Goal: Task Accomplishment & Management: Use online tool/utility

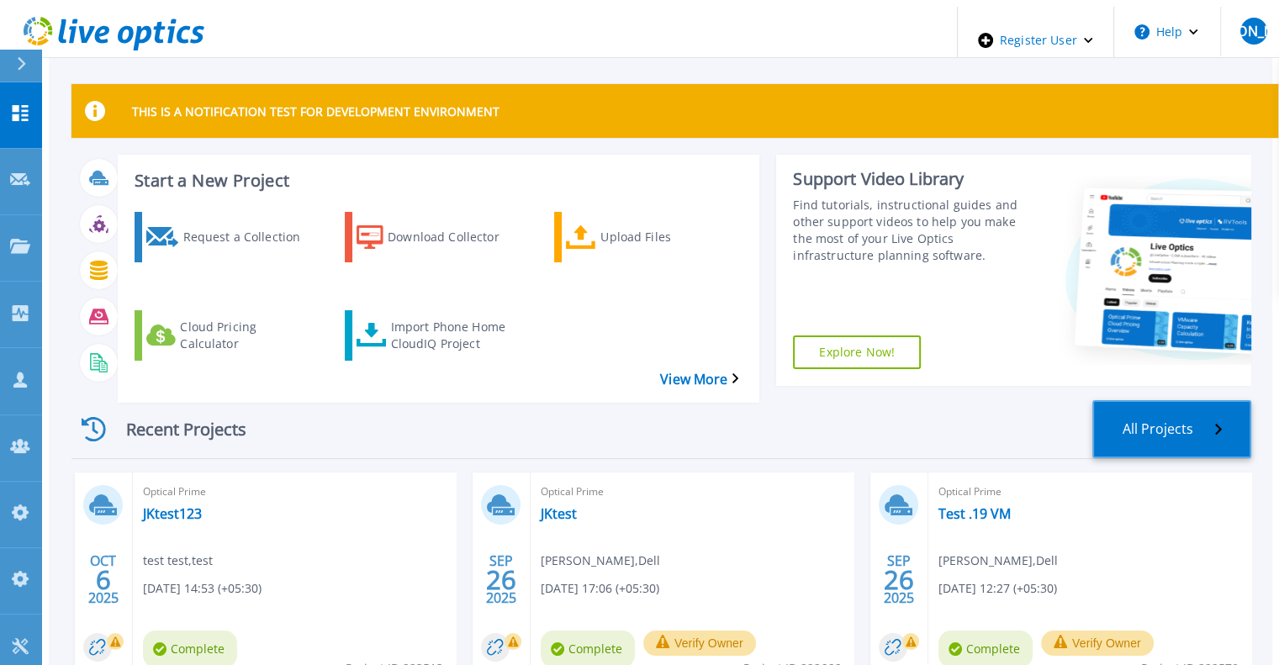
click at [1162, 400] on link "All Projects" at bounding box center [1172, 429] width 159 height 58
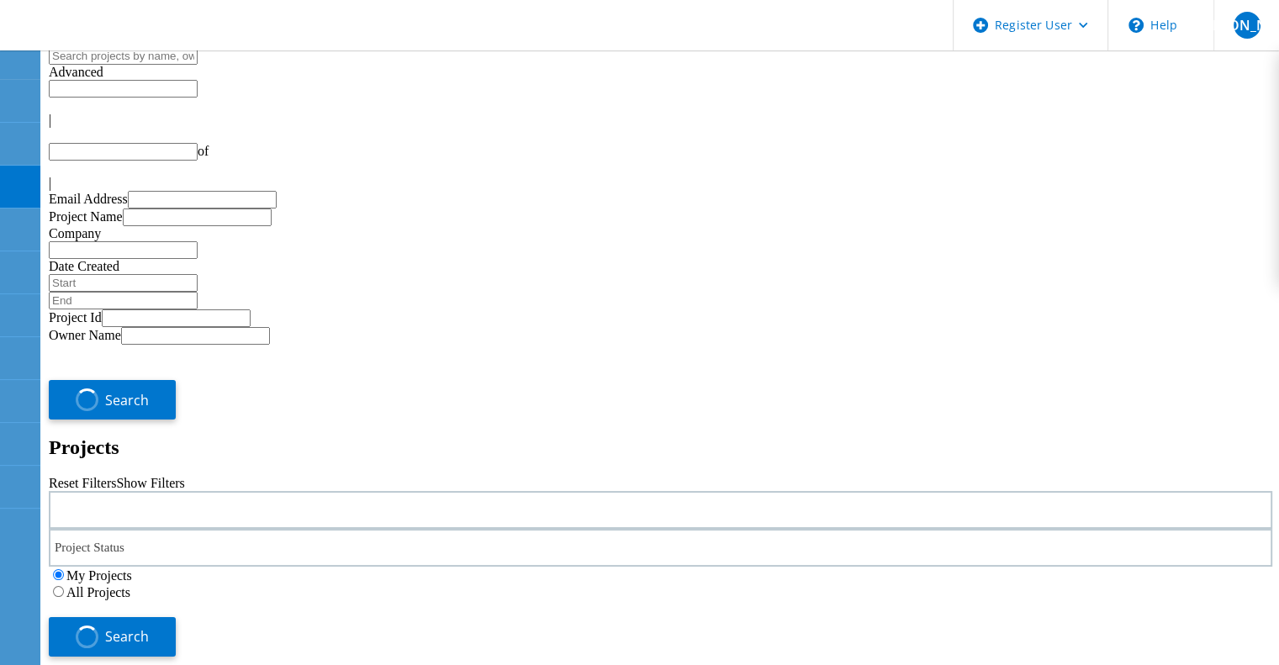
type input "1"
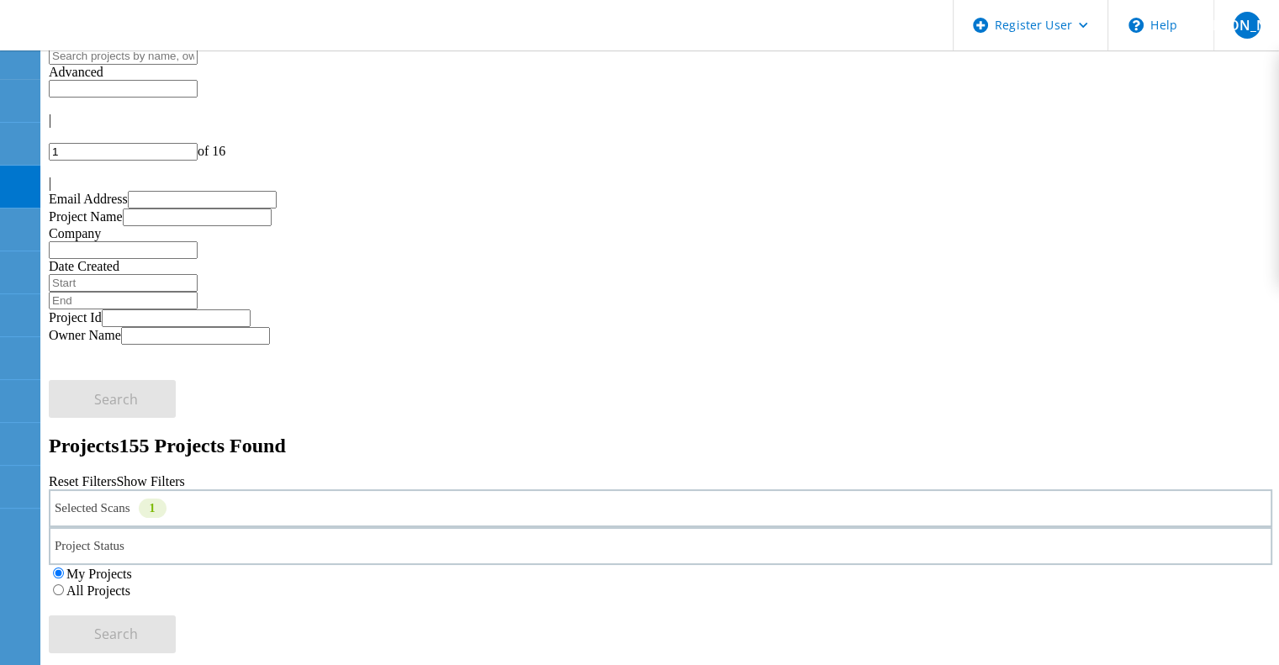
click at [303, 490] on div "Selected Scans 1" at bounding box center [661, 509] width 1224 height 38
click at [116, 474] on link "Reset Filters" at bounding box center [82, 481] width 67 height 14
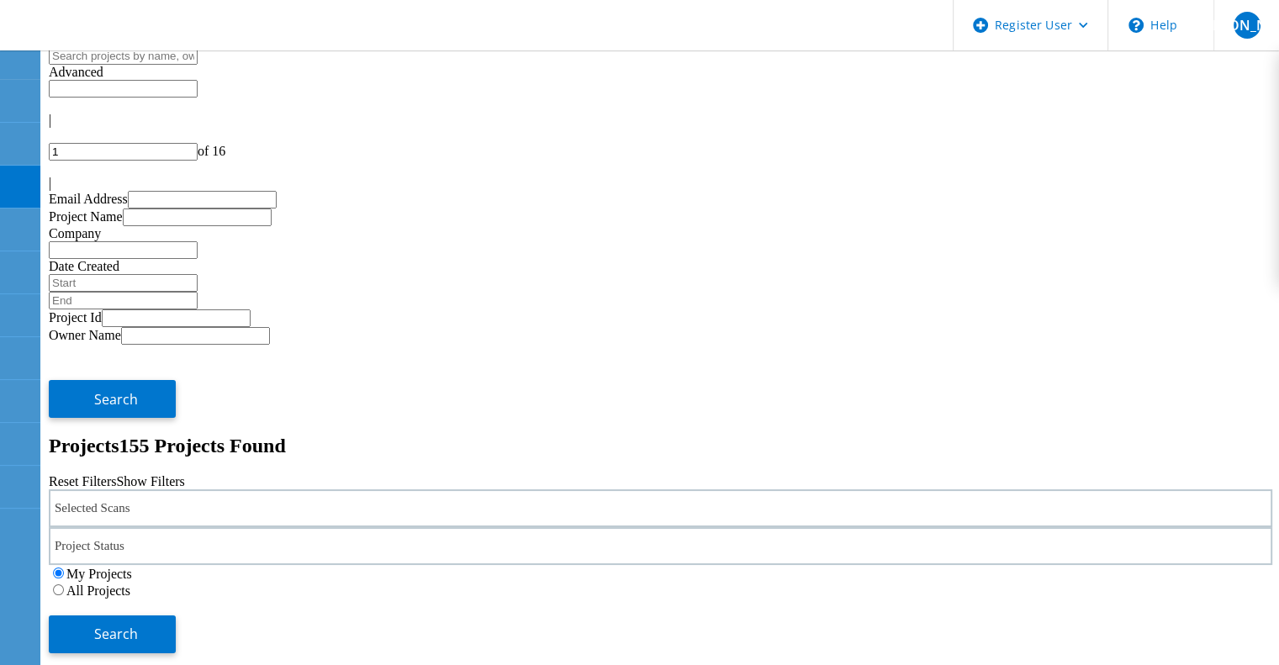
click at [270, 490] on div "Selected Scans" at bounding box center [661, 509] width 1224 height 38
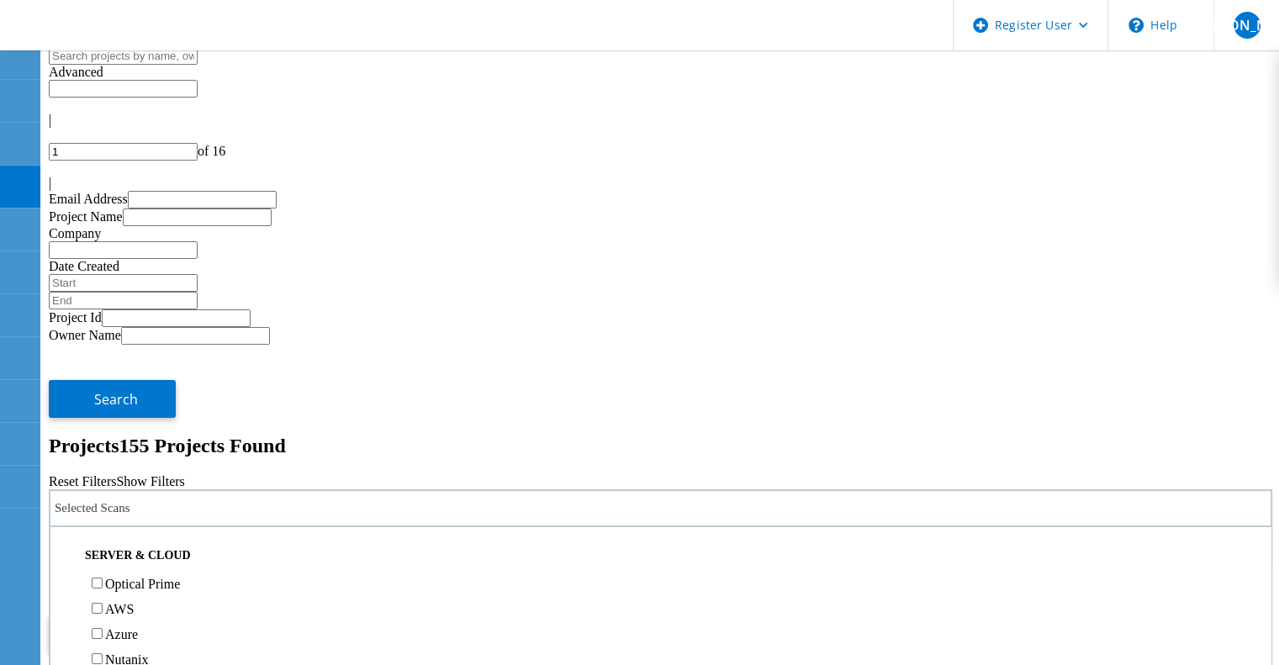
click at [176, 616] on button "Search" at bounding box center [112, 635] width 127 height 38
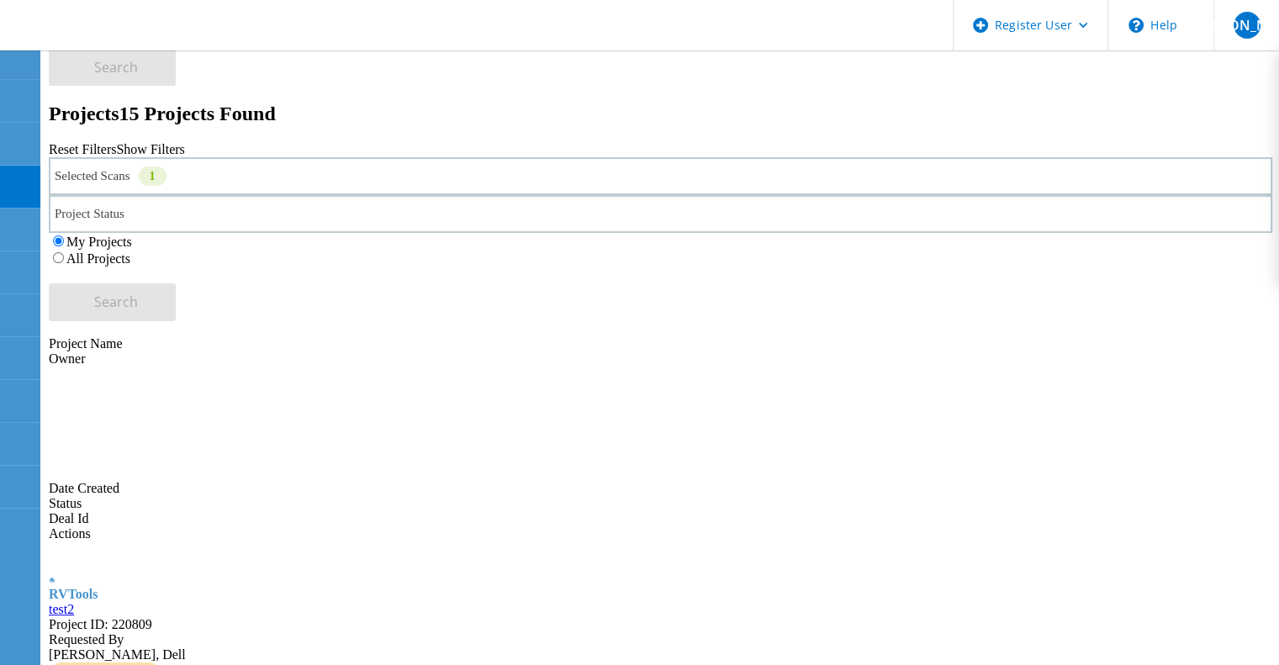
scroll to position [336, 0]
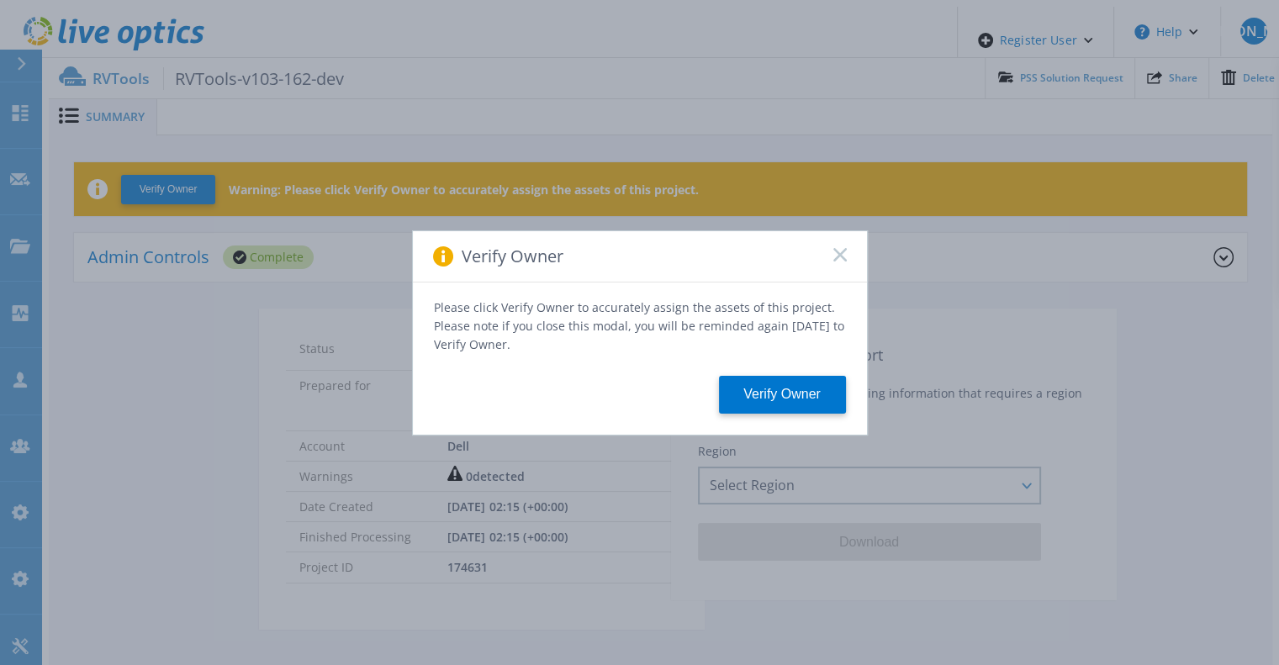
click at [838, 260] on rect at bounding box center [840, 254] width 14 height 14
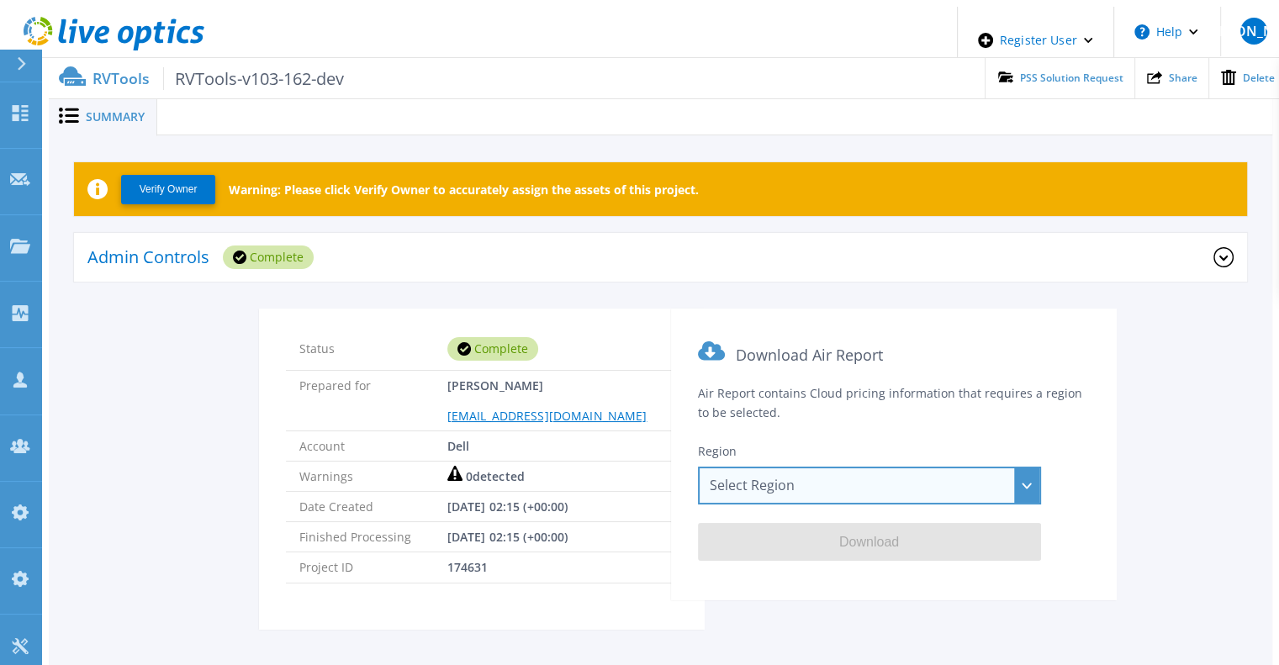
click at [740, 472] on div "Select Region Asia Pacific (Hong Kong) Asia Pacific (Mumbai) Asia Pacific (Seou…" at bounding box center [869, 486] width 343 height 38
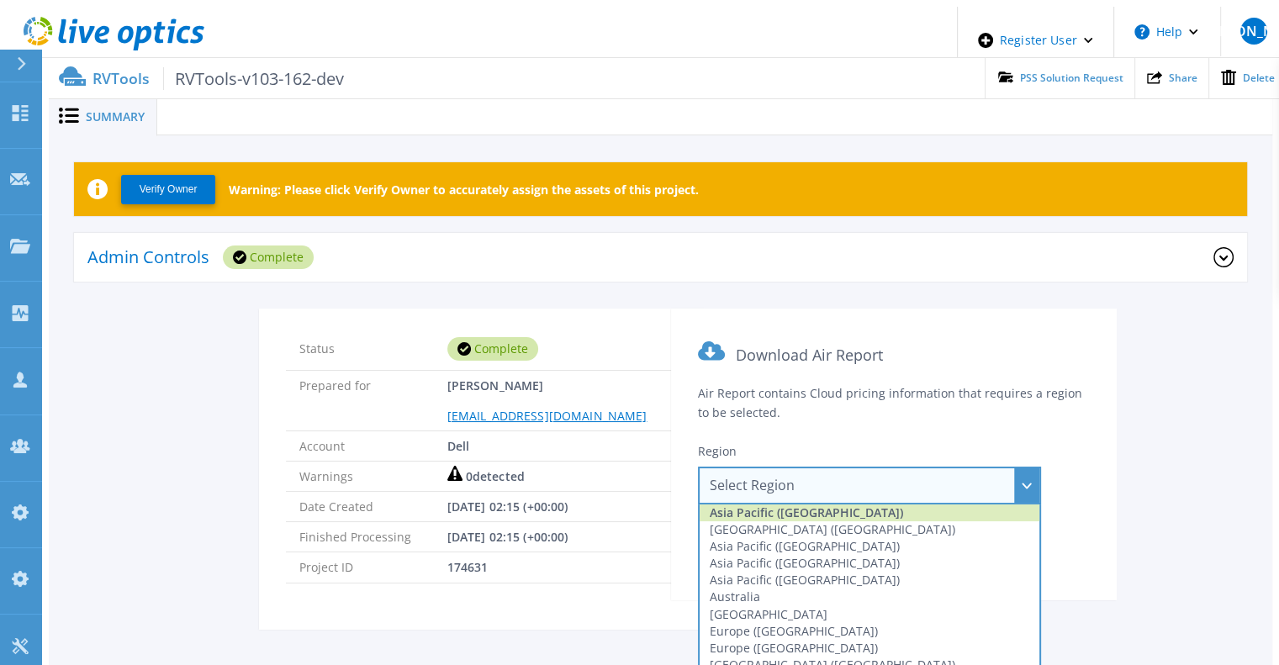
click at [742, 505] on div "Asia Pacific (Hong Kong)" at bounding box center [870, 513] width 340 height 17
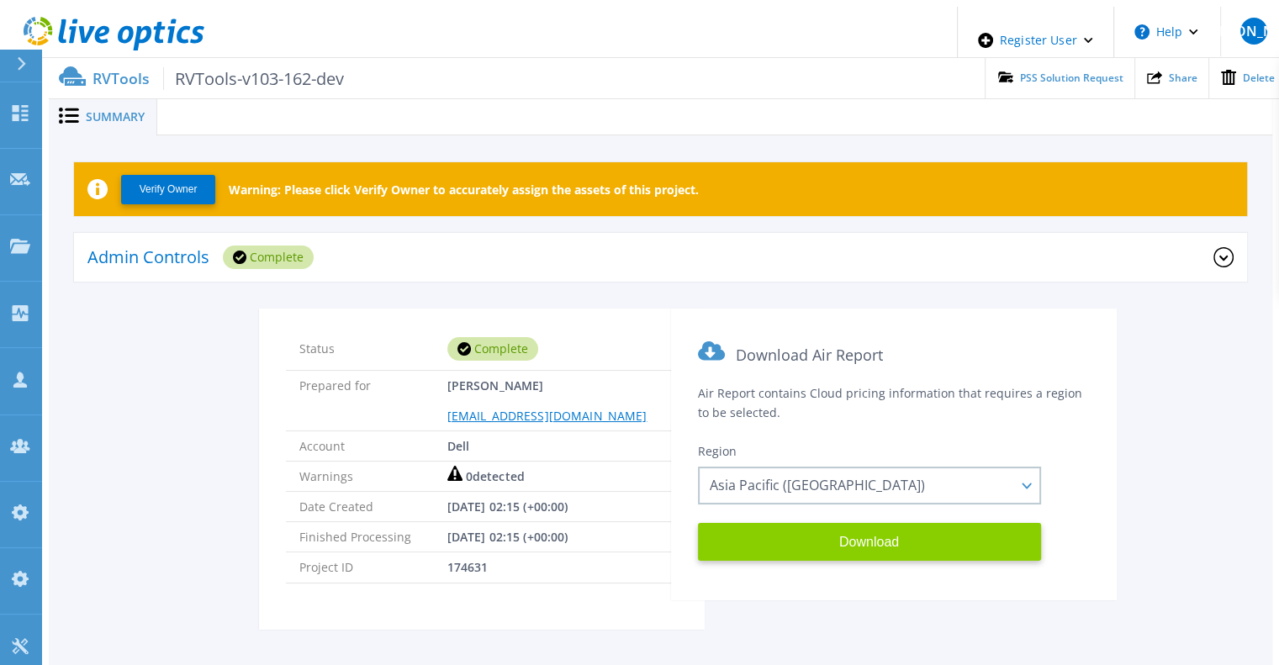
click at [750, 530] on button "Download" at bounding box center [869, 542] width 343 height 38
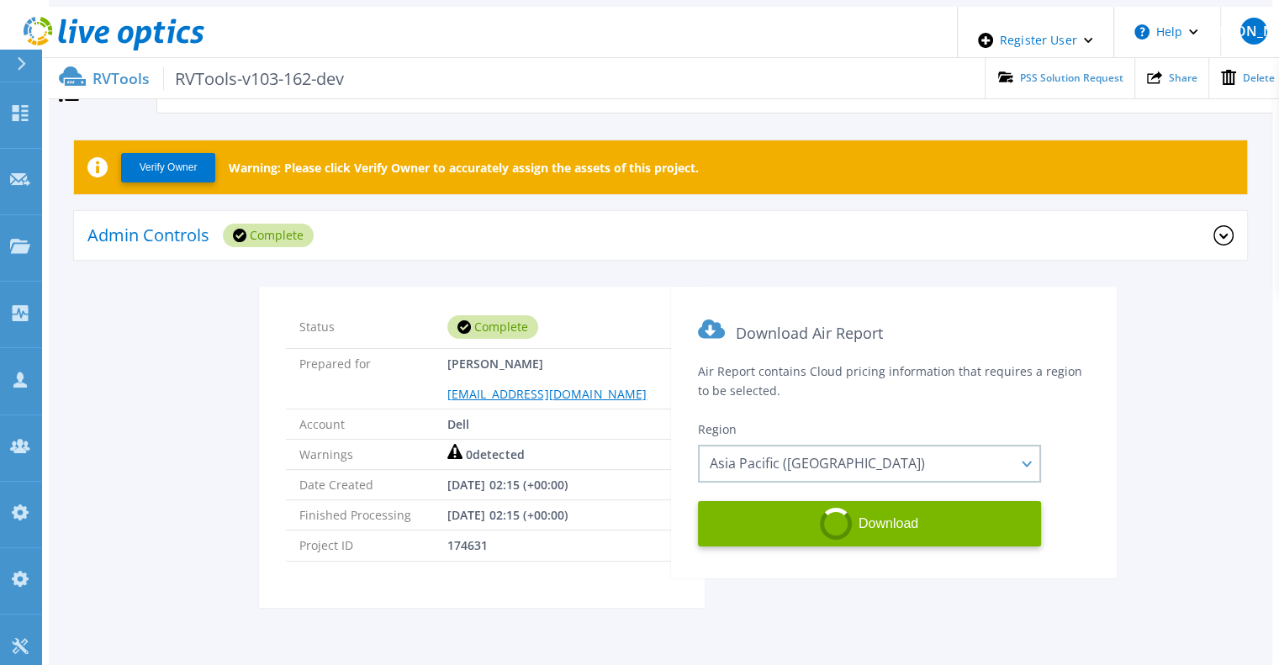
scroll to position [29, 0]
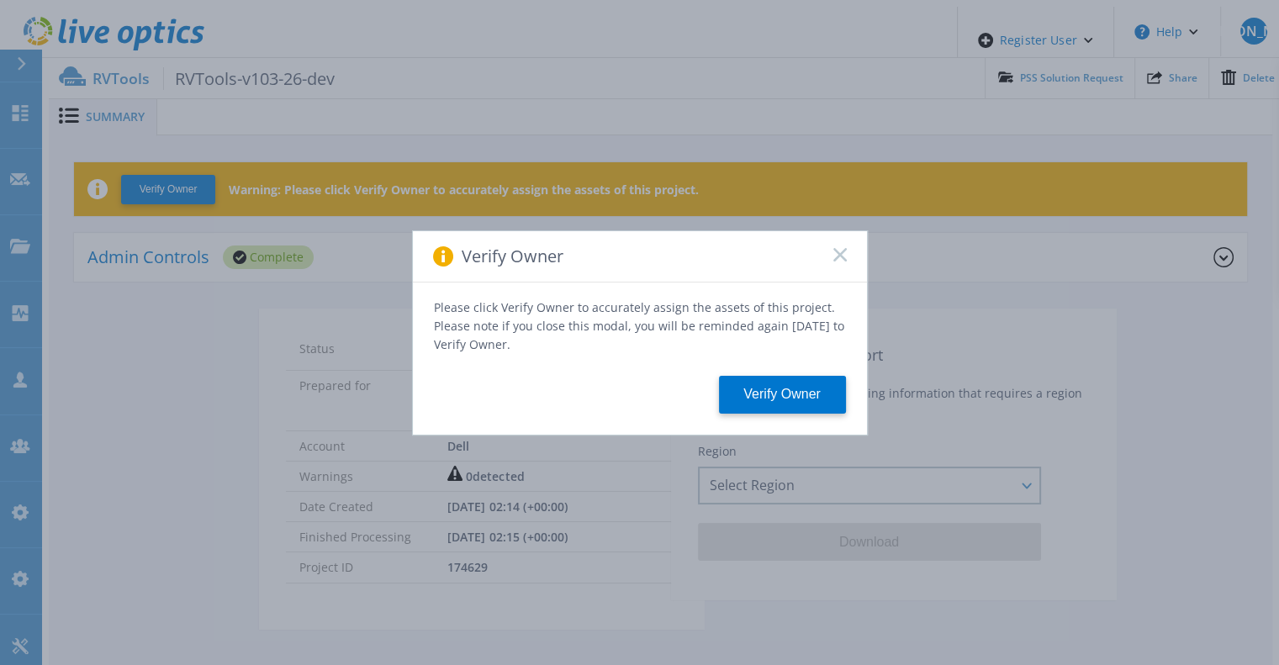
click at [838, 262] on icon at bounding box center [840, 254] width 13 height 13
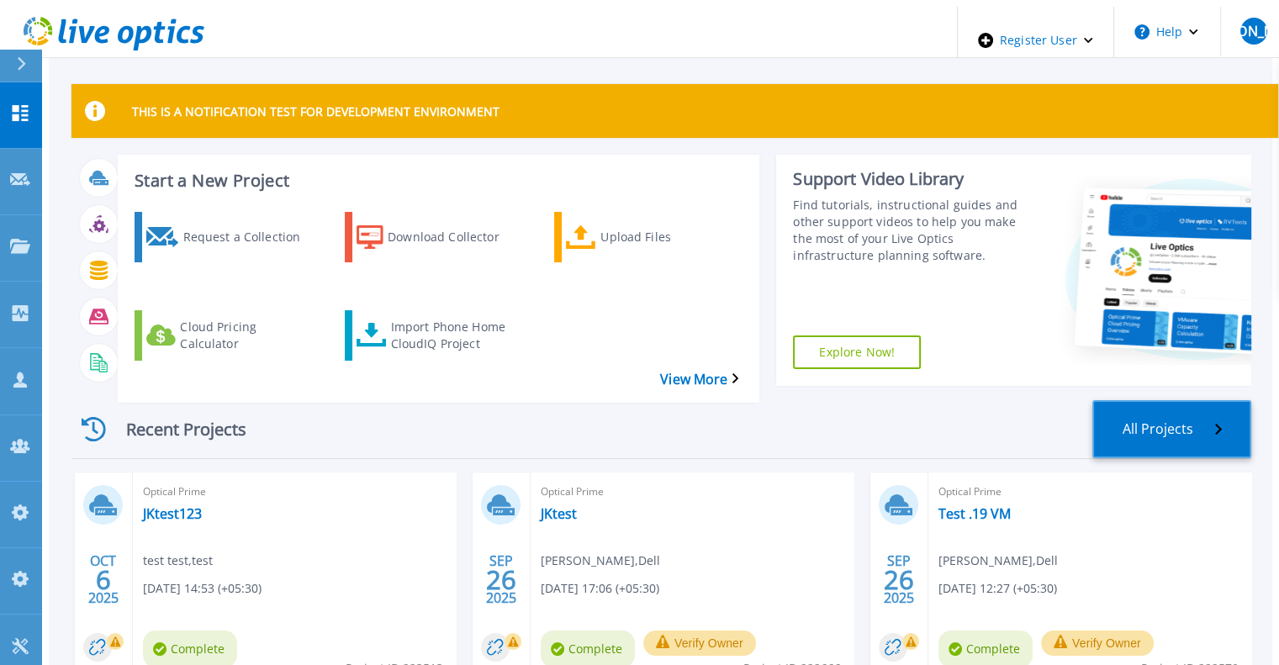
drag, startPoint x: 1203, startPoint y: 406, endPoint x: 1160, endPoint y: 420, distance: 45.0
click at [1203, 406] on link "All Projects" at bounding box center [1172, 429] width 159 height 58
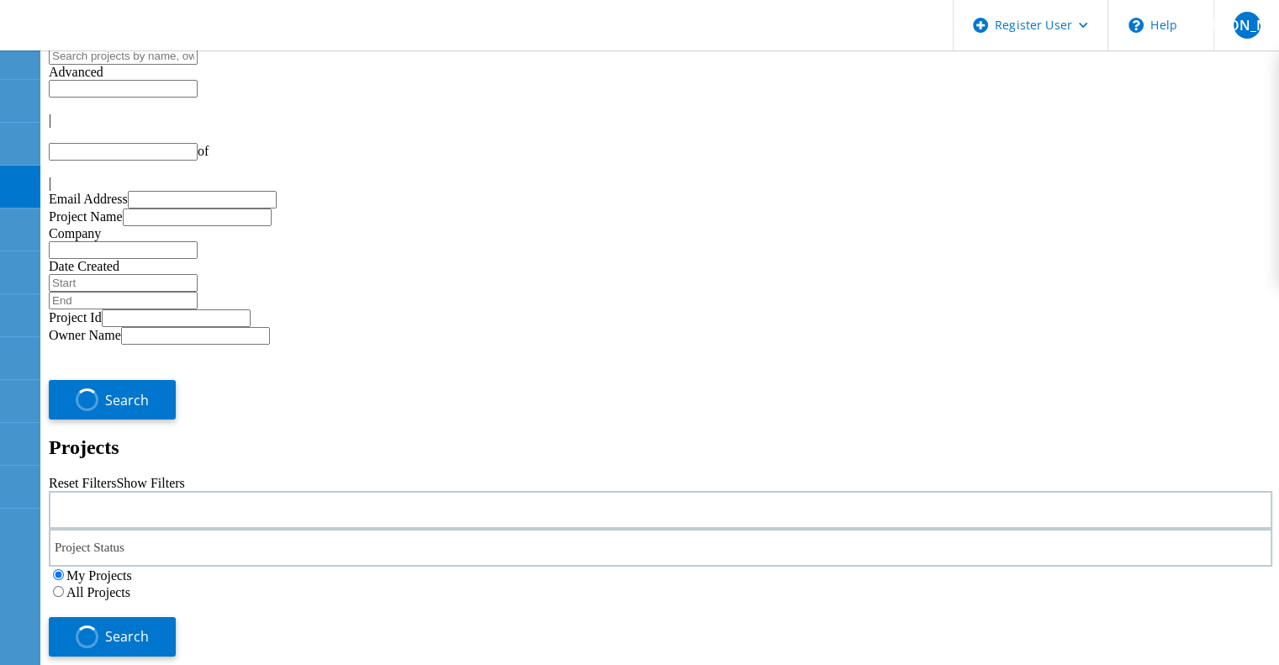
type input "1"
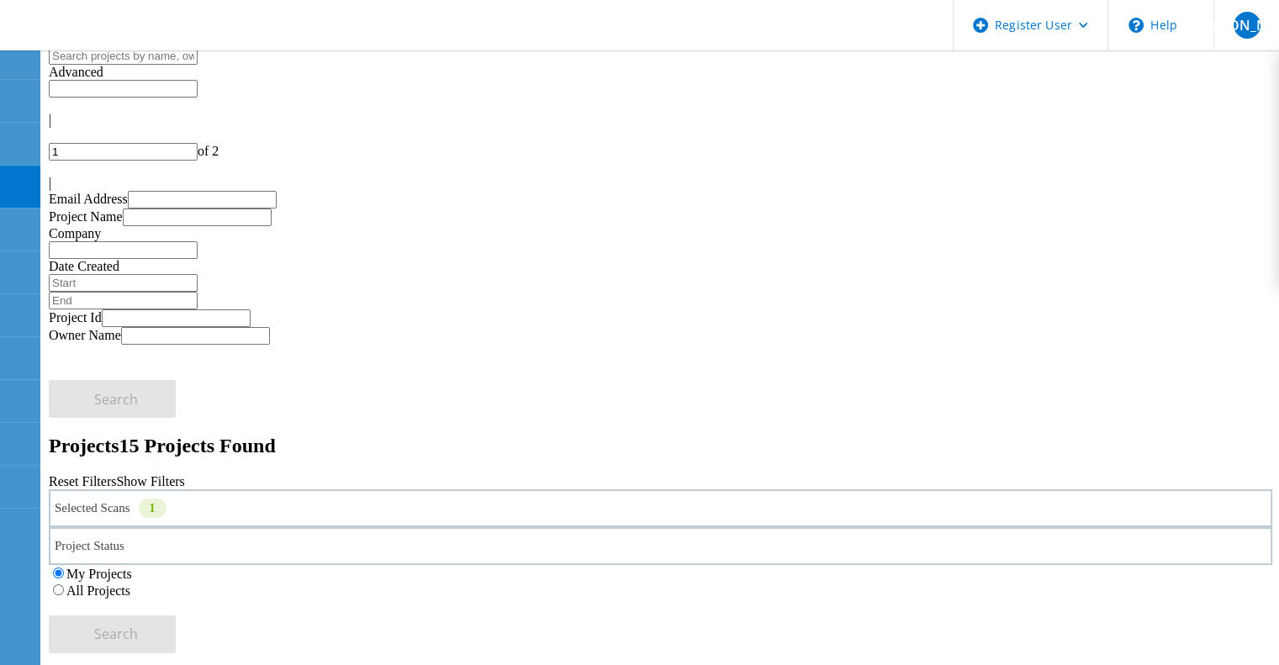
click at [349, 490] on div "Selected Scans 1" at bounding box center [661, 509] width 1224 height 38
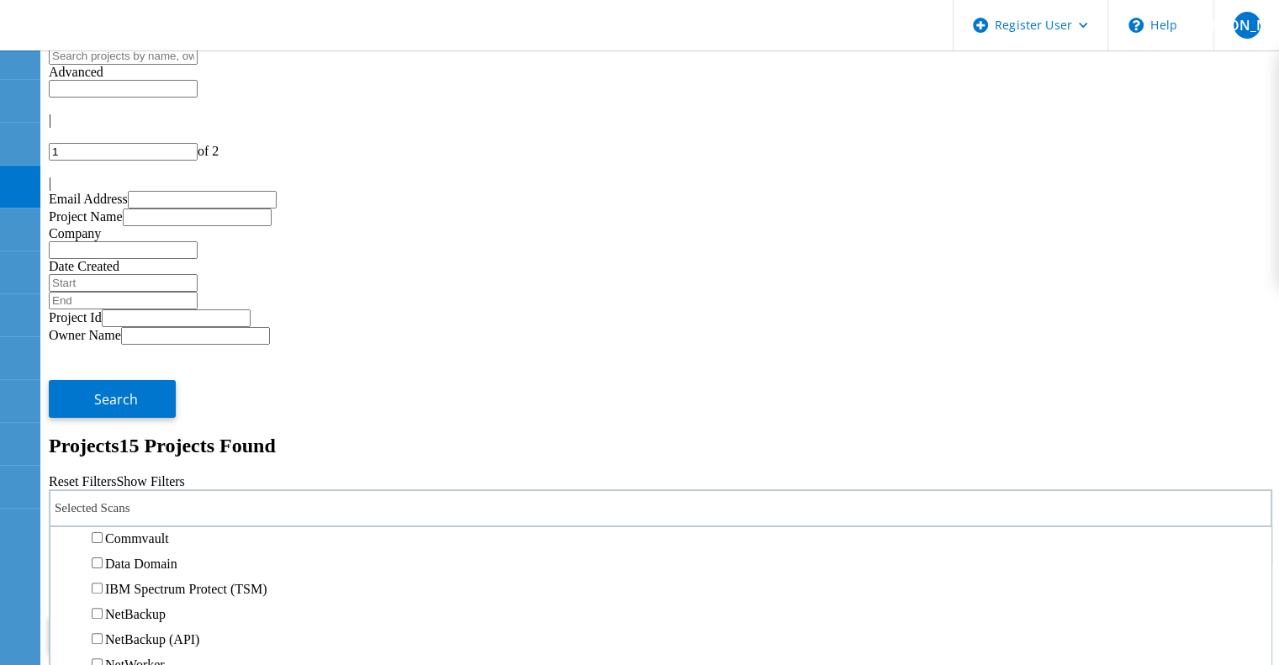
scroll to position [841, 0]
click at [174, 495] on label "Data Domain" at bounding box center [141, 488] width 72 height 14
click at [103, 493] on input "Data Domain" at bounding box center [97, 487] width 11 height 11
click at [176, 616] on button "Search" at bounding box center [112, 635] width 127 height 38
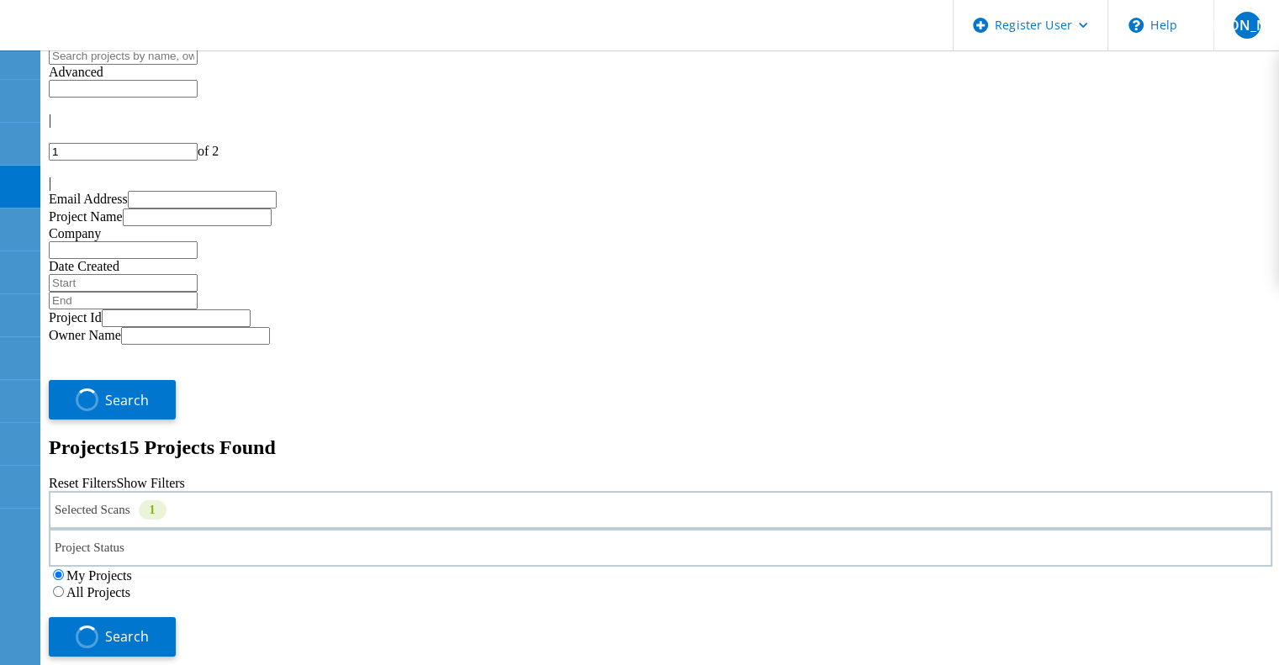
click at [130, 585] on label "All Projects" at bounding box center [98, 592] width 64 height 14
click at [64, 586] on input "All Projects" at bounding box center [58, 591] width 11 height 11
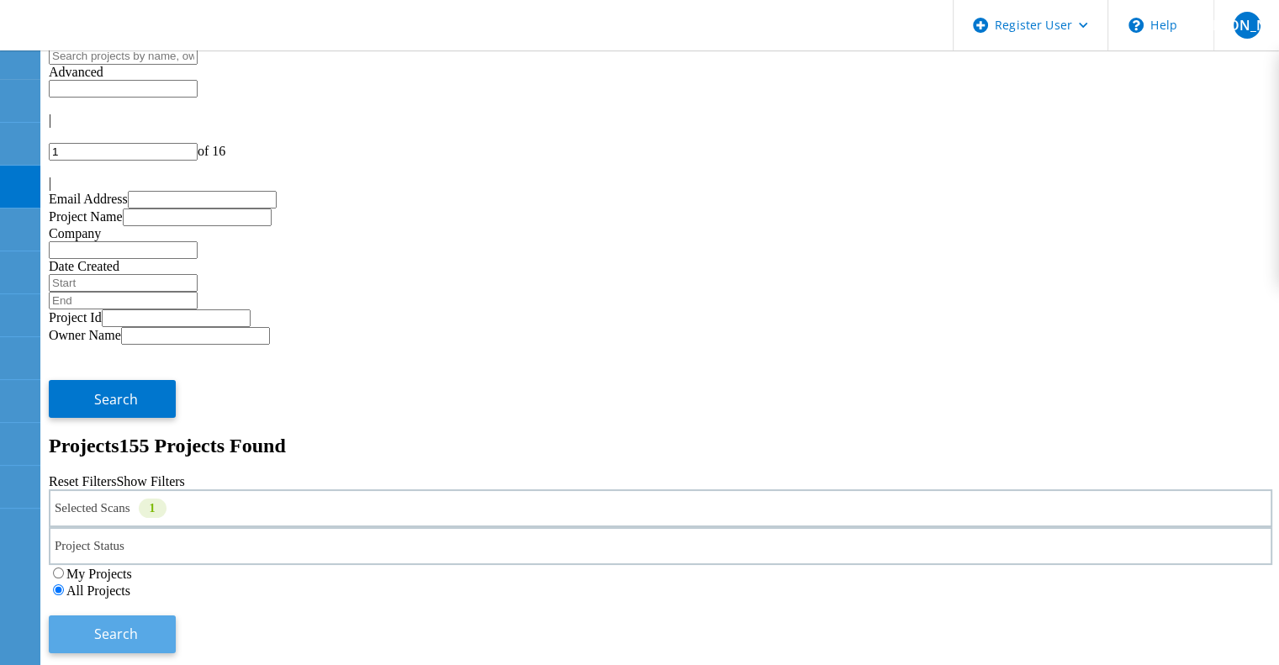
click at [176, 616] on button "Search" at bounding box center [112, 635] width 127 height 38
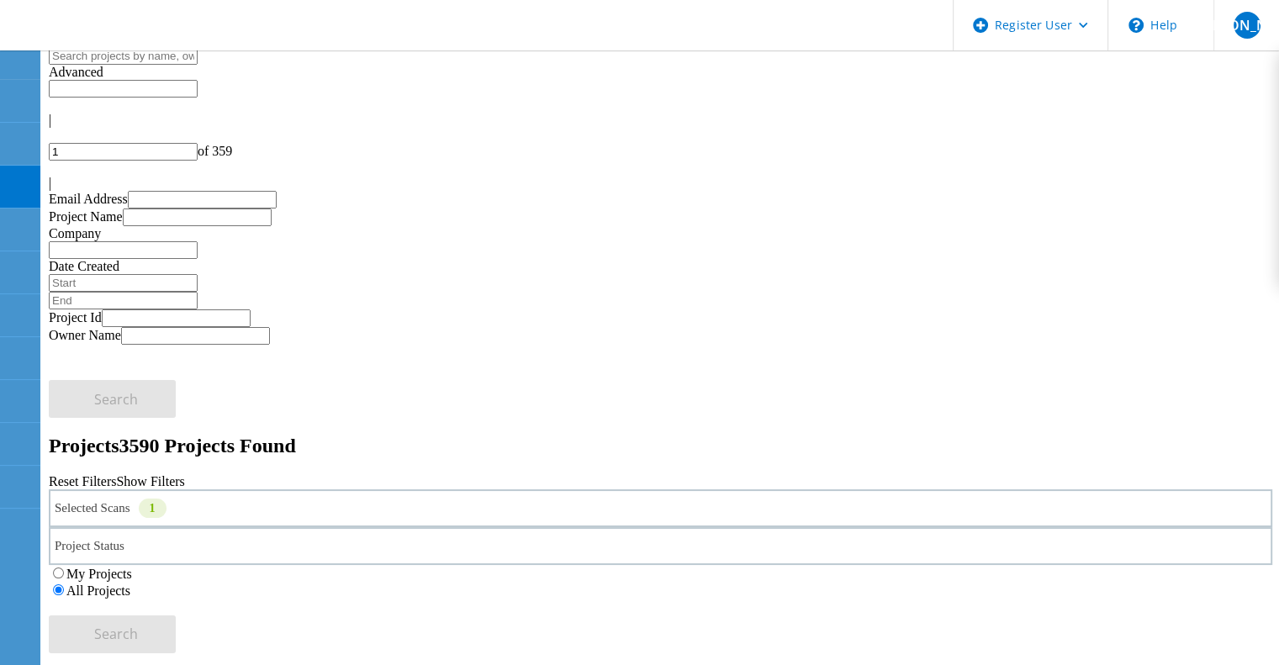
click at [148, 42] on icon at bounding box center [107, 27] width 181 height 34
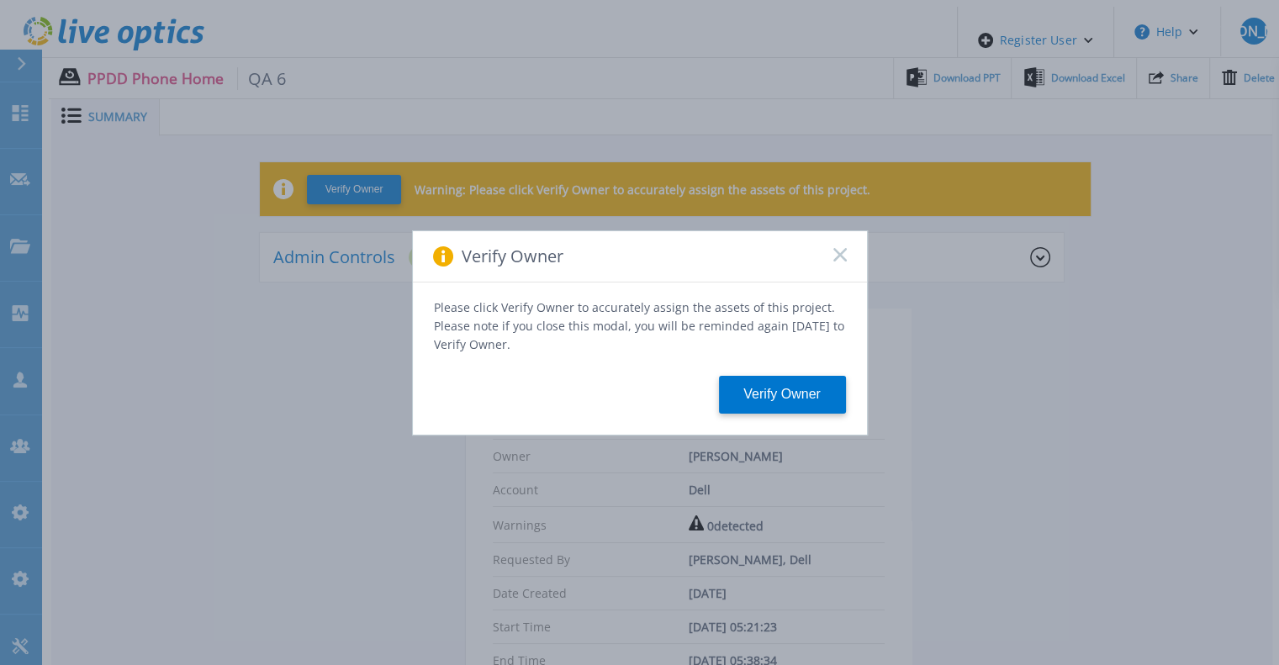
click at [843, 261] on icon at bounding box center [840, 254] width 13 height 13
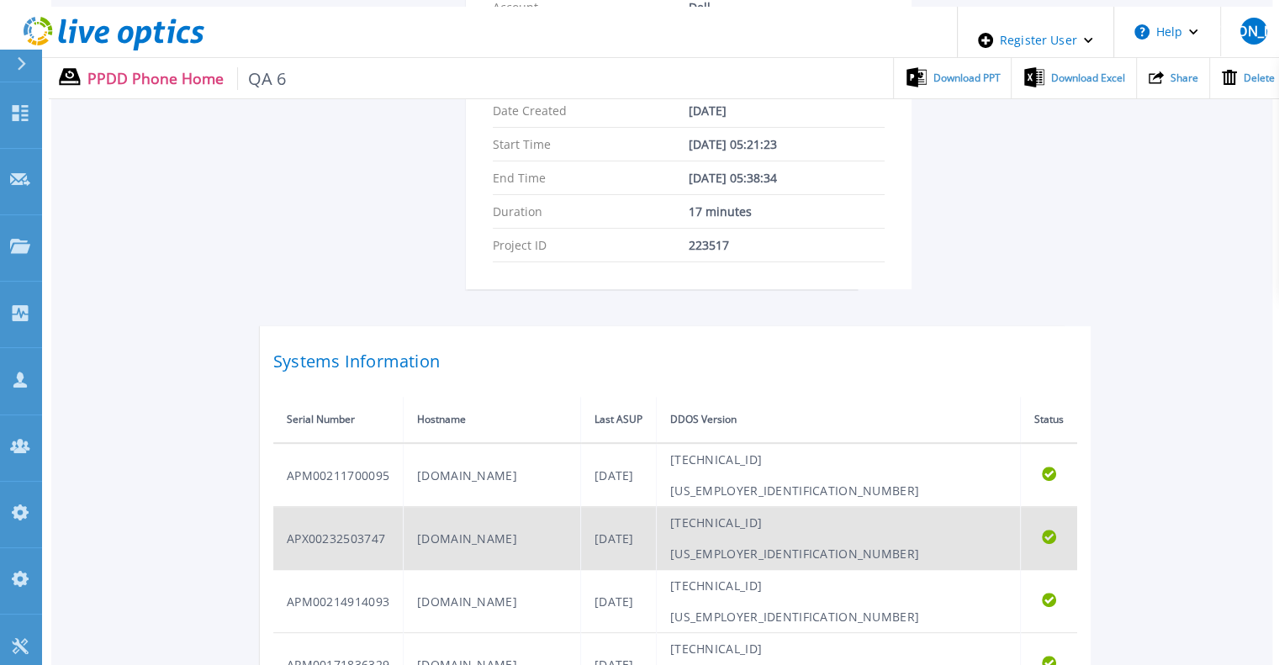
scroll to position [505, 0]
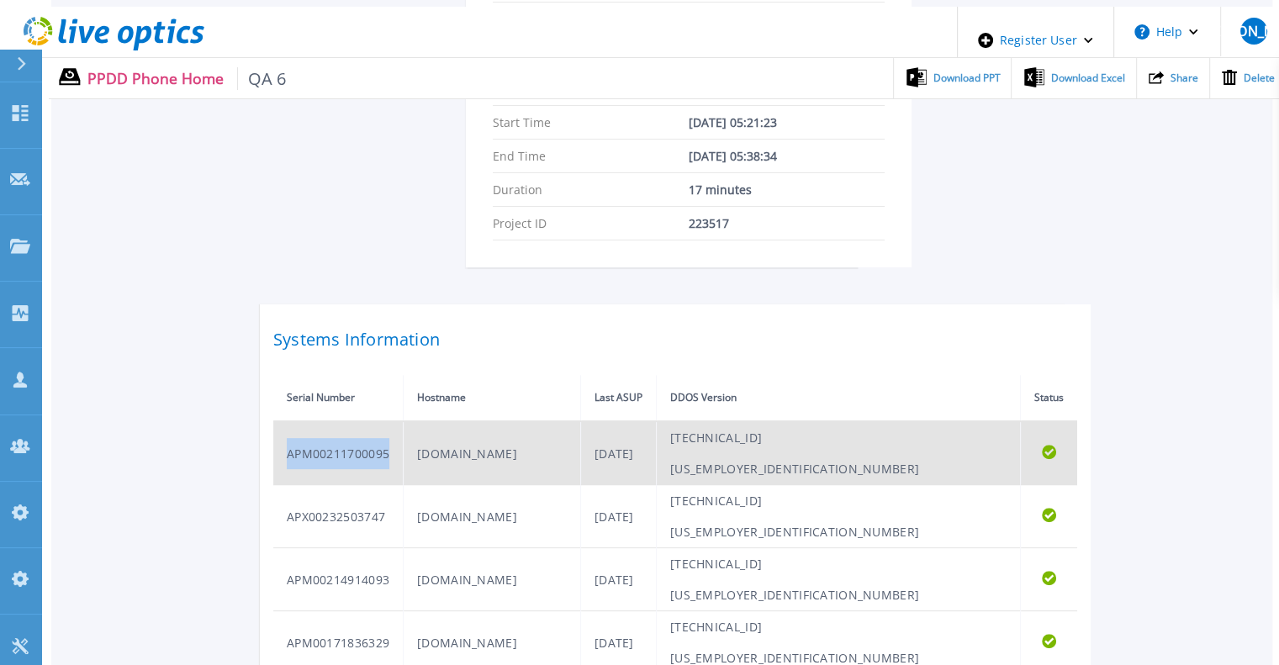
drag, startPoint x: 388, startPoint y: 416, endPoint x: 288, endPoint y: 417, distance: 100.1
click at [288, 421] on td "APM00211700095" at bounding box center [338, 453] width 130 height 64
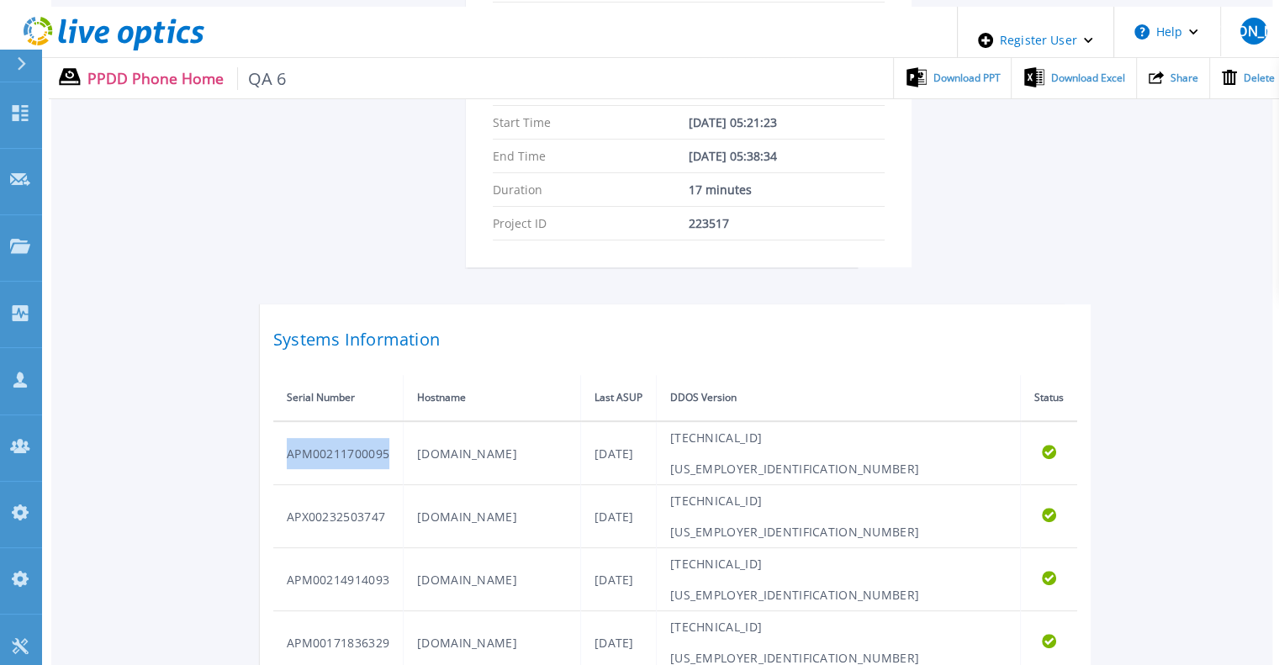
copy td "APM00211700095"
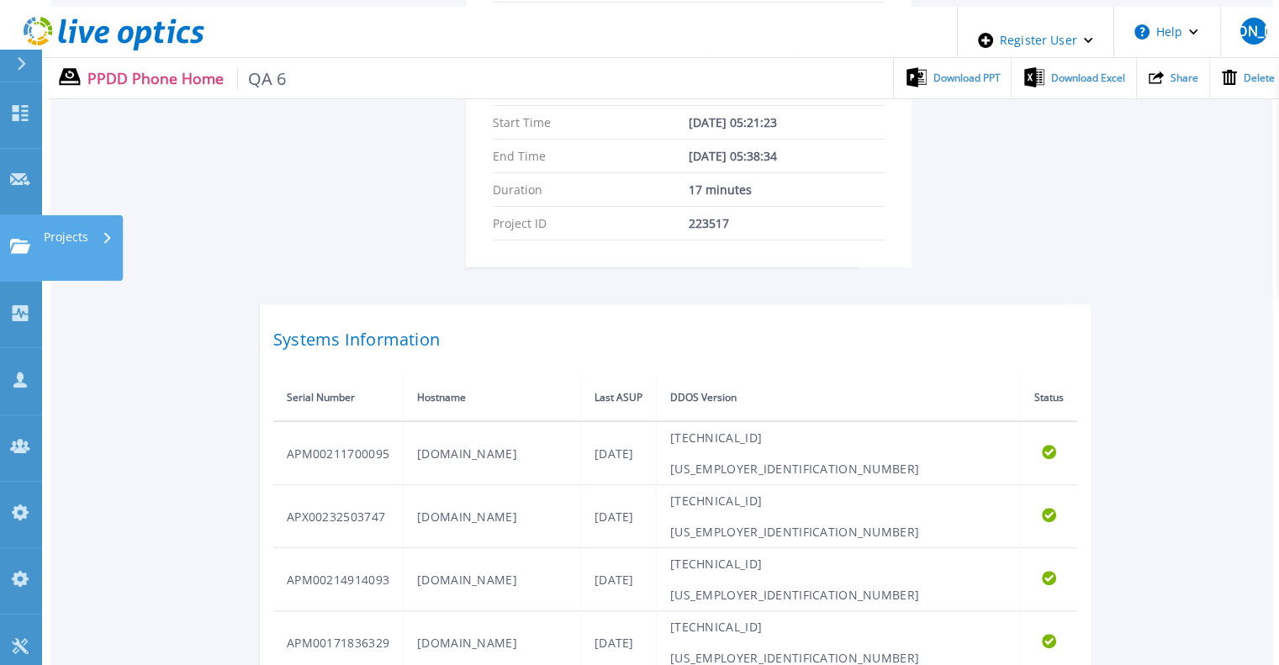
click at [22, 239] on icon at bounding box center [20, 246] width 20 height 14
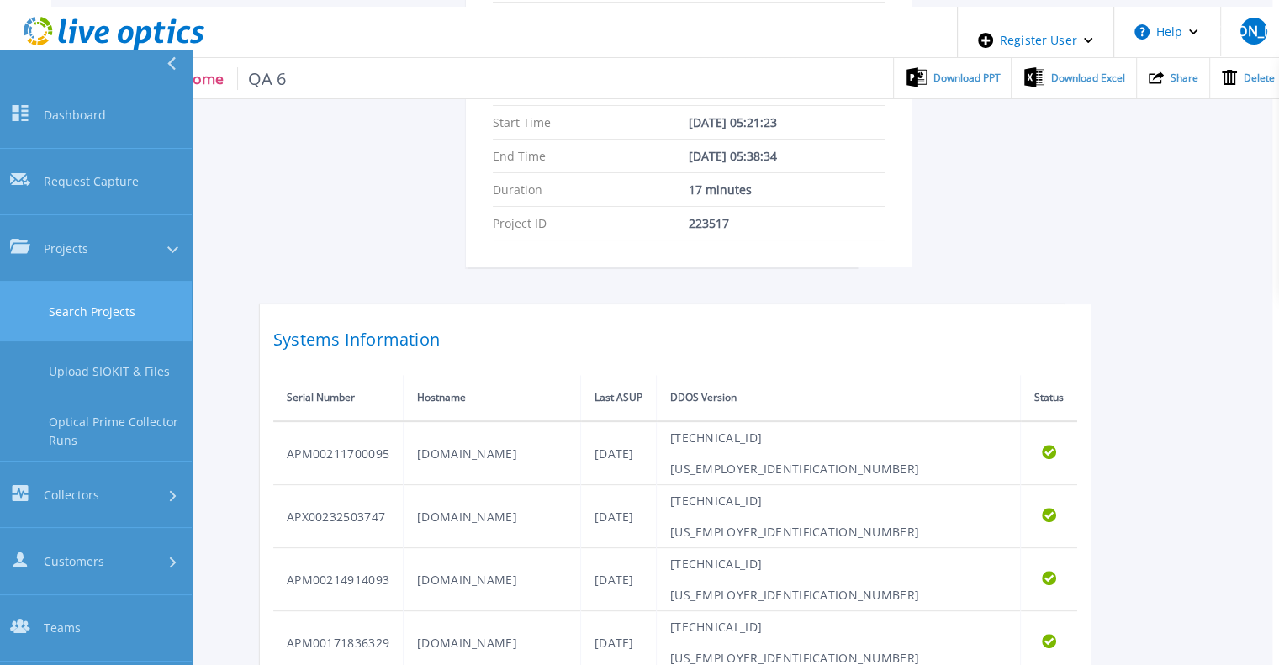
click at [87, 282] on link "Search Projects" at bounding box center [96, 312] width 192 height 60
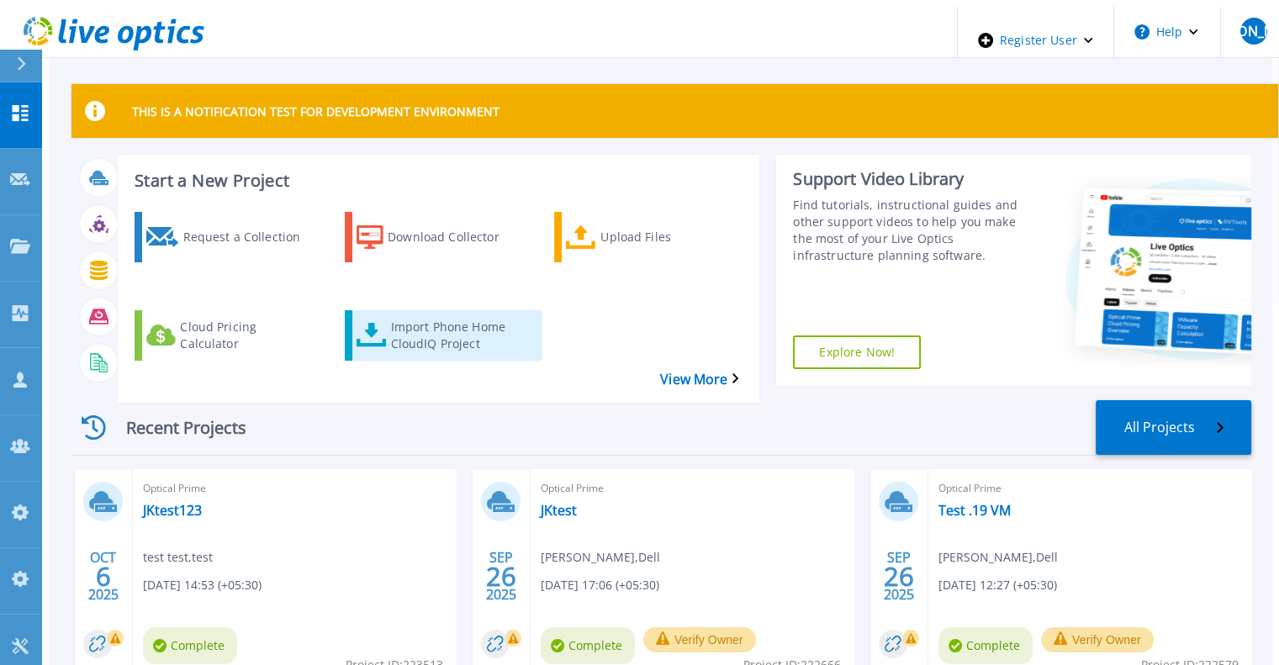
click at [379, 310] on link "Import Phone Home CloudIQ Project" at bounding box center [443, 335] width 197 height 50
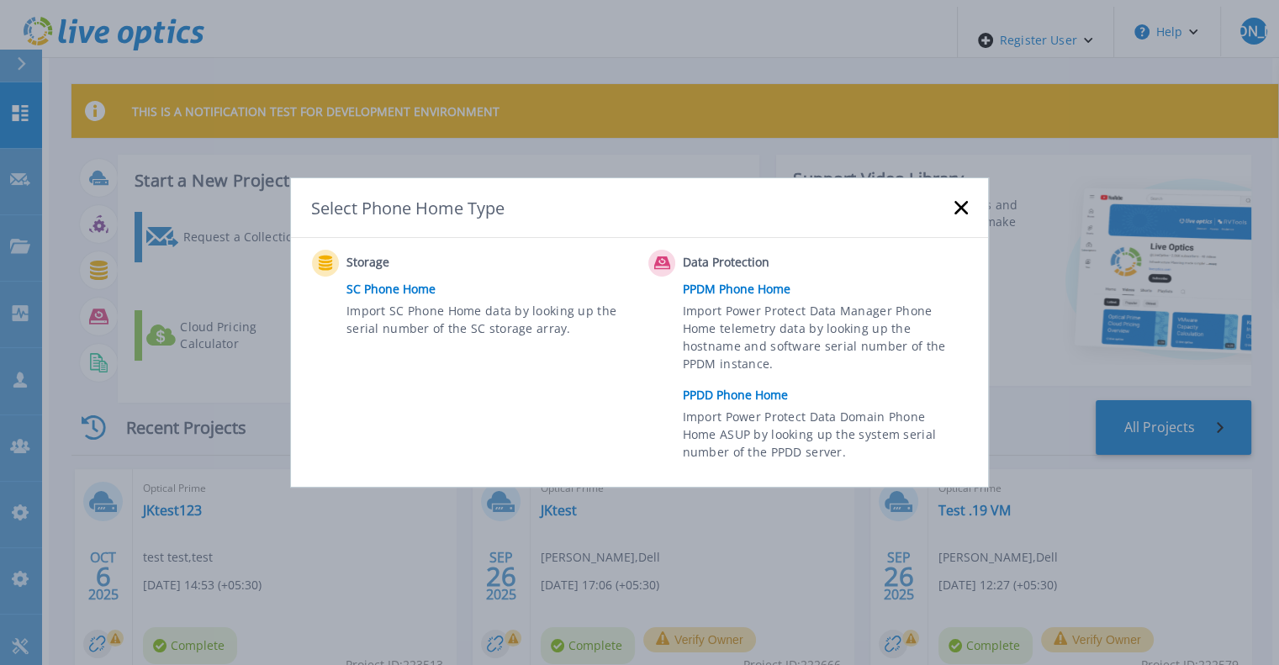
click at [735, 396] on link "PPDD Phone Home" at bounding box center [830, 395] width 294 height 25
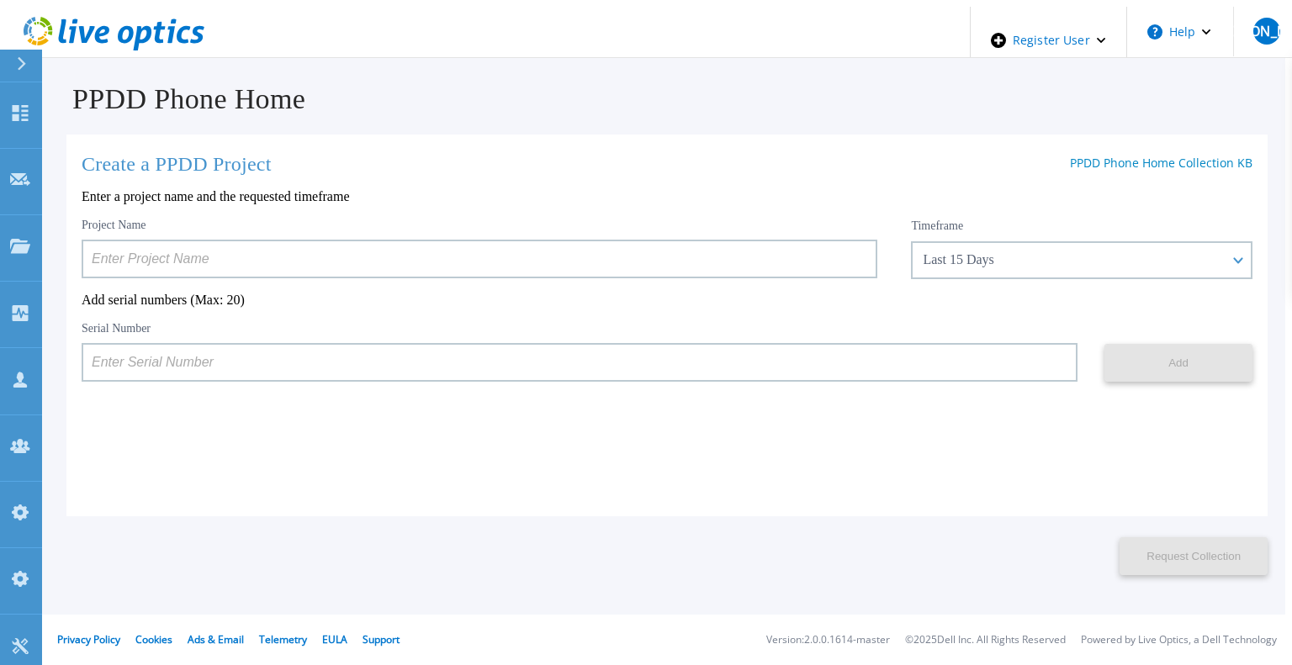
click at [347, 259] on input at bounding box center [480, 259] width 796 height 39
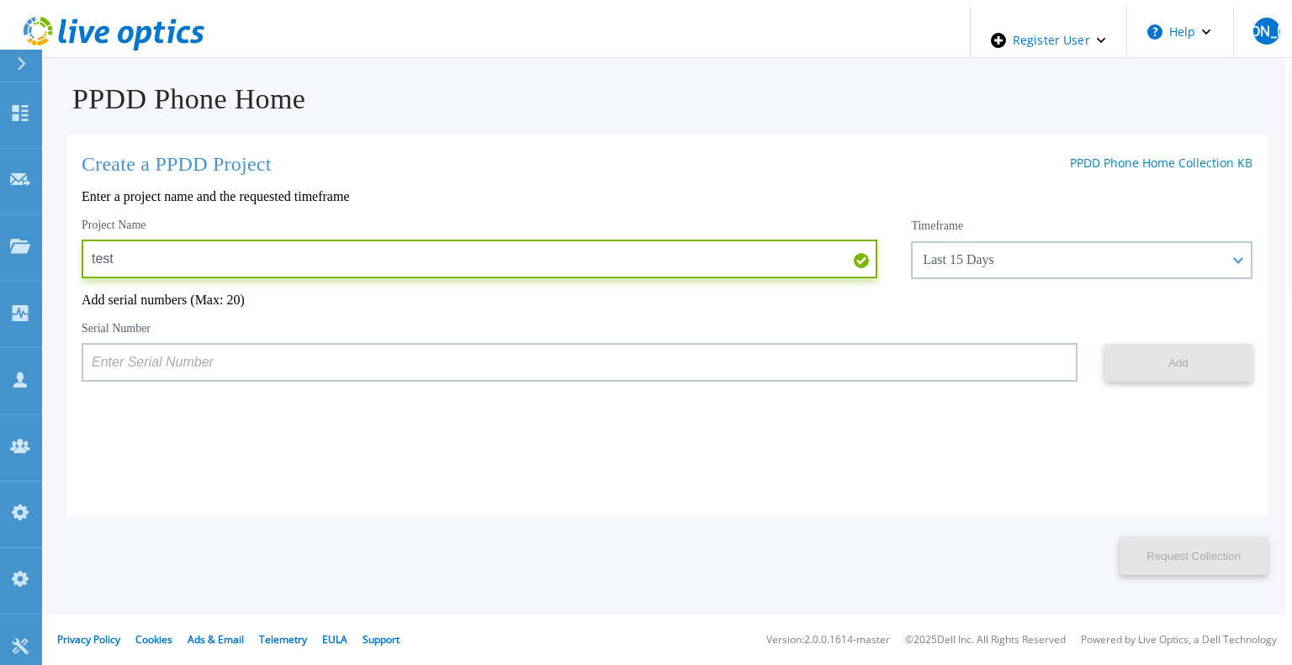
type input "test"
click at [346, 371] on input at bounding box center [580, 362] width 996 height 39
click at [619, 368] on input at bounding box center [580, 362] width 996 height 39
paste input "APM00211700095"
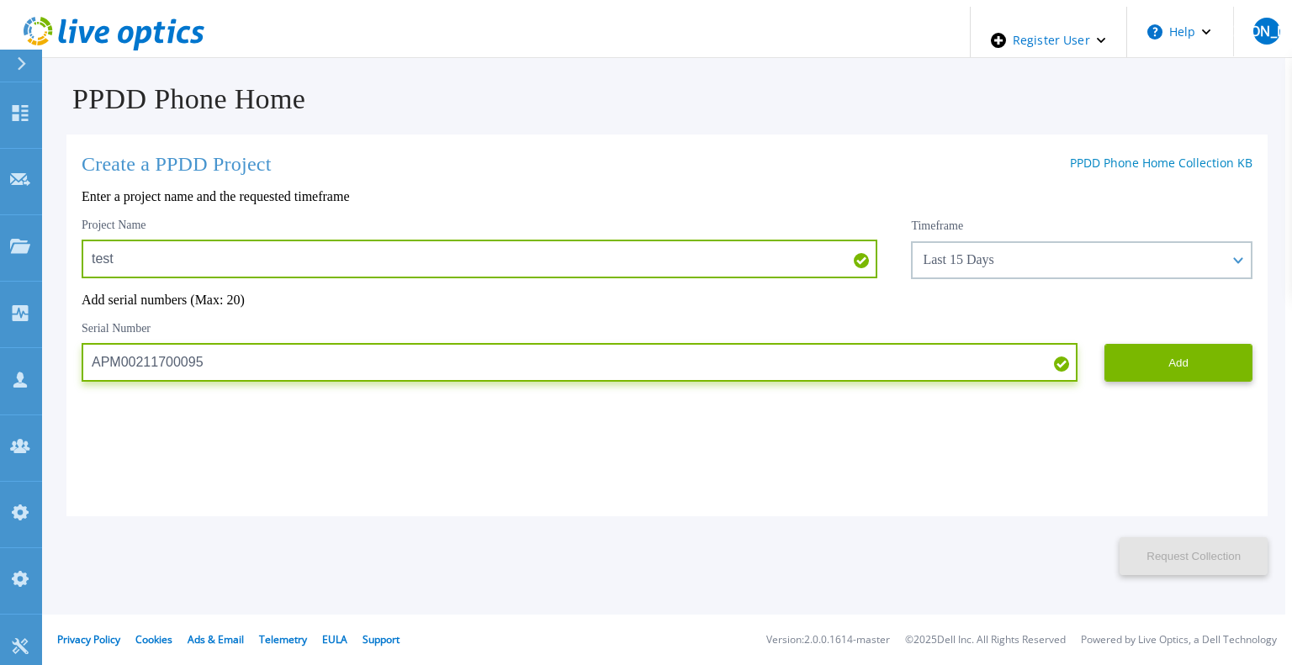
click at [614, 362] on input "APM00211700095" at bounding box center [580, 362] width 996 height 39
type input "APM00211700095"
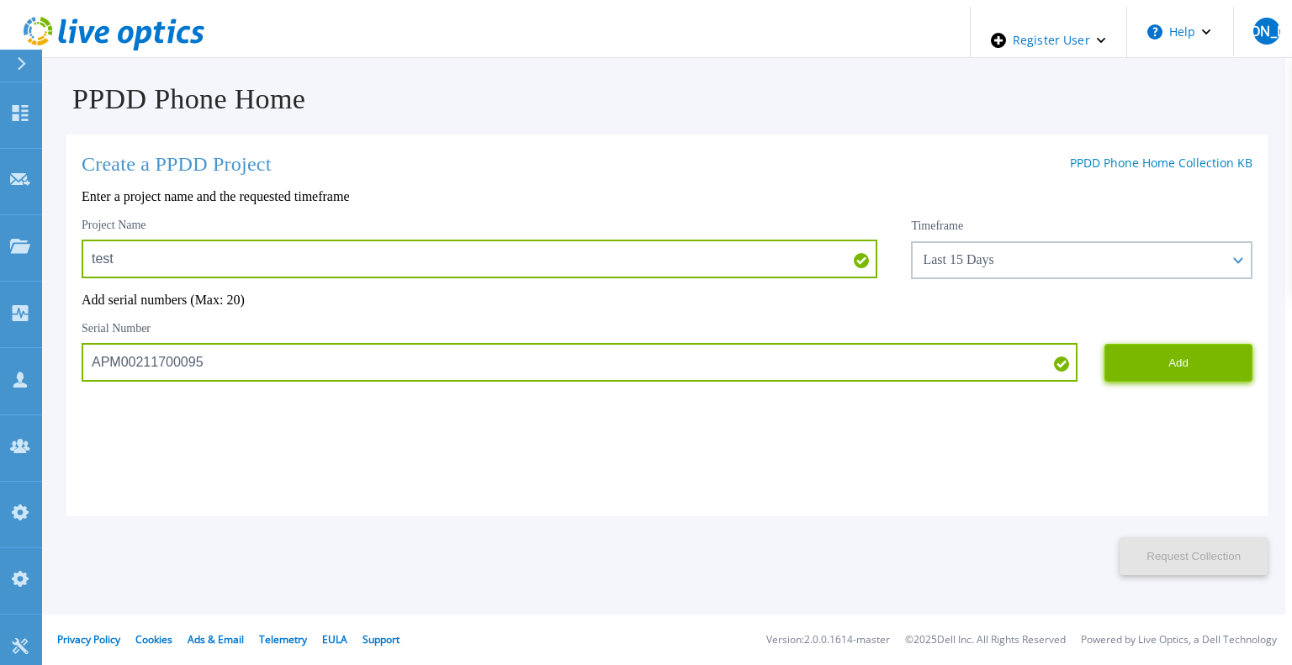
click at [1158, 359] on button "Add" at bounding box center [1178, 363] width 148 height 38
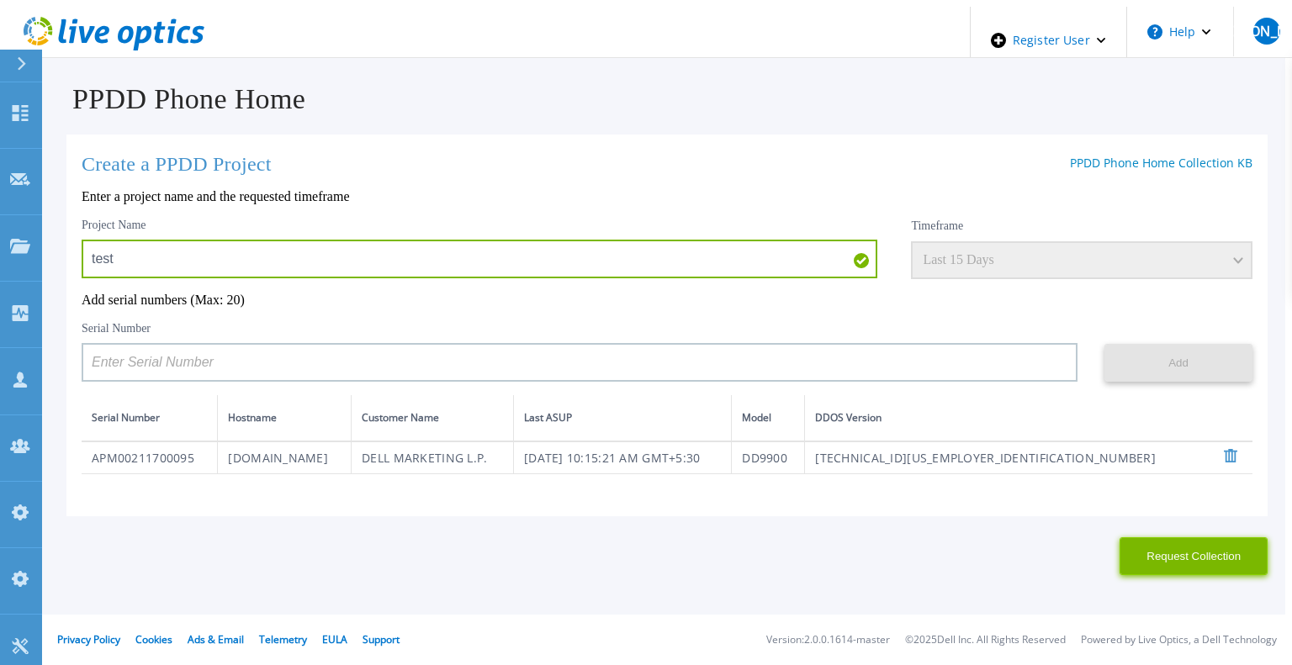
click at [1213, 552] on button "Request Collection" at bounding box center [1194, 556] width 148 height 38
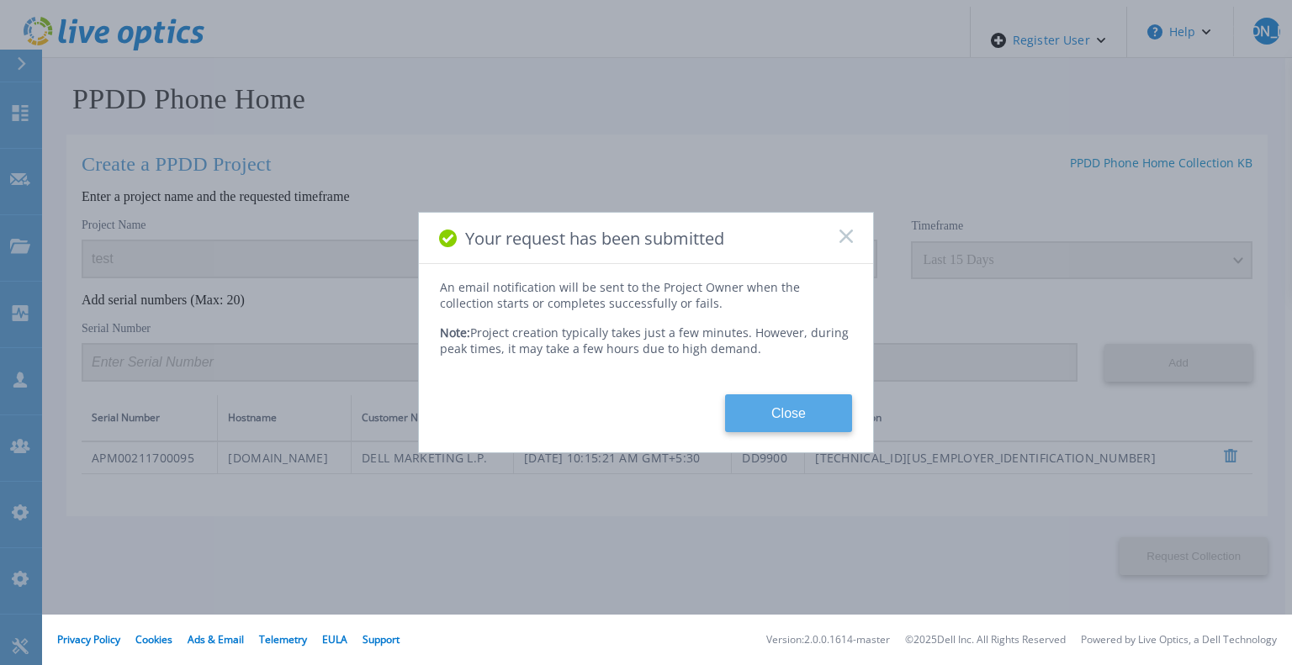
click at [790, 407] on button "Close" at bounding box center [788, 413] width 127 height 38
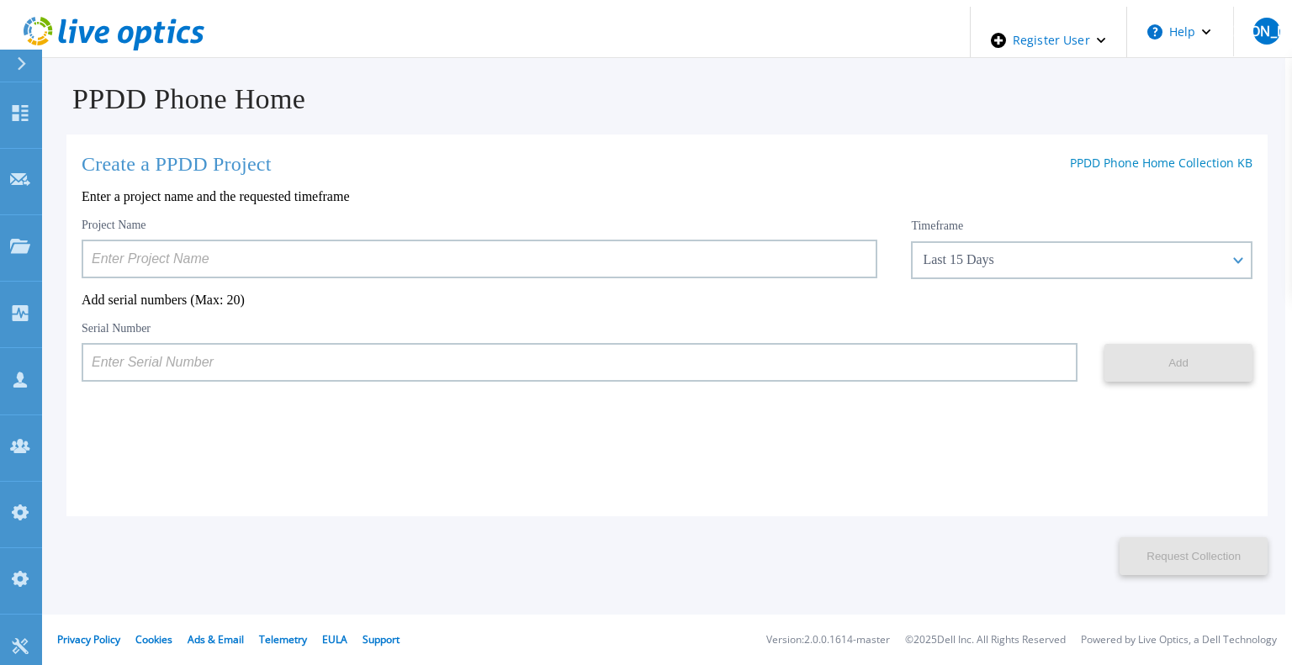
click at [167, 36] on icon at bounding box center [171, 31] width 8 height 24
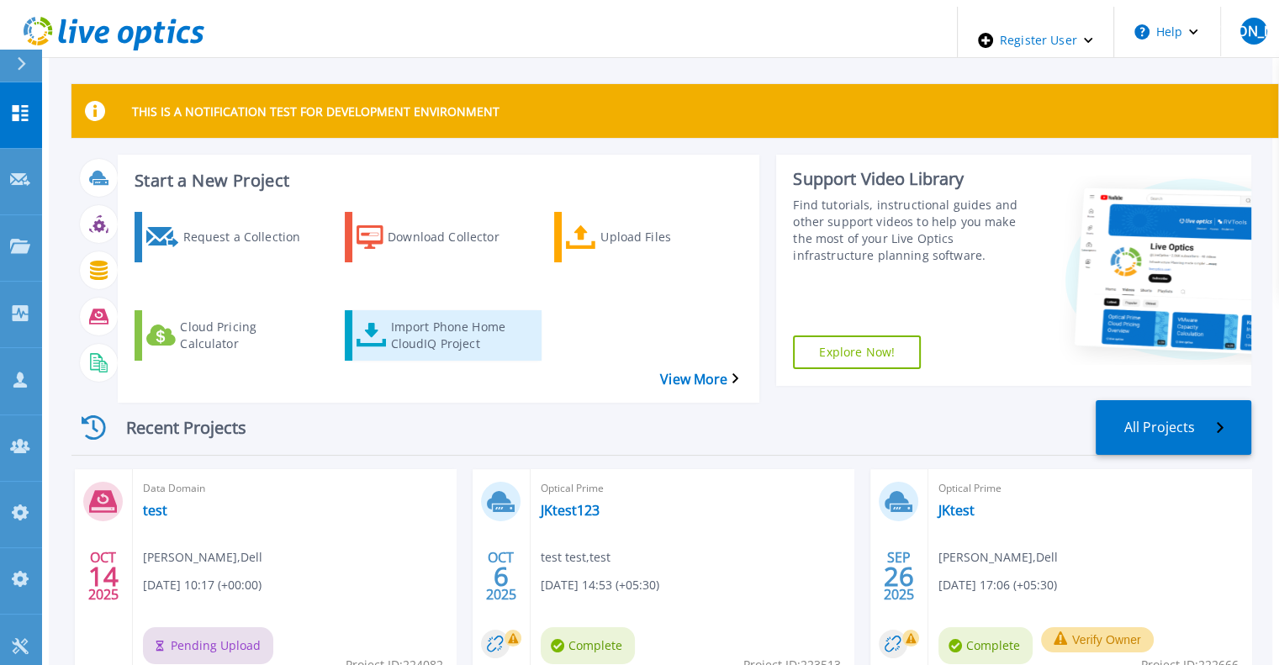
click at [435, 315] on div "Import Phone Home CloudIQ Project" at bounding box center [457, 336] width 135 height 42
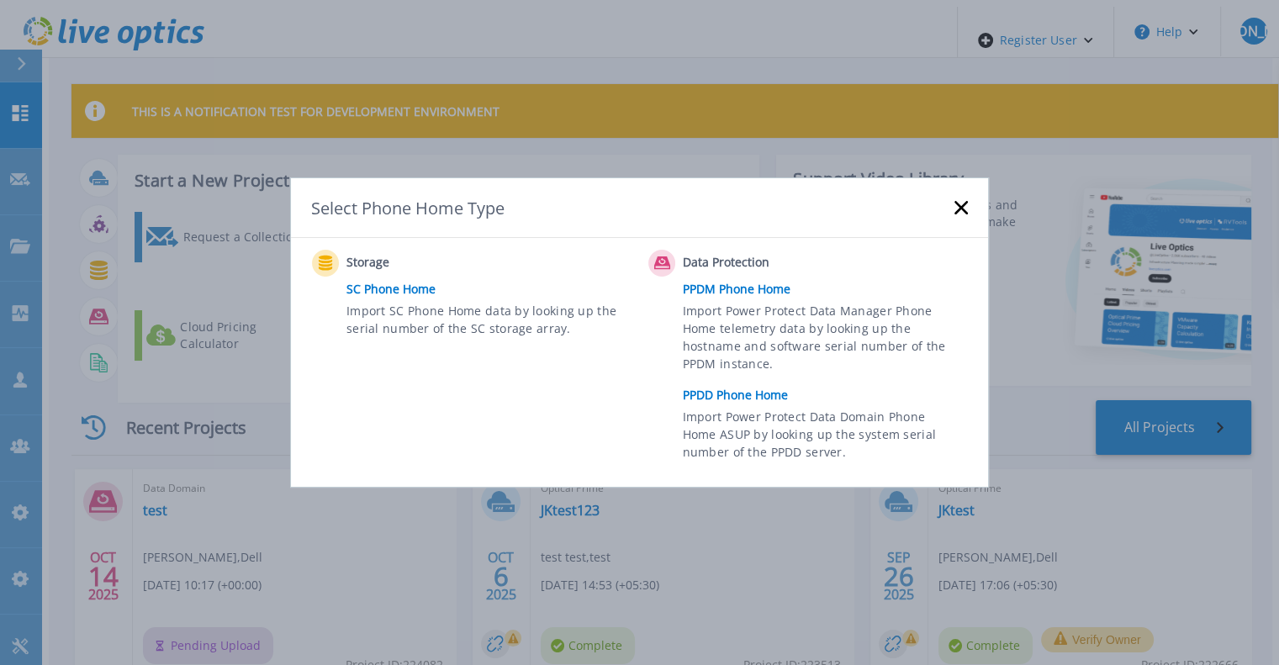
click at [696, 294] on link "PPDM Phone Home" at bounding box center [830, 289] width 294 height 25
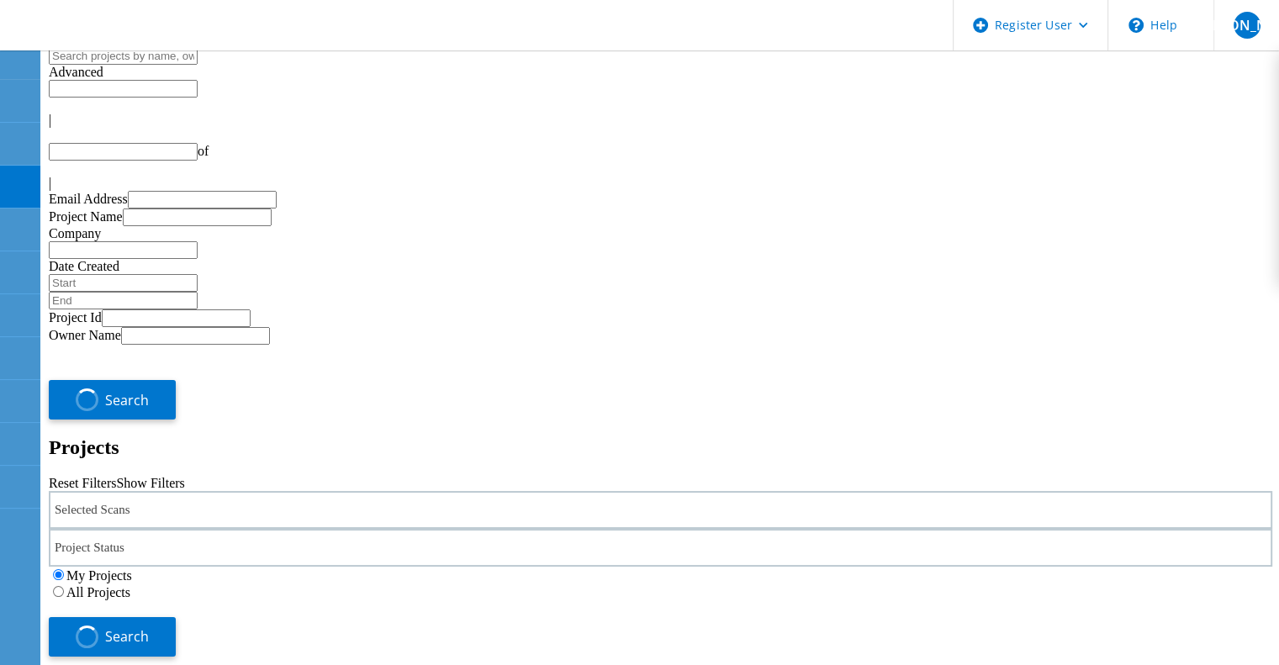
type input "1"
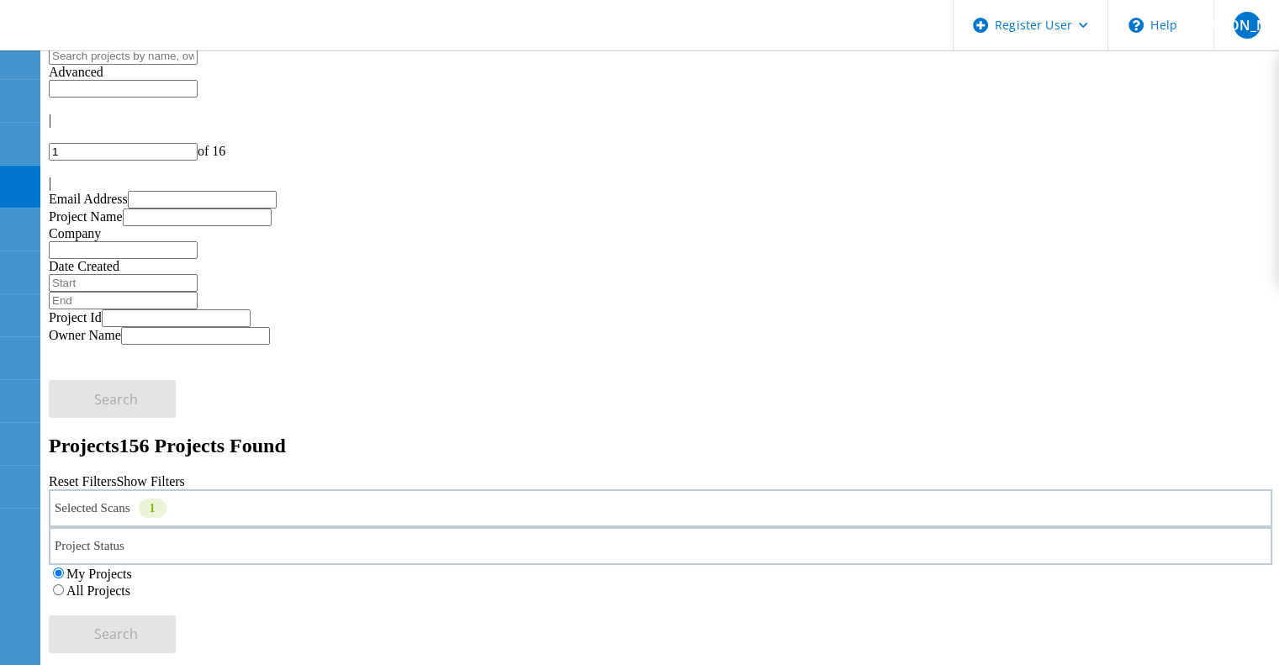
click at [373, 490] on div "Selected Scans 1" at bounding box center [661, 509] width 1224 height 38
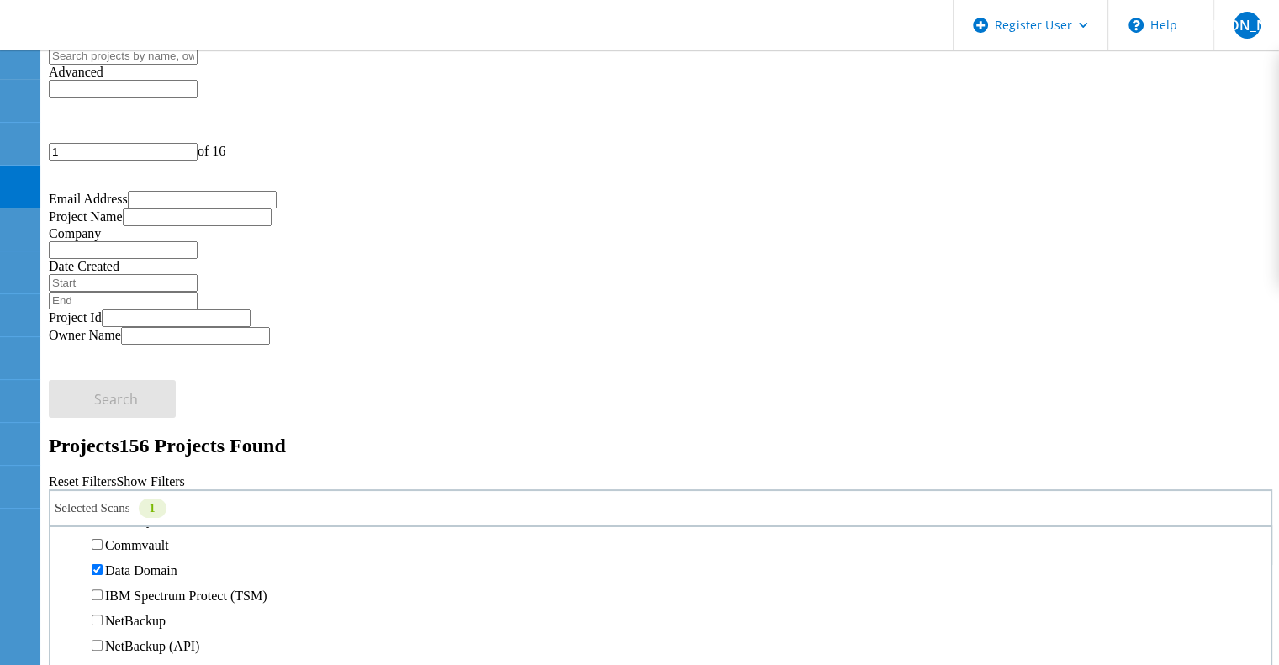
scroll to position [841, 0]
click at [141, 494] on label "Data Domain" at bounding box center [141, 488] width 72 height 14
click at [103, 493] on input "Data Domain" at bounding box center [97, 487] width 11 height 11
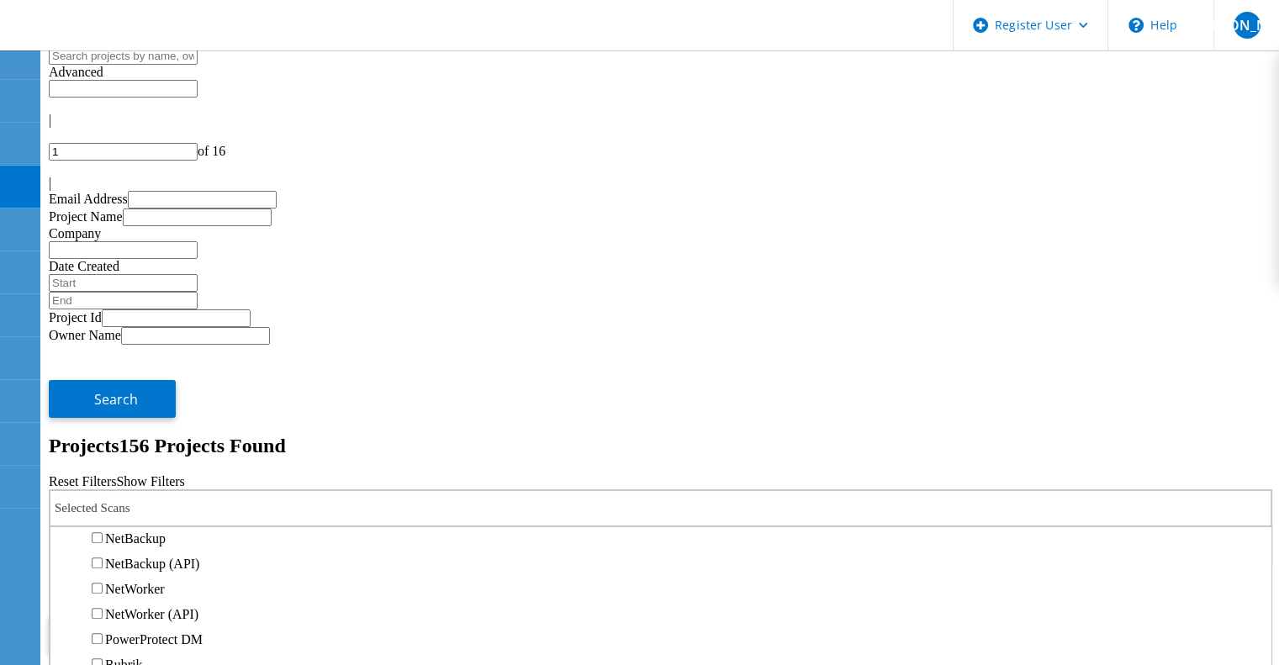
scroll to position [1093, 0]
click at [160, 633] on label "PowerProtect DM" at bounding box center [154, 640] width 98 height 14
click at [103, 633] on input "PowerProtect DM" at bounding box center [97, 638] width 11 height 11
click at [176, 616] on button "Search" at bounding box center [112, 635] width 127 height 38
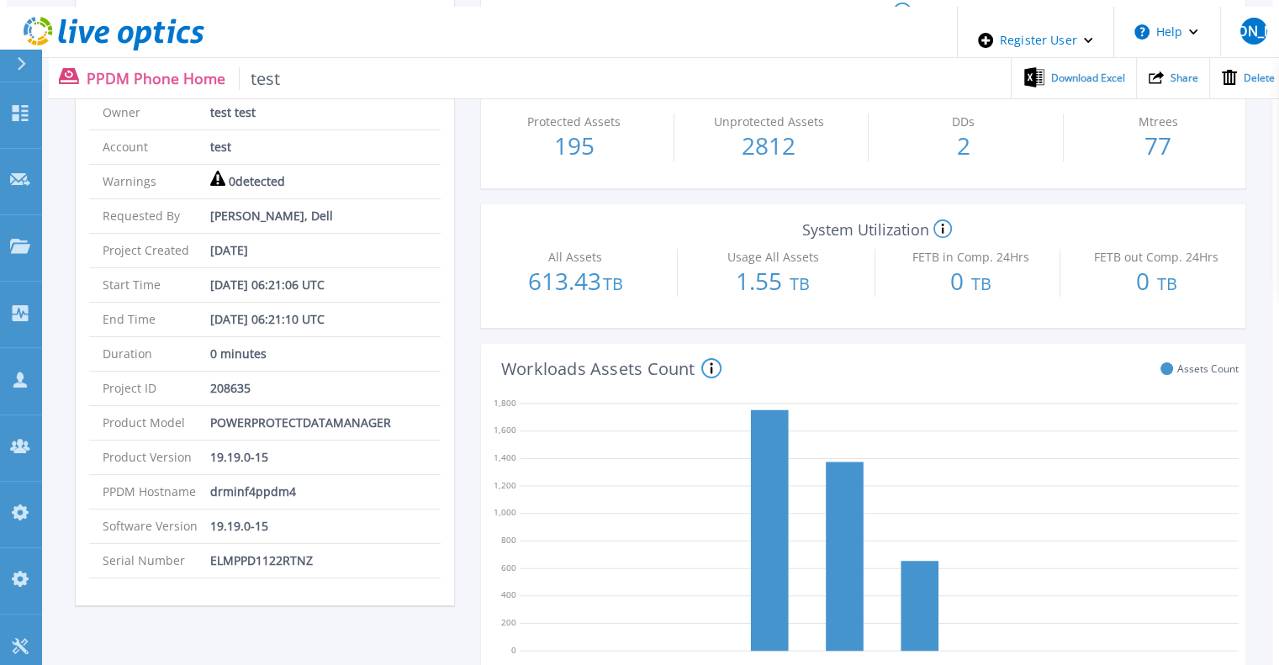
scroll to position [336, 0]
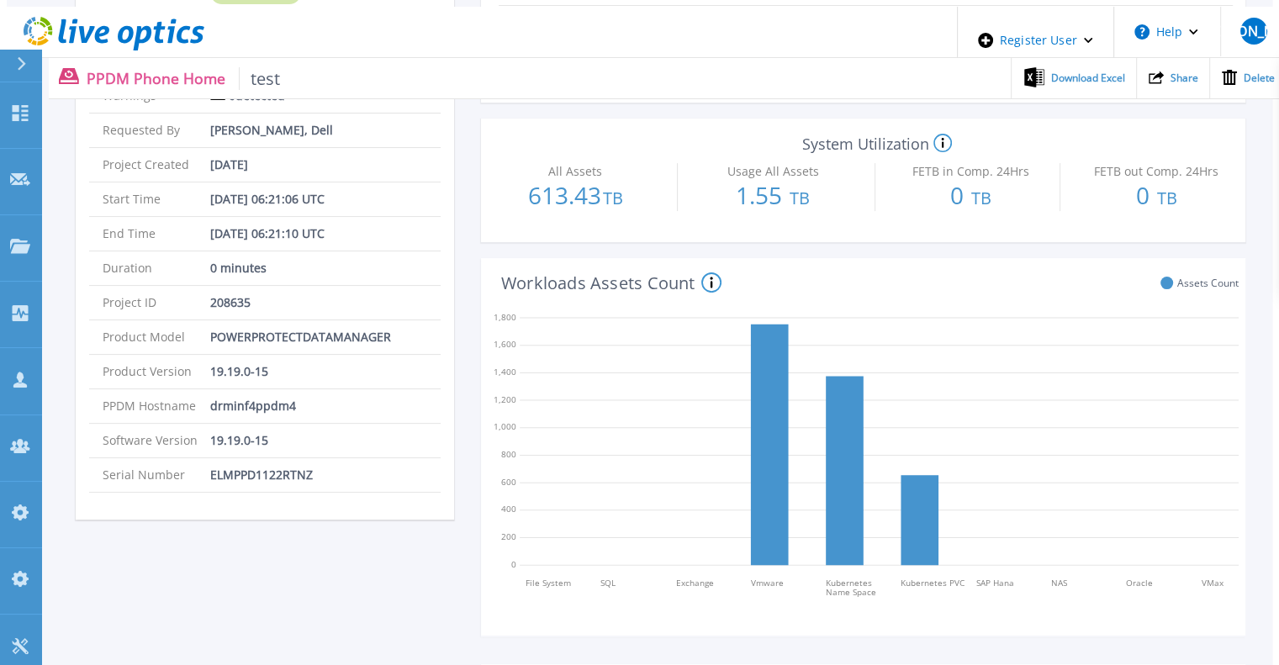
click at [256, 458] on p "ELMPPD1122RTNZ" at bounding box center [261, 475] width 103 height 34
click at [241, 389] on p "drminf4ppdm4" at bounding box center [253, 406] width 86 height 34
copy p "drminf4ppdm4"
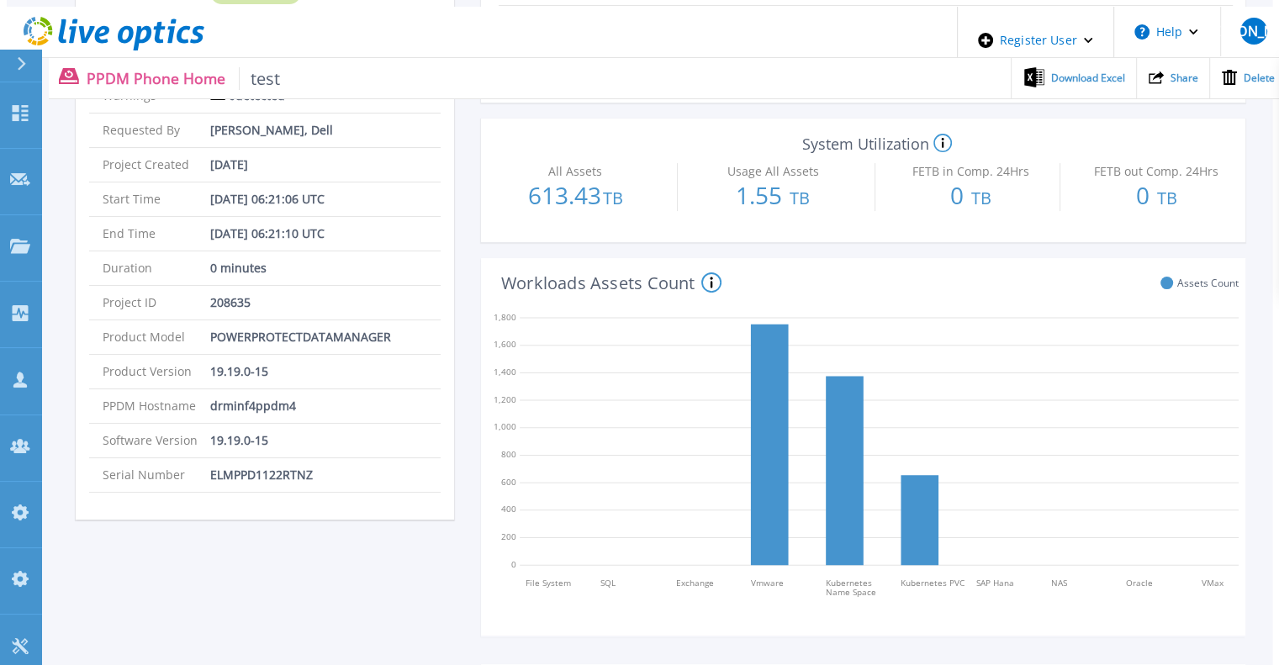
click at [264, 458] on p "ELMPPD1122RTNZ" at bounding box center [261, 475] width 103 height 34
copy p "ELMPPD1122RTNZ"
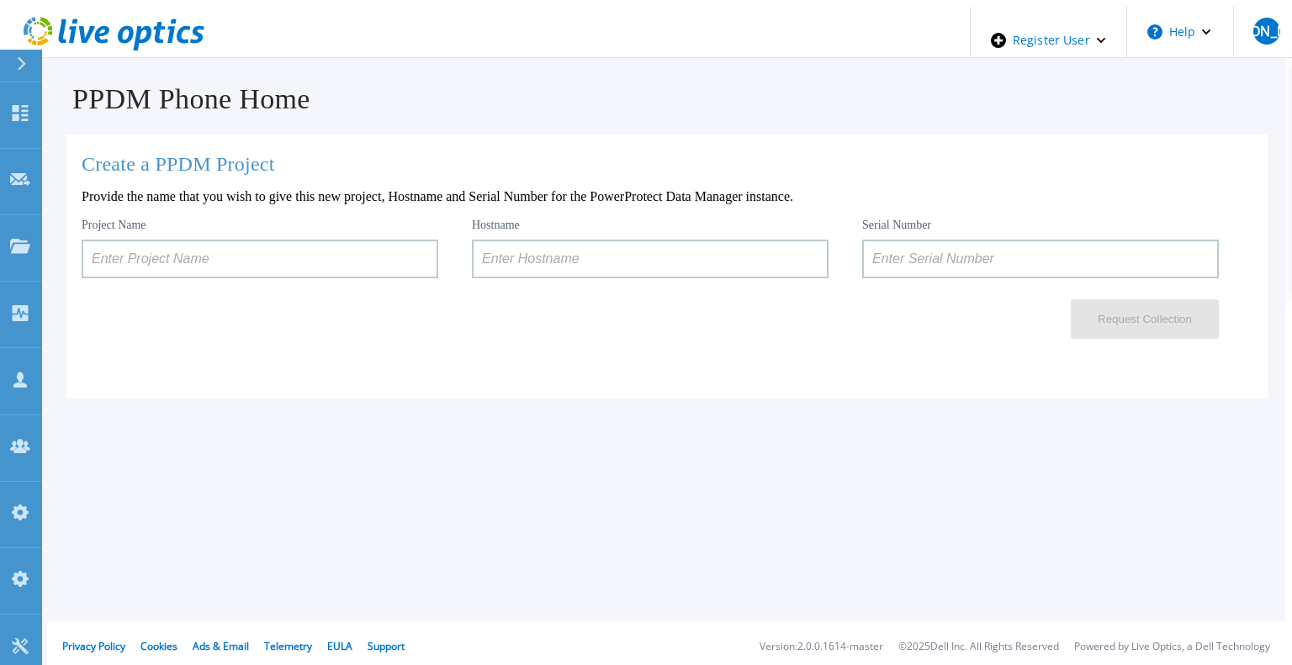
click at [547, 262] on input at bounding box center [650, 259] width 357 height 39
click at [190, 257] on input at bounding box center [260, 259] width 357 height 39
click at [192, 256] on input at bounding box center [260, 259] width 357 height 39
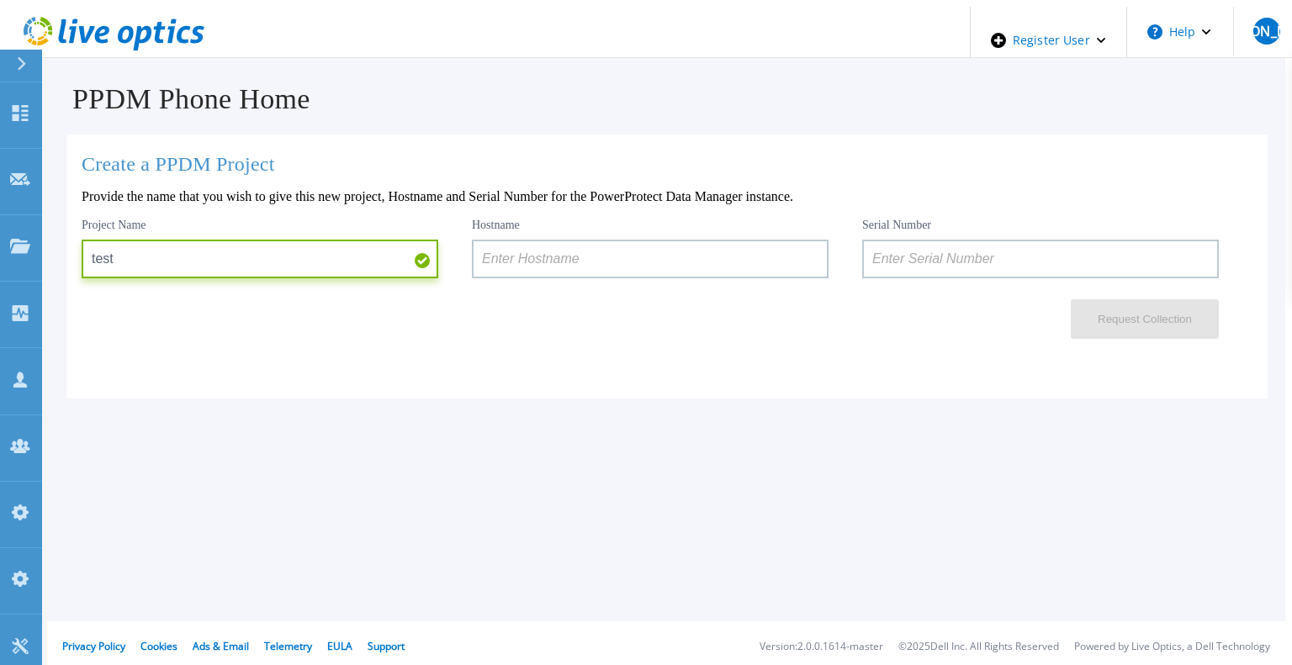
type input "test"
click at [496, 259] on input at bounding box center [650, 259] width 357 height 39
paste input "APM00211700095"
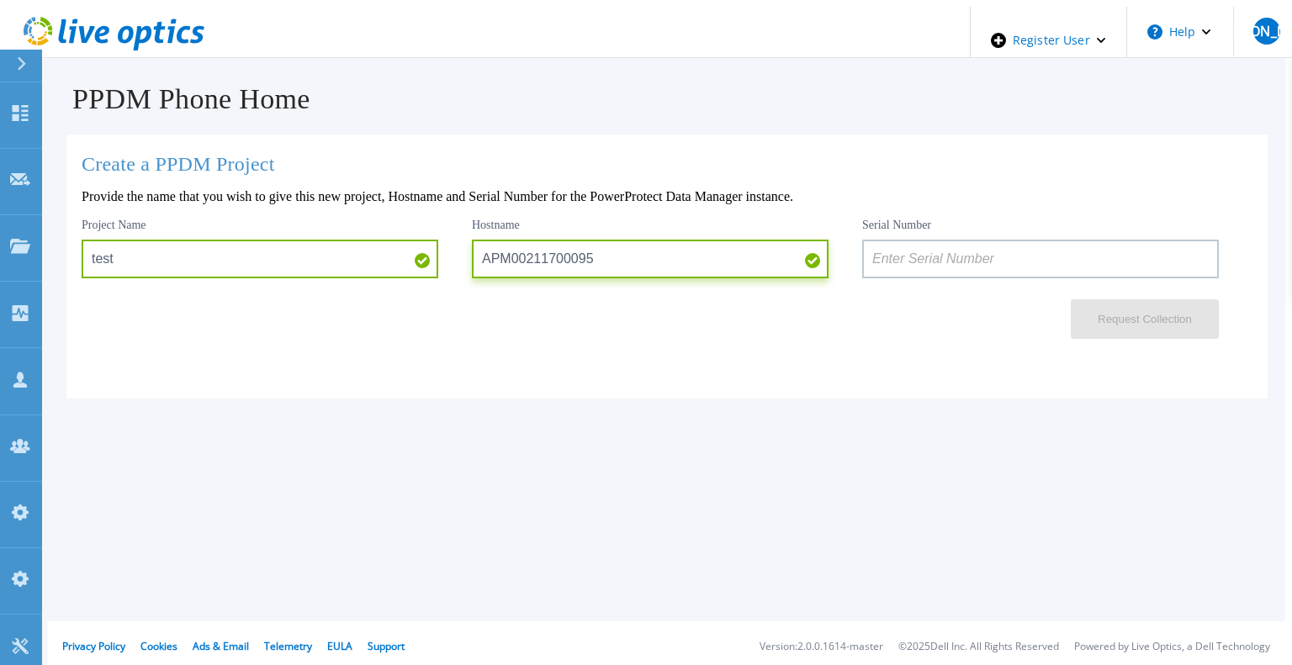
type input "APM00211700095"
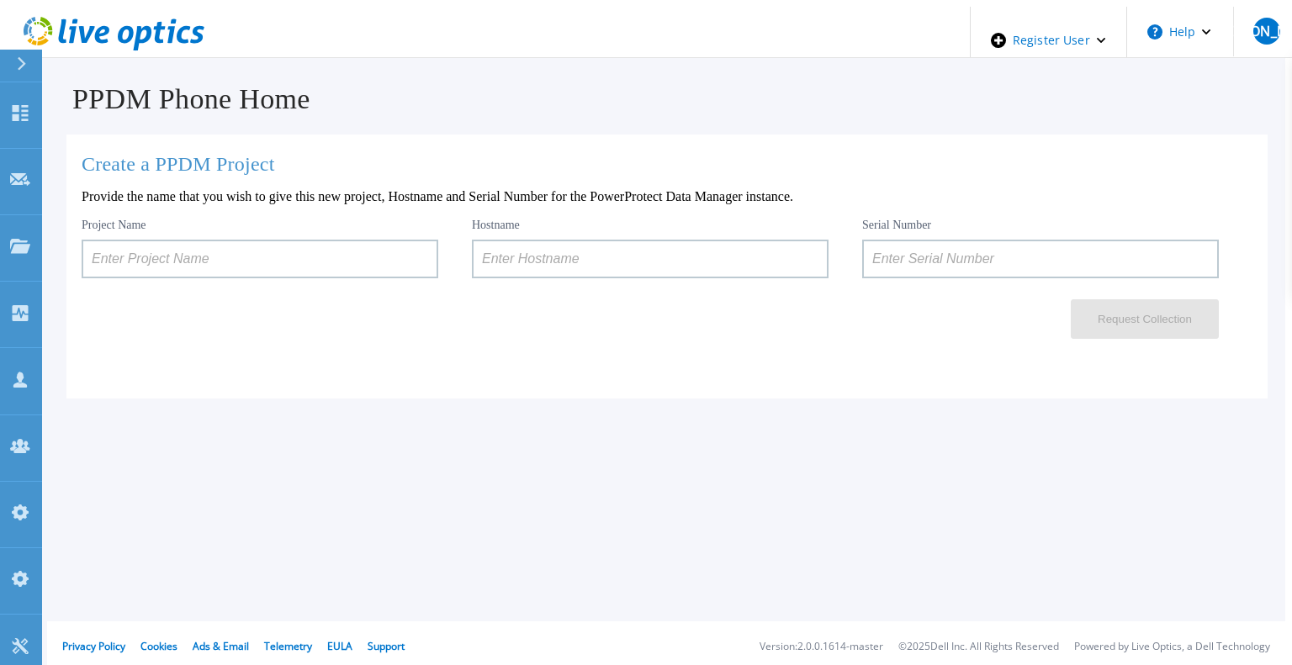
click at [283, 269] on input at bounding box center [260, 259] width 357 height 39
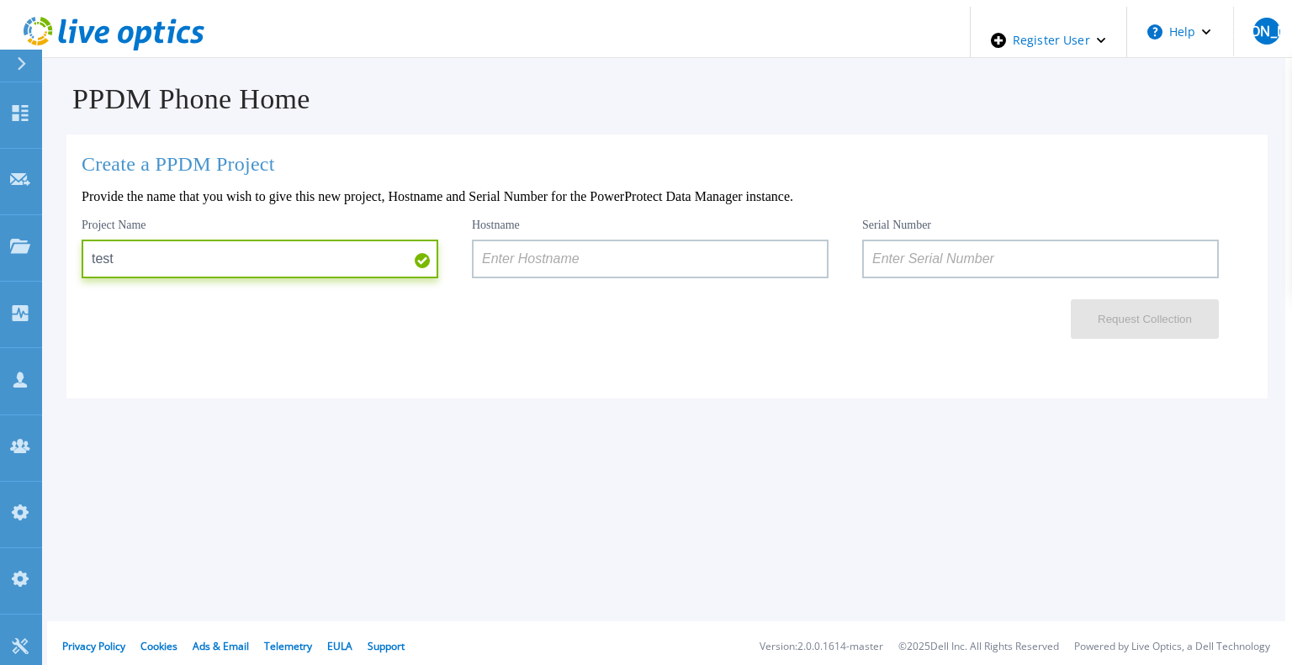
type input "test"
click at [885, 256] on input at bounding box center [1040, 259] width 357 height 39
paste input "ELMPPD1122RTNZ"
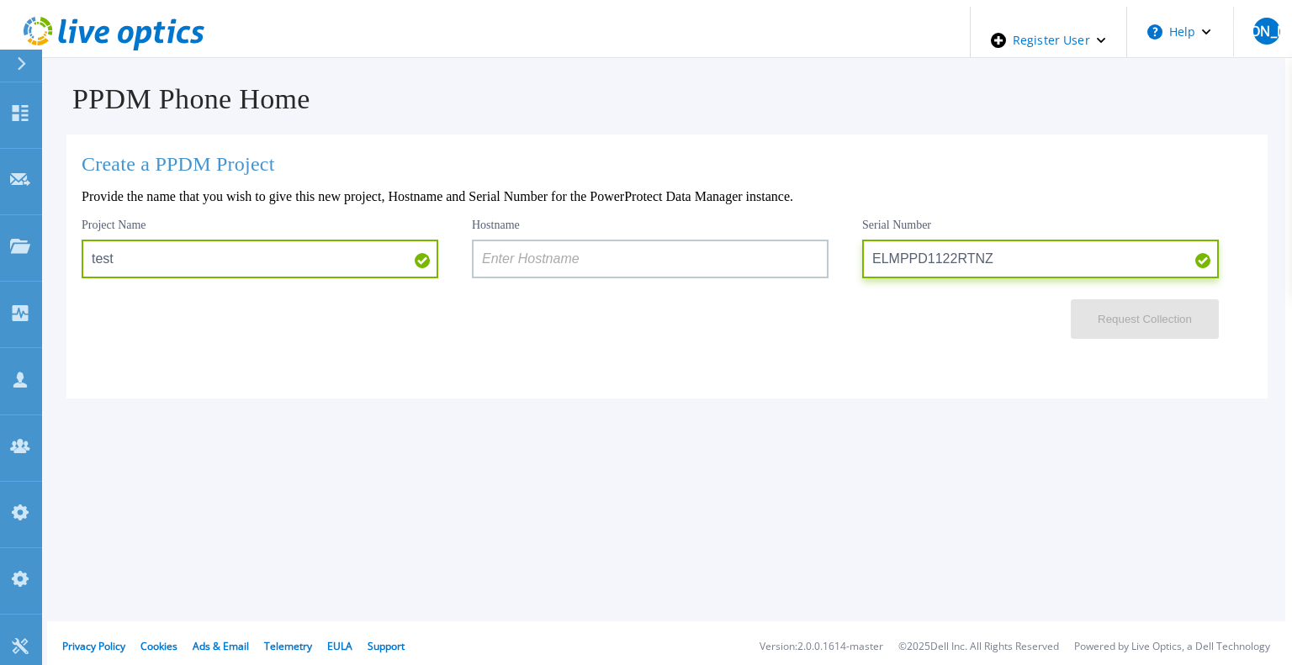
type input "ELMPPD1122RTNZ"
click at [735, 273] on input at bounding box center [650, 259] width 357 height 39
paste input "drminf4ppdm4"
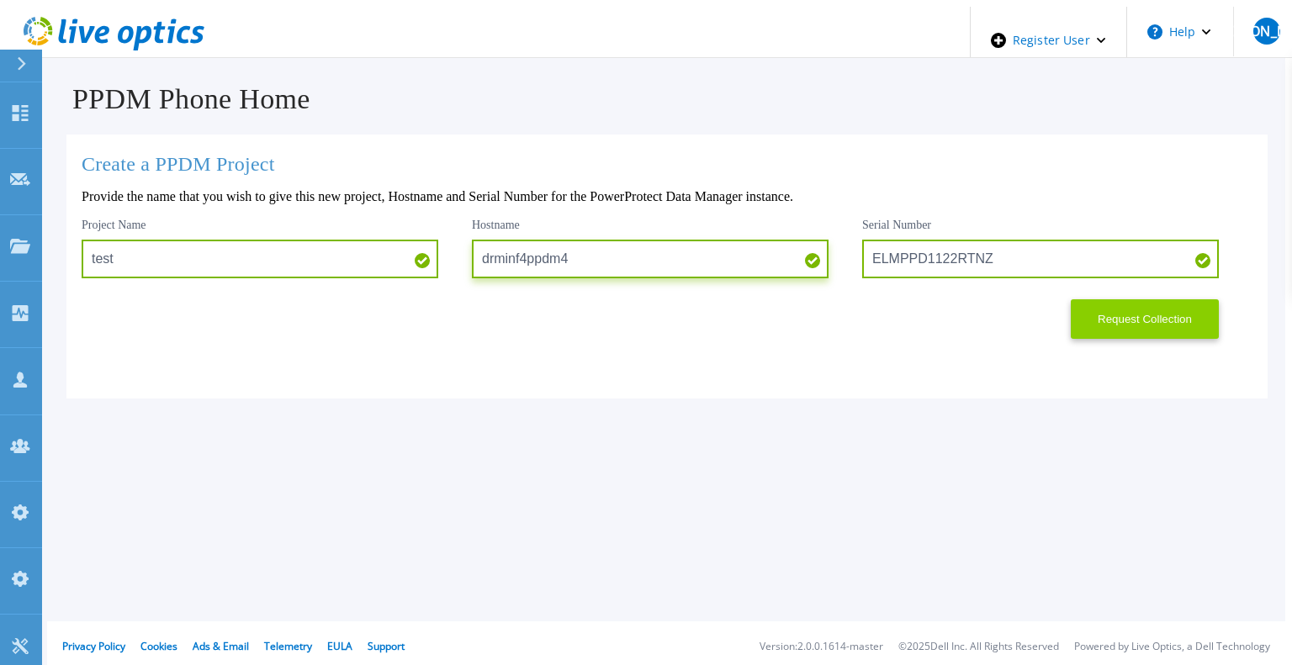
type input "drminf4ppdm4"
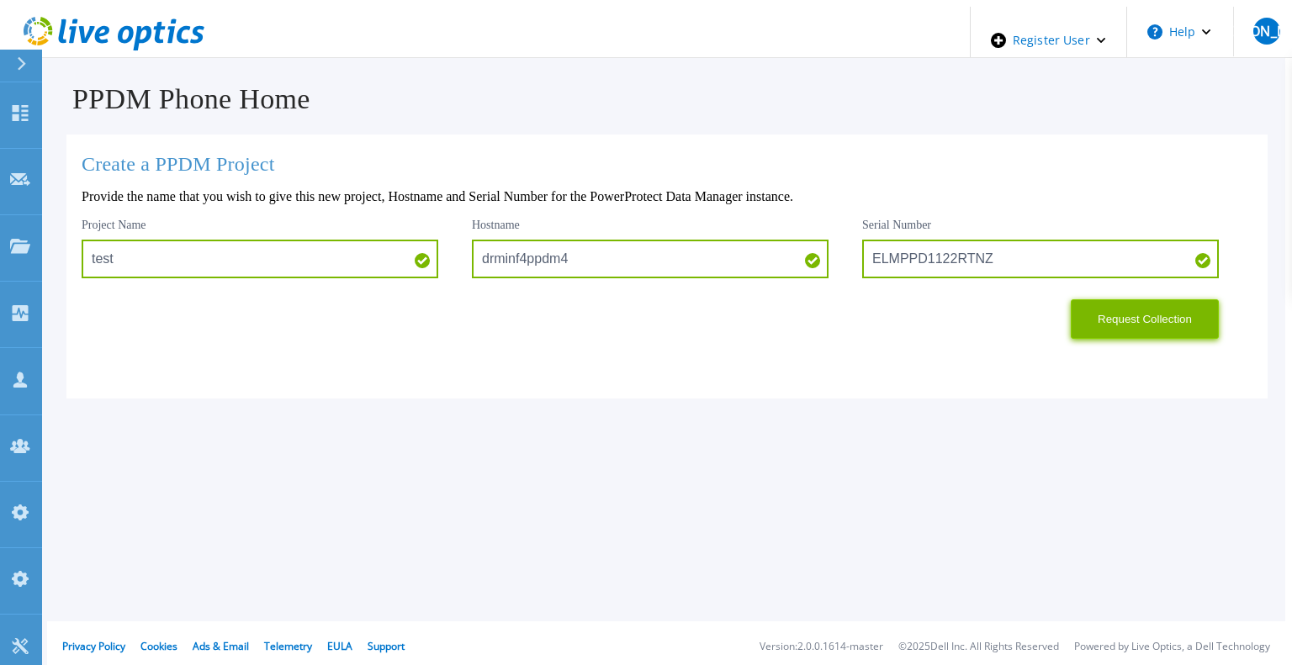
click at [1127, 316] on button "Request Collection" at bounding box center [1145, 319] width 148 height 40
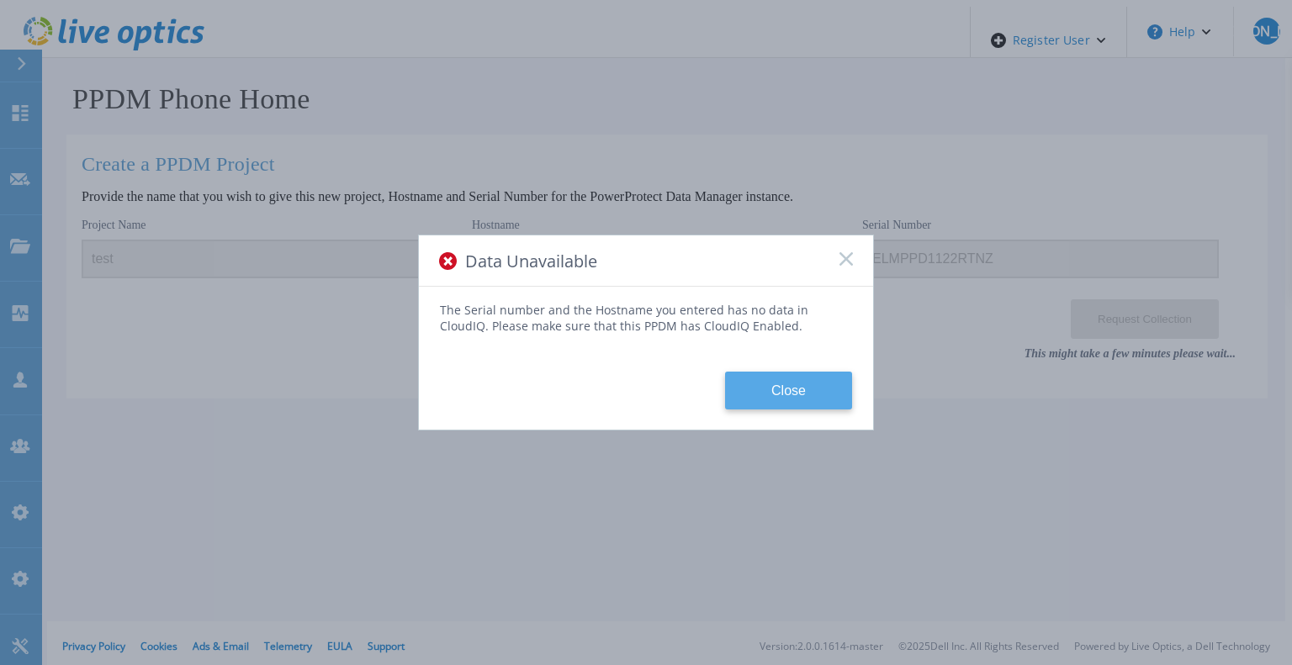
click at [794, 394] on button "Close" at bounding box center [788, 391] width 127 height 38
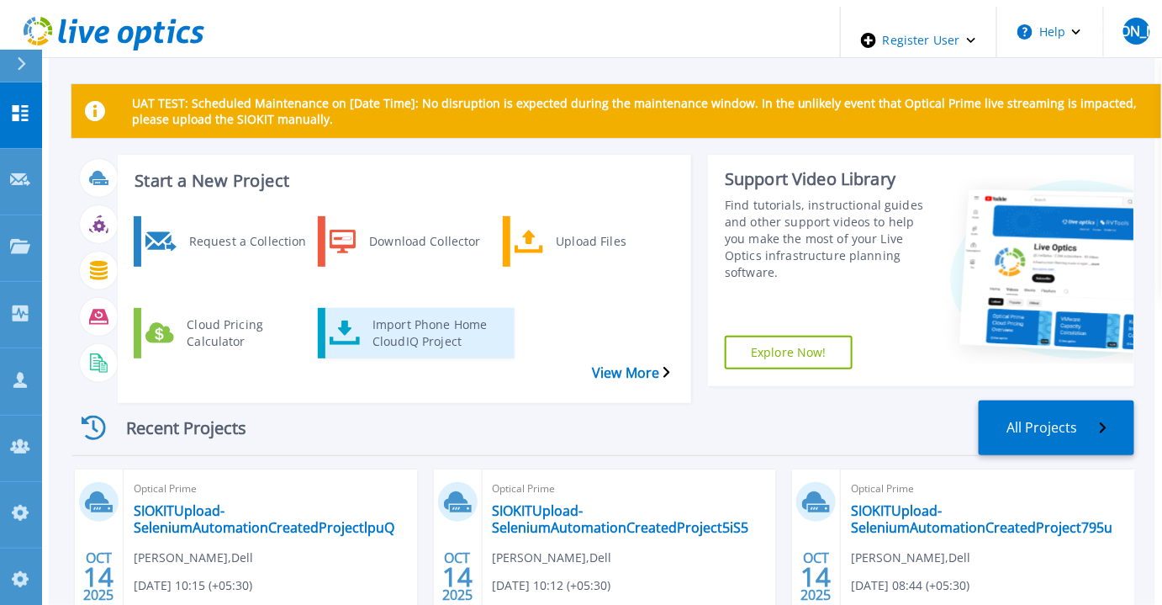
click at [397, 314] on div "Import Phone Home CloudIQ Project" at bounding box center [435, 333] width 143 height 42
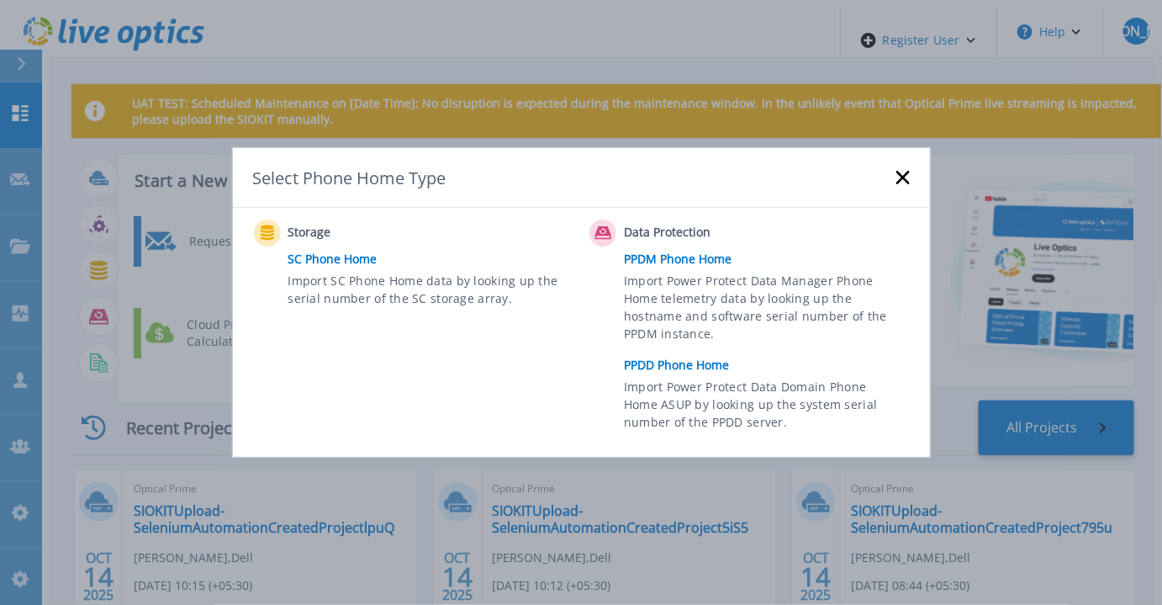
click at [657, 371] on link "PPDD Phone Home" at bounding box center [771, 364] width 294 height 25
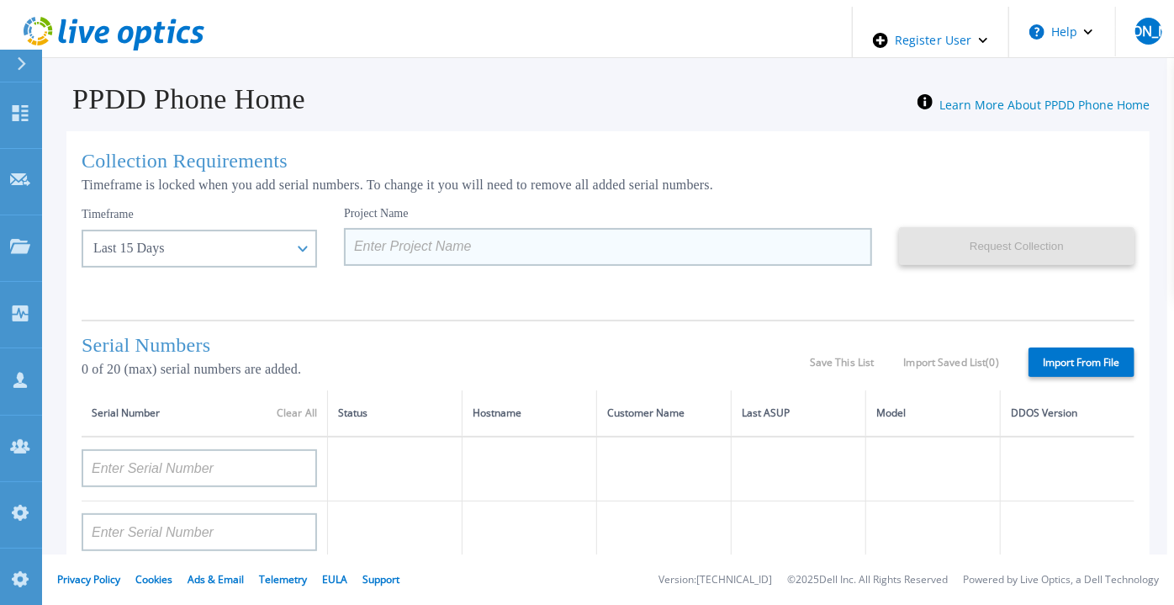
click at [367, 242] on input at bounding box center [608, 247] width 528 height 38
paste input "APM00211700095"
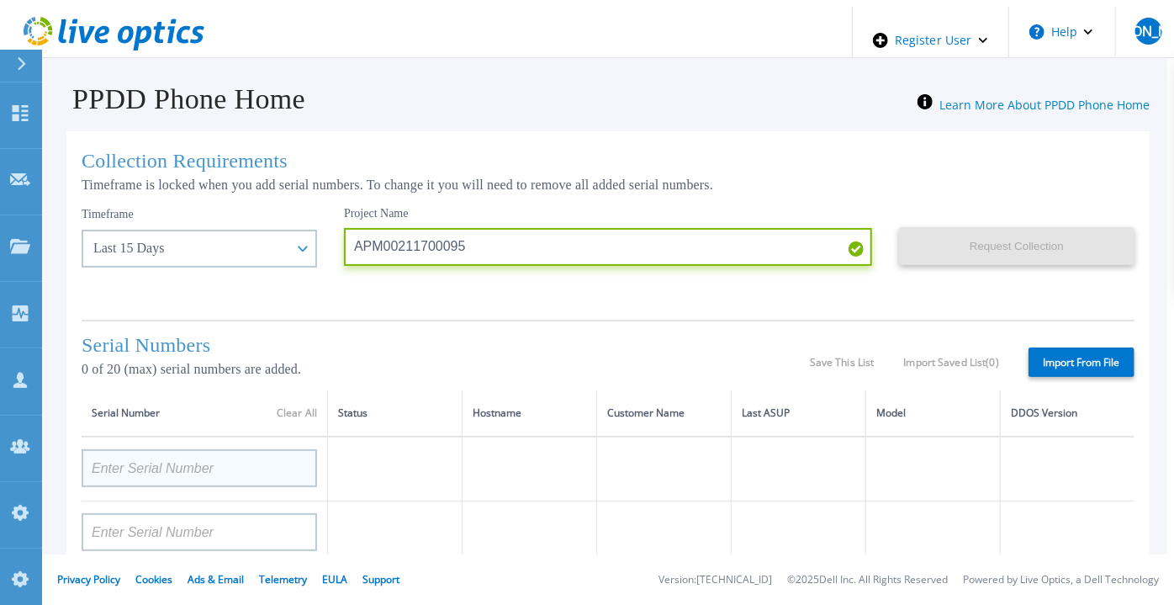
type input "APM00211700095"
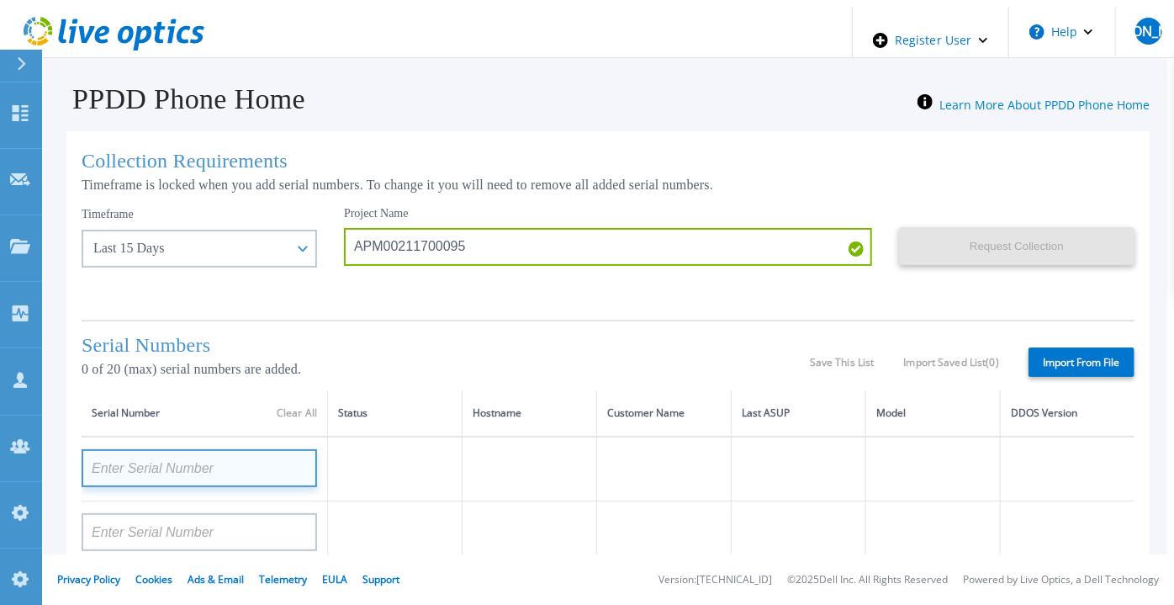
click at [242, 451] on input at bounding box center [200, 468] width 236 height 38
paste input "APM00211700095"
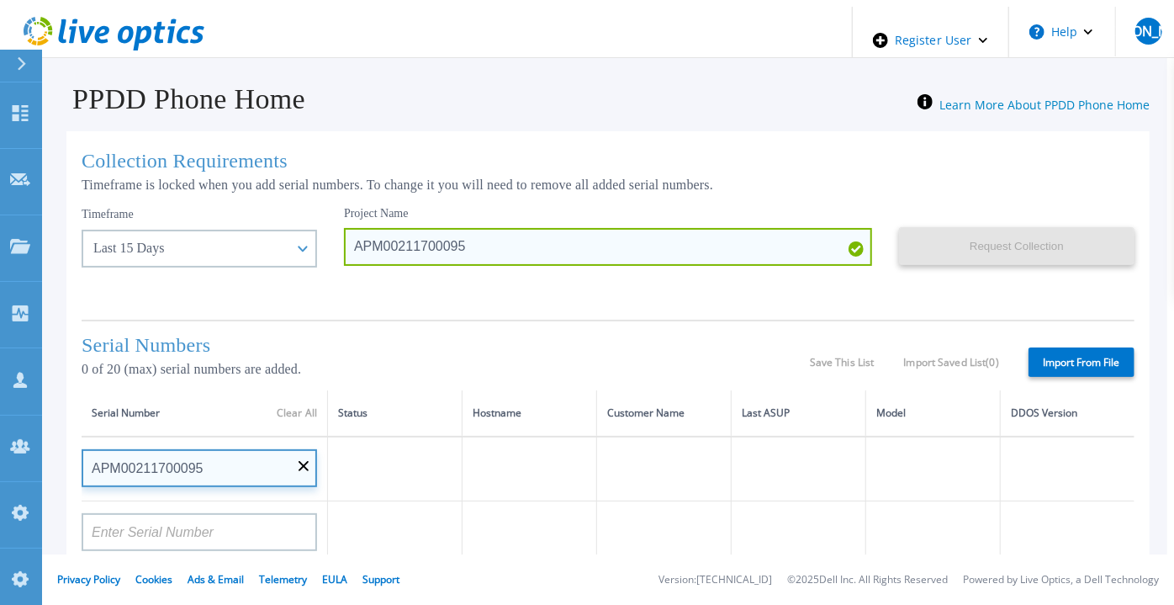
type input "APM00211700095"
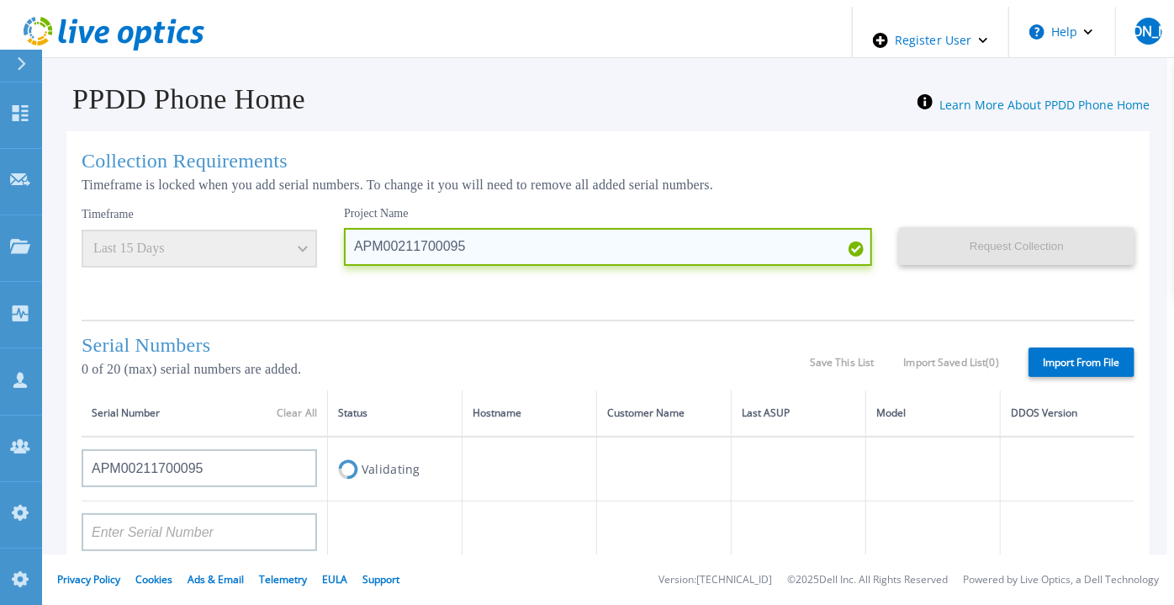
drag, startPoint x: 445, startPoint y: 233, endPoint x: 314, endPoint y: 244, distance: 131.7
click at [344, 244] on input "APM00211700095" at bounding box center [608, 247] width 528 height 38
type input "y"
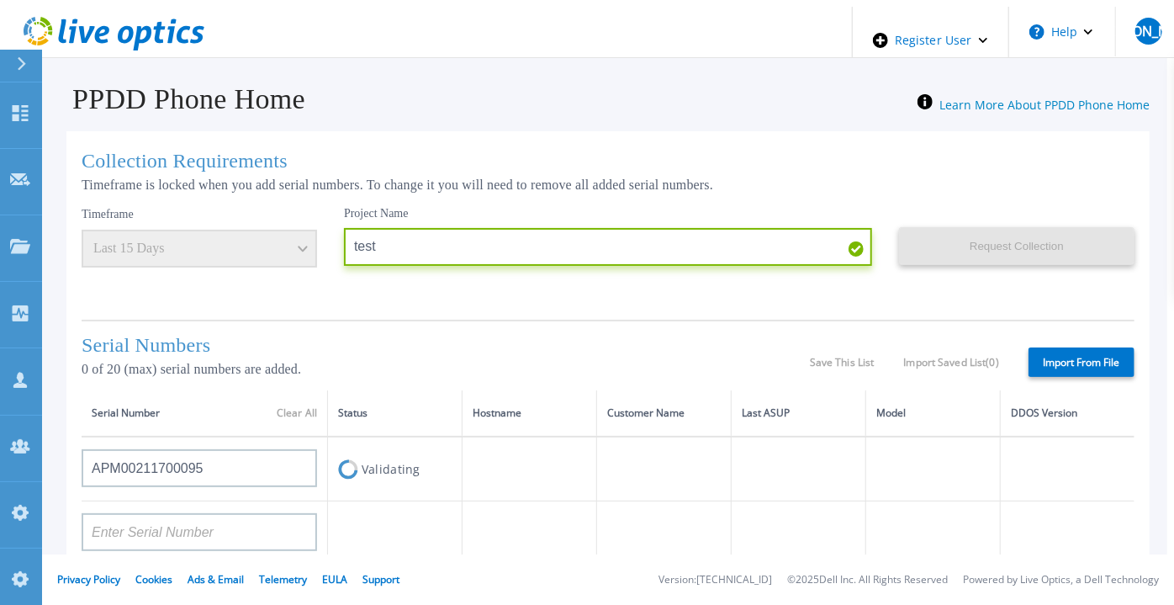
type input "test"
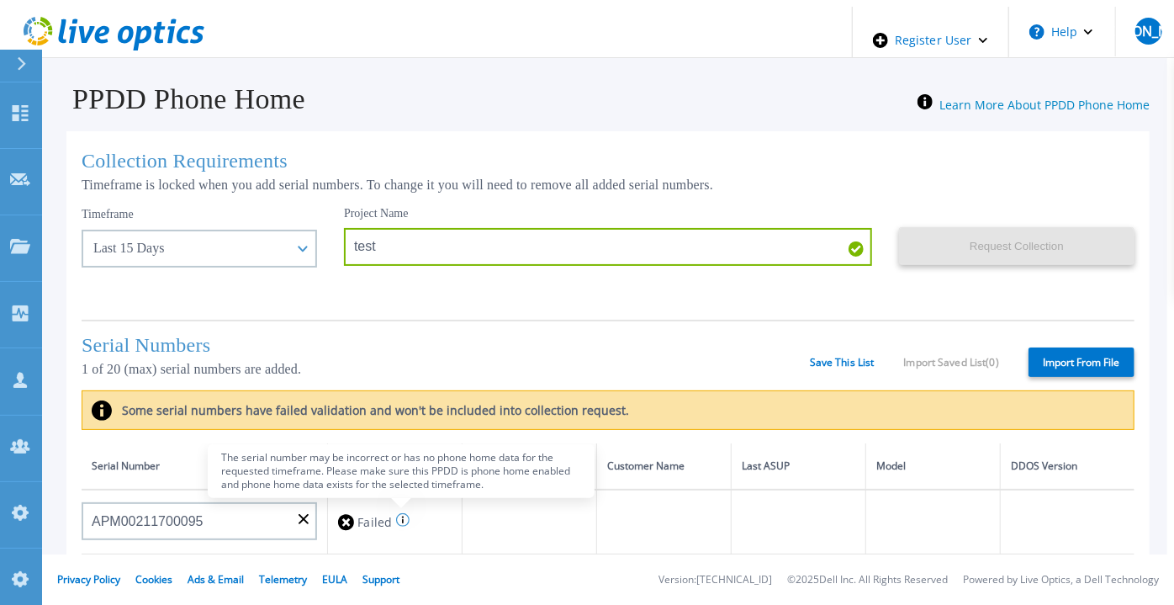
click at [396, 519] on icon at bounding box center [402, 519] width 13 height 13
click at [402, 520] on icon at bounding box center [403, 520] width 2 height 8
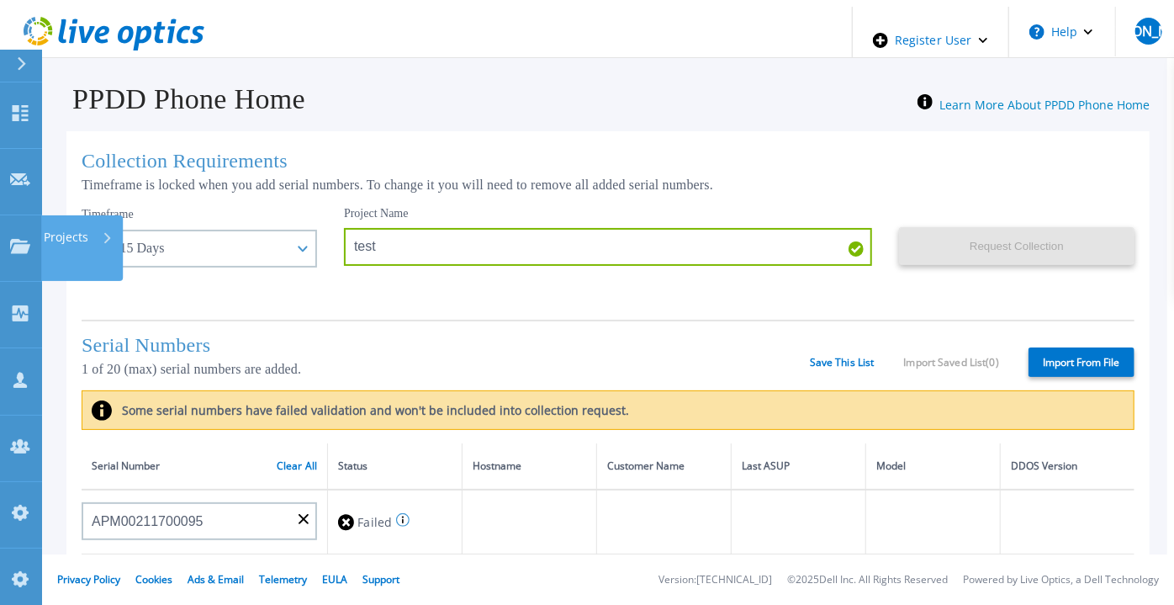
drag, startPoint x: 11, startPoint y: 193, endPoint x: 68, endPoint y: 184, distance: 57.8
click at [67, 215] on p "Projects" at bounding box center [66, 237] width 45 height 44
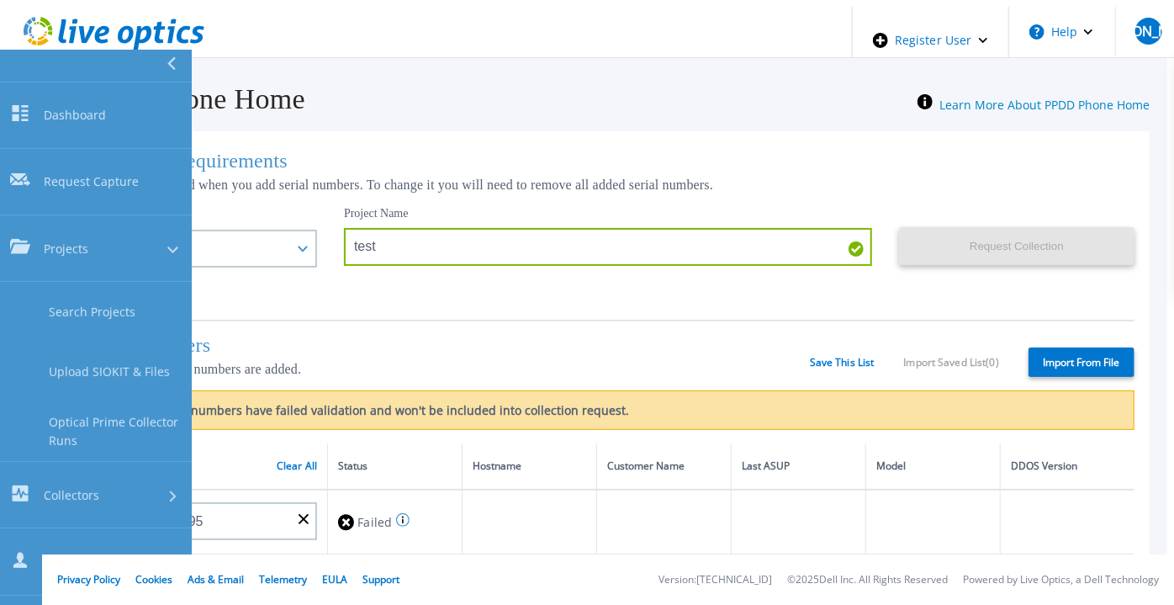
click at [488, 150] on h1 "Collection Requirements" at bounding box center [608, 161] width 1053 height 23
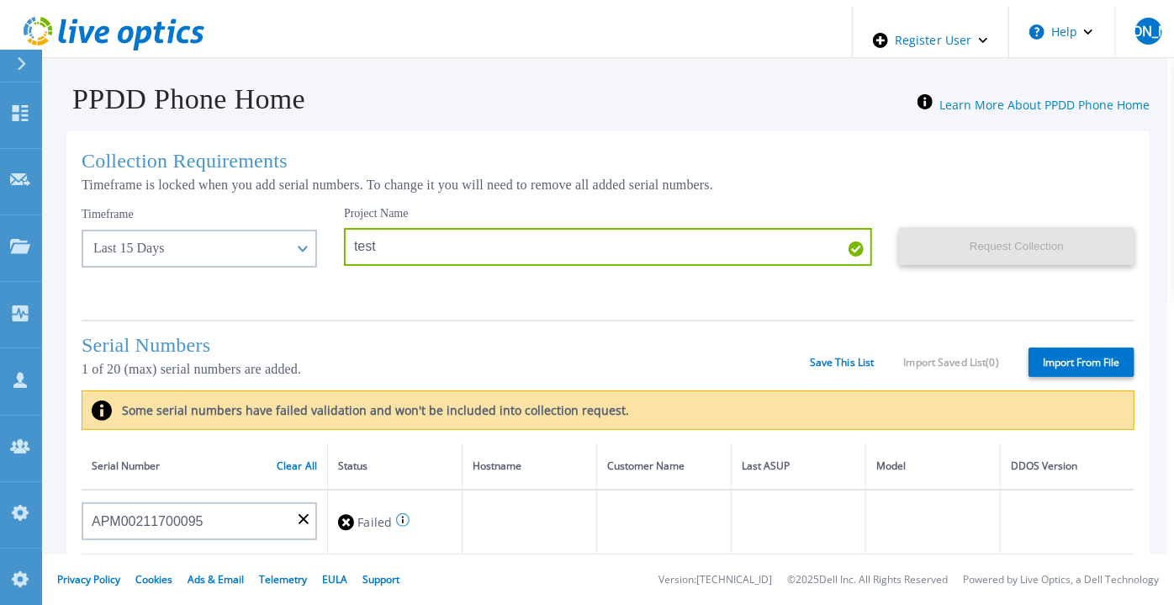
click at [124, 28] on icon at bounding box center [126, 35] width 16 height 18
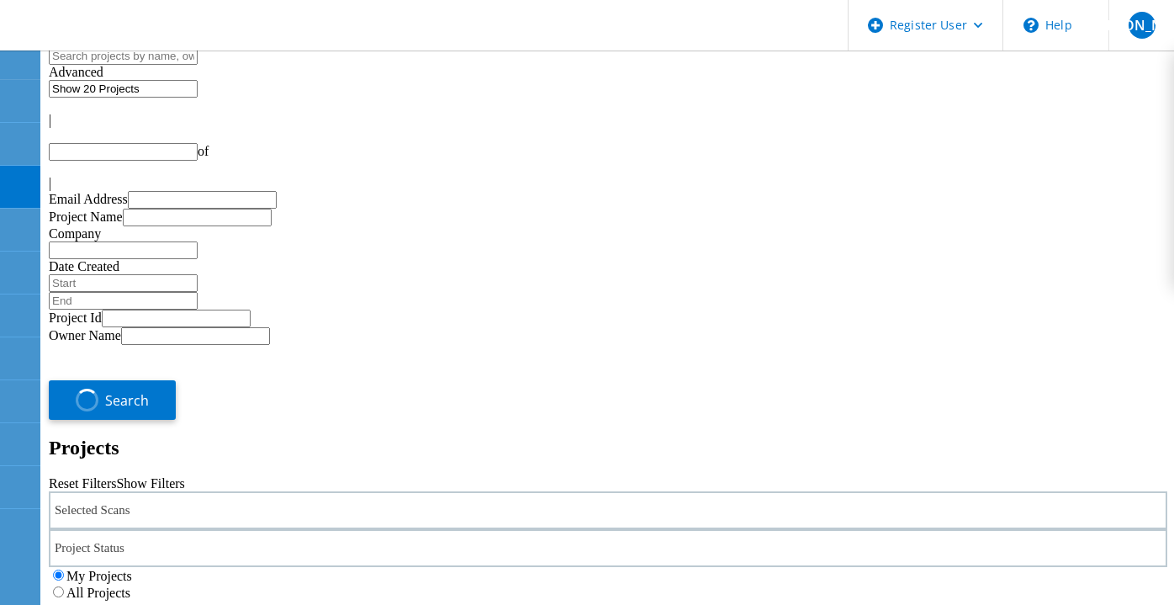
type input "1"
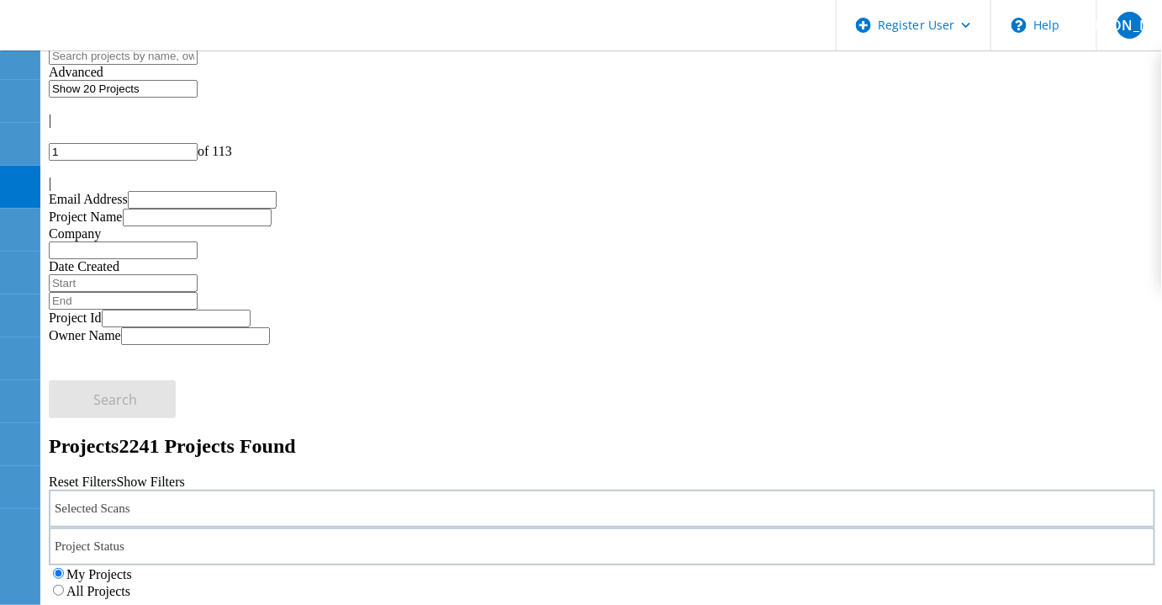
click at [301, 490] on div "Selected Scans" at bounding box center [602, 509] width 1107 height 38
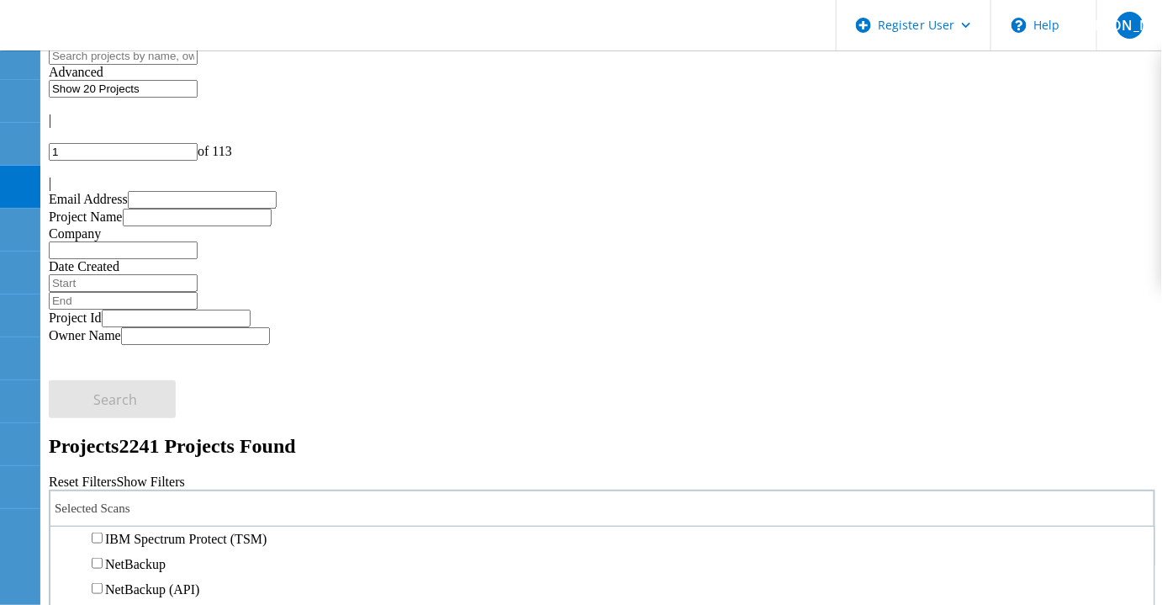
scroll to position [1146, 0]
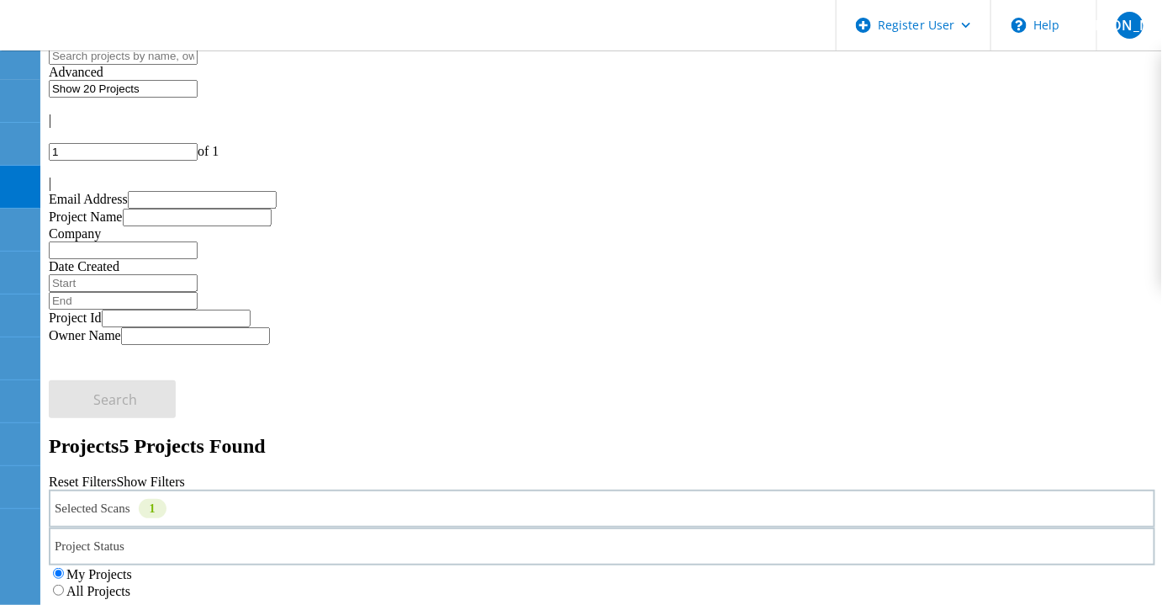
click at [130, 584] on label "All Projects" at bounding box center [98, 591] width 64 height 14
click at [64, 585] on input "All Projects" at bounding box center [58, 590] width 11 height 11
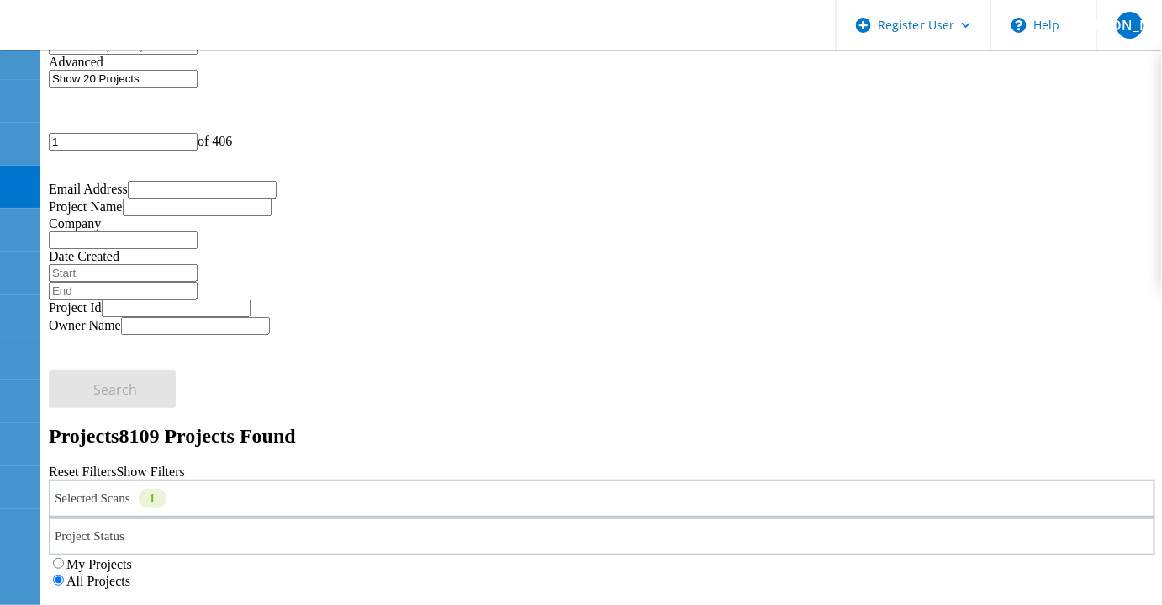
scroll to position [0, 0]
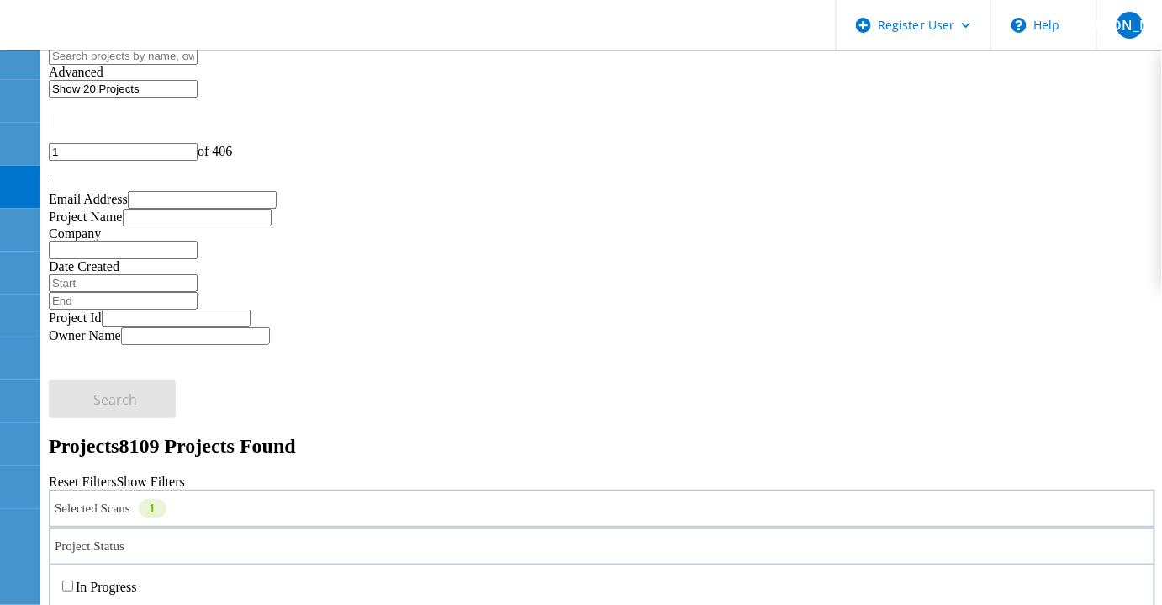
click at [541, 527] on div "Project Status" at bounding box center [602, 546] width 1107 height 38
click at [128, 604] on label "Complete" at bounding box center [102, 612] width 52 height 14
click at [73, 604] on input "Complete" at bounding box center [67, 611] width 11 height 11
click at [198, 65] on input "text" at bounding box center [123, 56] width 149 height 18
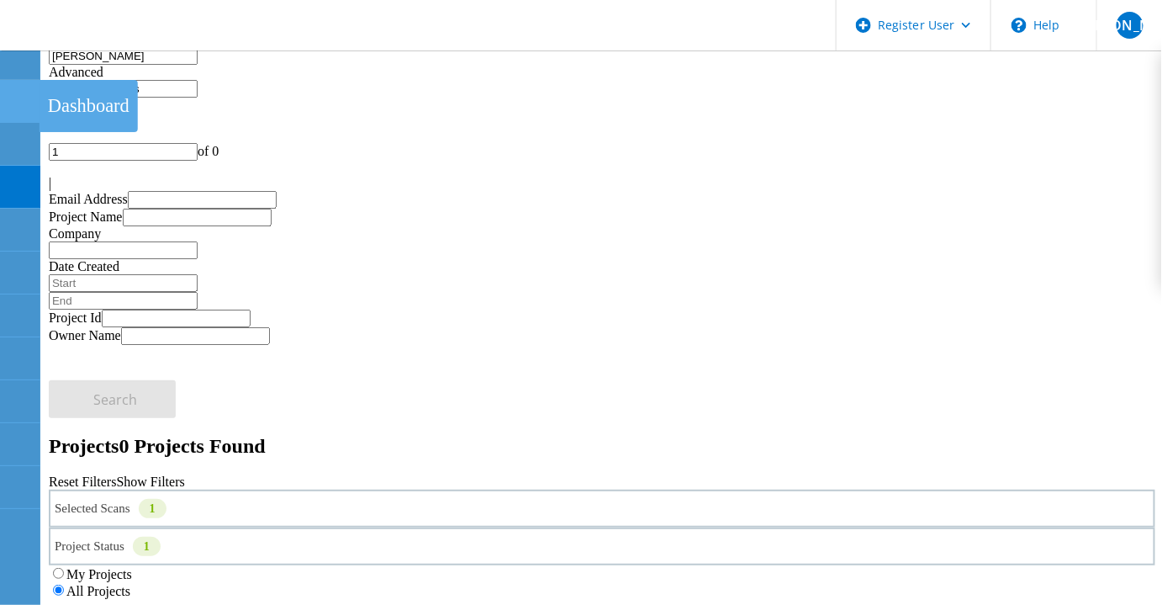
drag, startPoint x: 45, startPoint y: 93, endPoint x: 31, endPoint y: 94, distance: 14.4
drag, startPoint x: 204, startPoint y: 74, endPoint x: 76, endPoint y: 69, distance: 128.0
click at [91, 65] on input "gerry" at bounding box center [123, 56] width 149 height 18
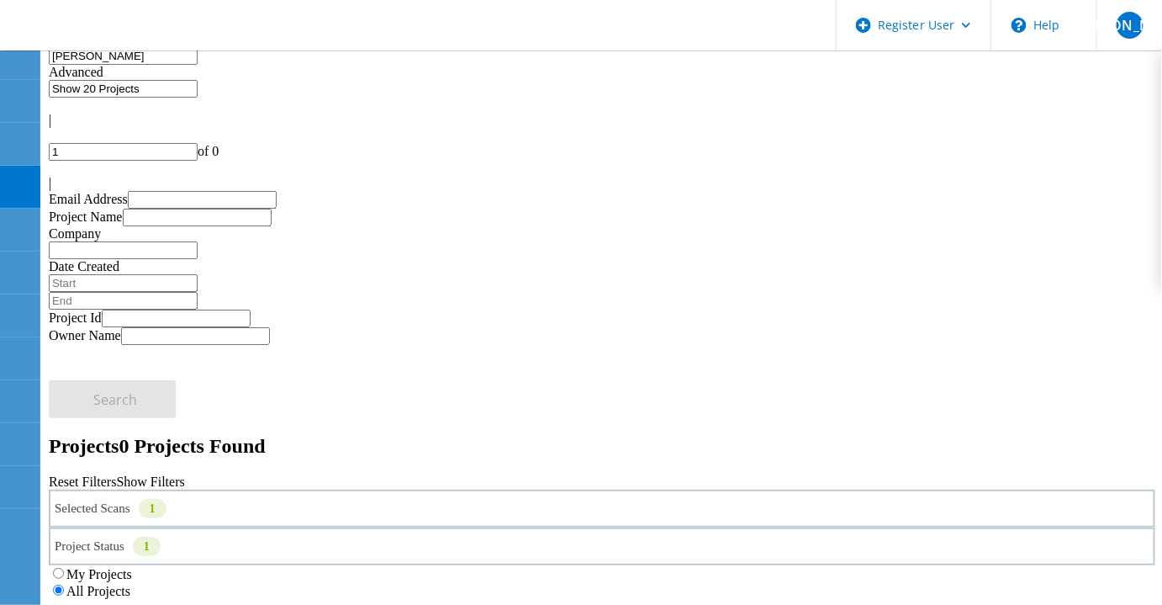
click at [91, 65] on input "gerry" at bounding box center [123, 56] width 149 height 18
type input "Kieran"
click at [109, 65] on input "Kieran" at bounding box center [123, 56] width 149 height 18
click at [198, 86] on input "Show 20 Projects" at bounding box center [123, 89] width 149 height 18
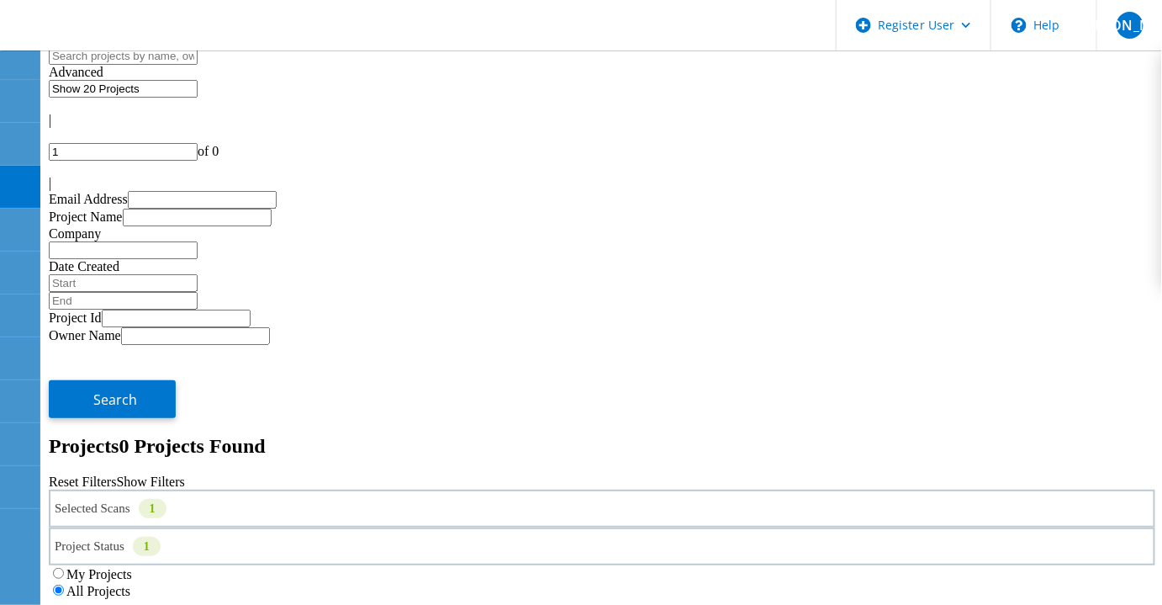
type input "Show 40 Projects"
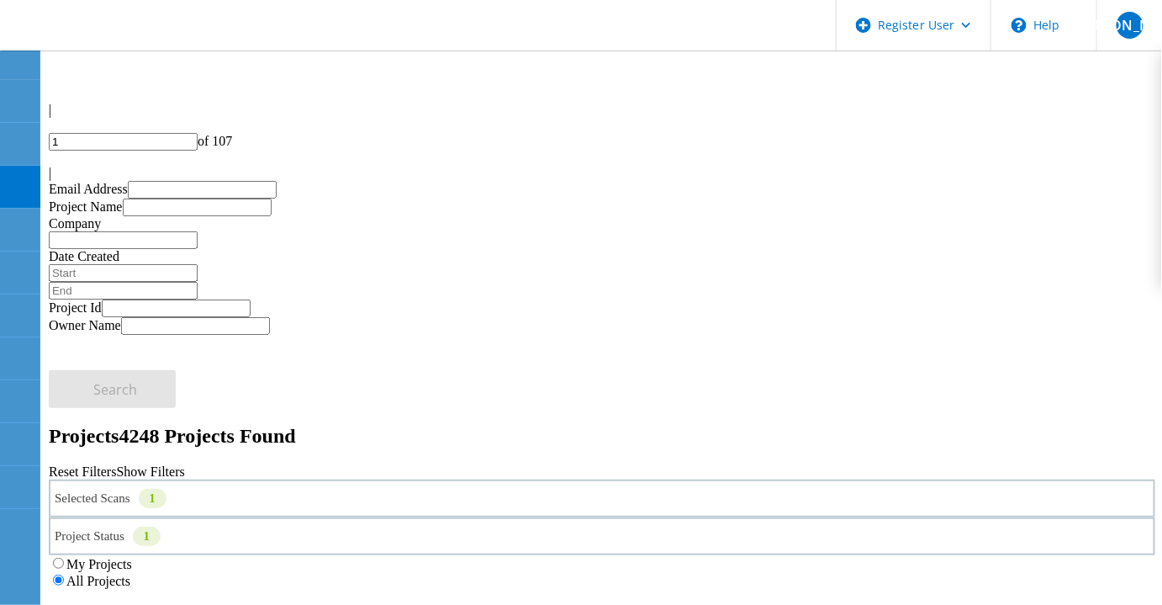
scroll to position [152, 0]
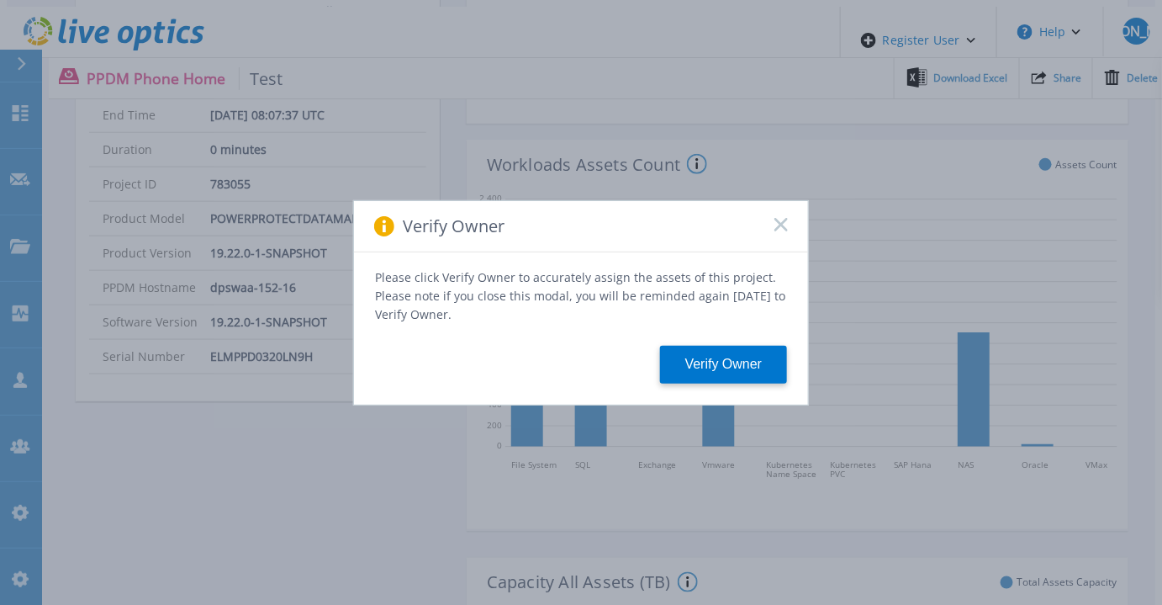
scroll to position [611, 0]
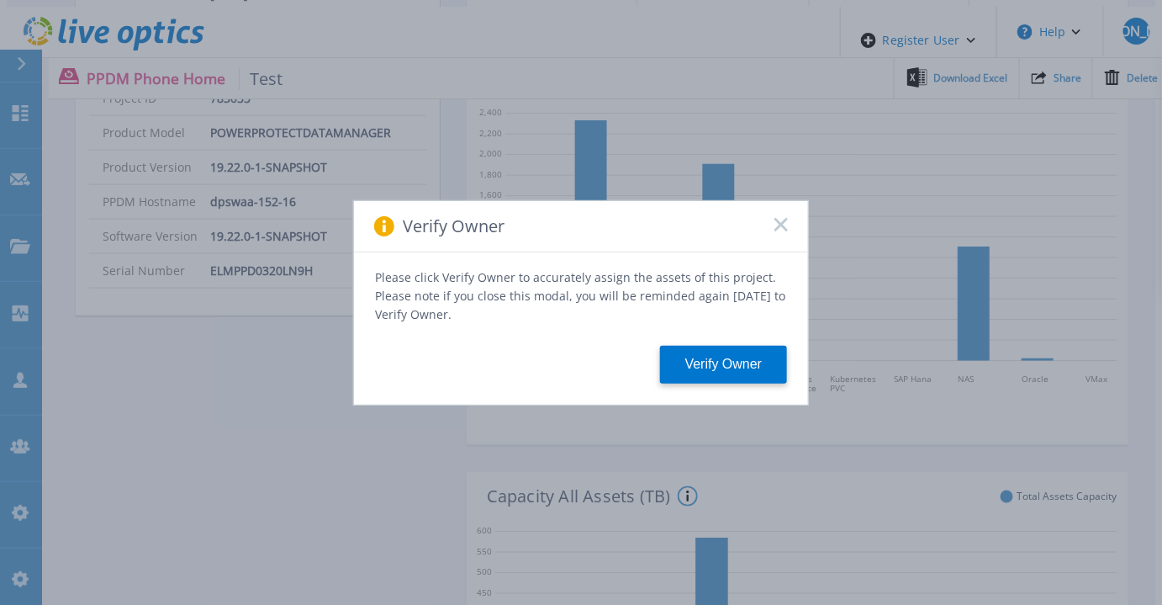
click at [776, 229] on div "Verify Owner" at bounding box center [581, 226] width 454 height 51
drag, startPoint x: 780, startPoint y: 231, endPoint x: 601, endPoint y: 301, distance: 192.3
click at [778, 231] on rect at bounding box center [781, 224] width 14 height 14
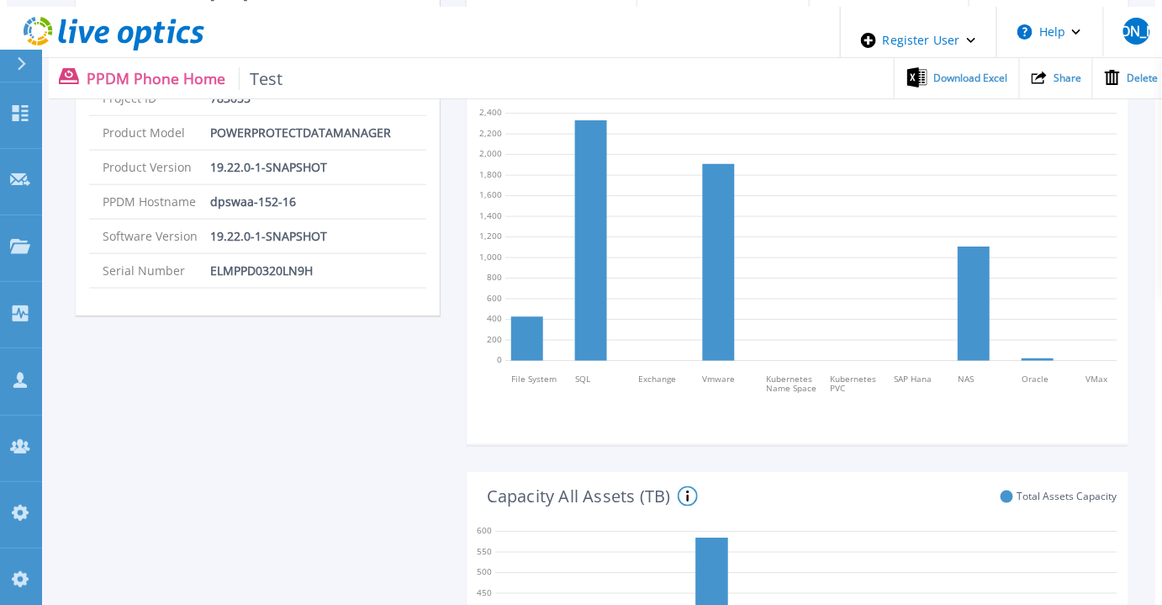
click at [280, 254] on p "ELMPPD0320LN9H" at bounding box center [261, 271] width 103 height 34
copy p "ELMPPD0320LN9H"
drag, startPoint x: 205, startPoint y: 178, endPoint x: 291, endPoint y: 178, distance: 85.8
click at [291, 185] on li "PPDM Hostname dpswaa-152-16" at bounding box center [257, 202] width 337 height 34
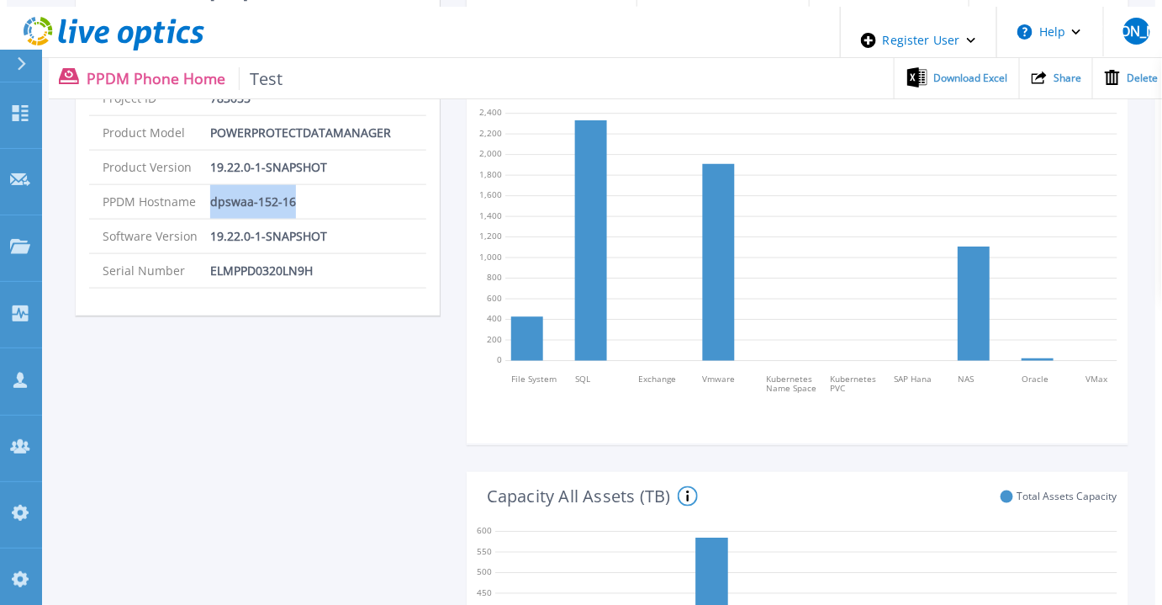
copy p "dpswaa-152-16"
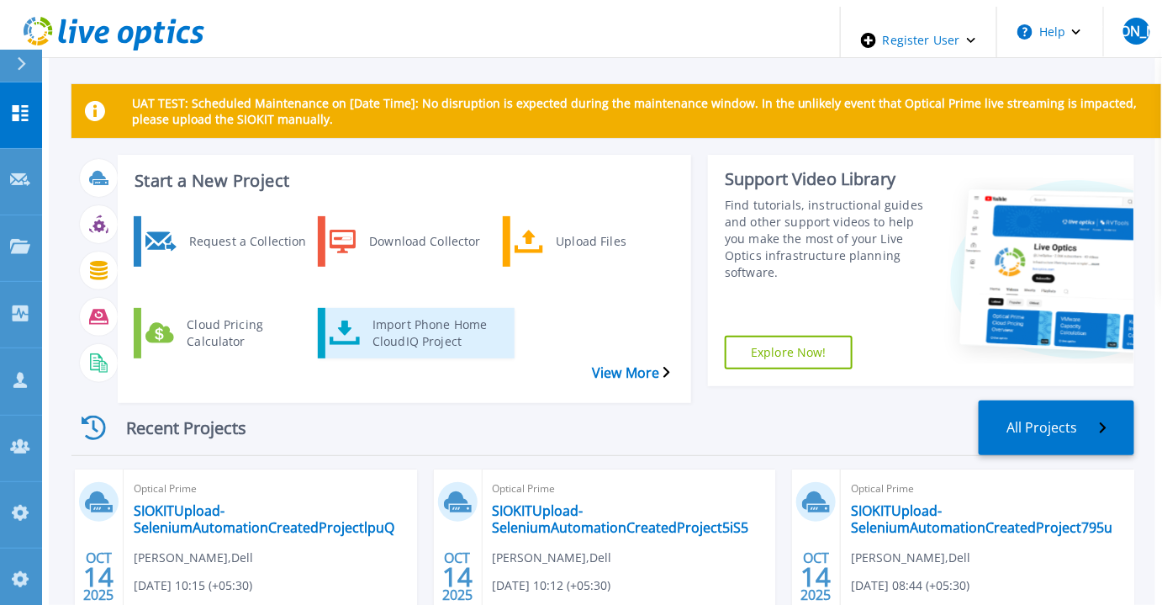
click at [377, 312] on div "Import Phone Home CloudIQ Project" at bounding box center [435, 333] width 143 height 42
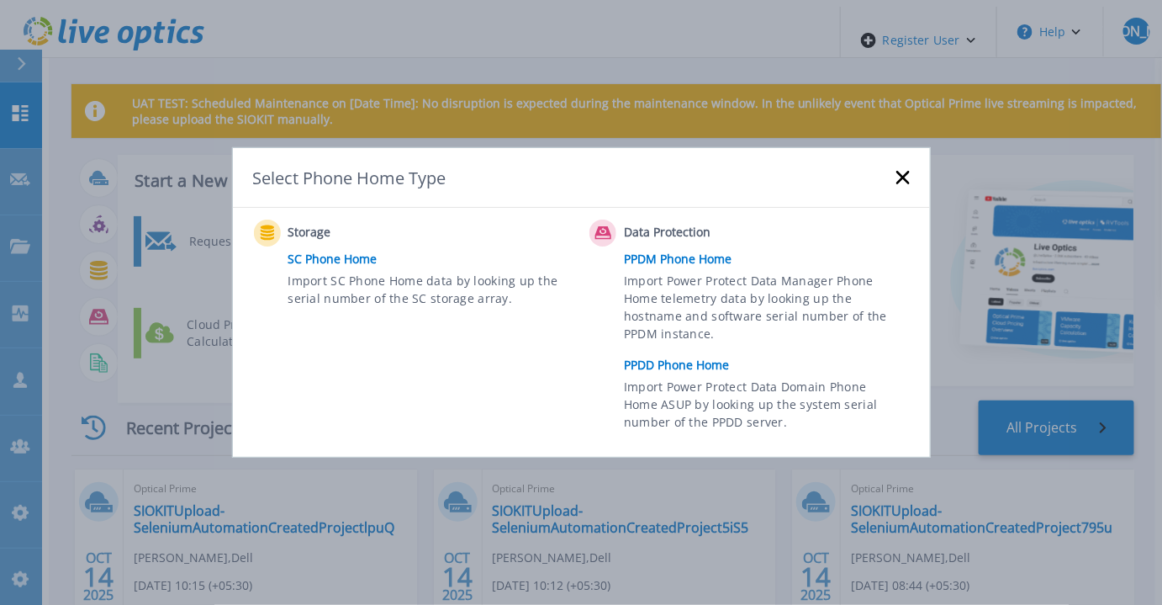
click at [657, 260] on link "PPDM Phone Home" at bounding box center [771, 258] width 294 height 25
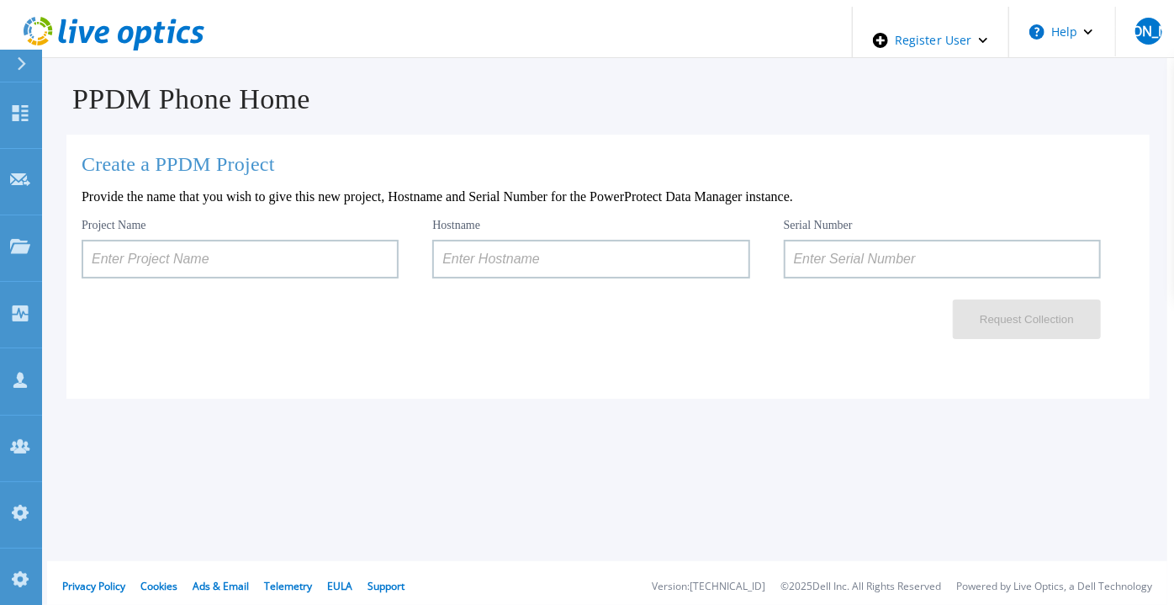
click at [509, 265] on input at bounding box center [590, 259] width 317 height 39
paste input "ELMPPD0320LN9H"
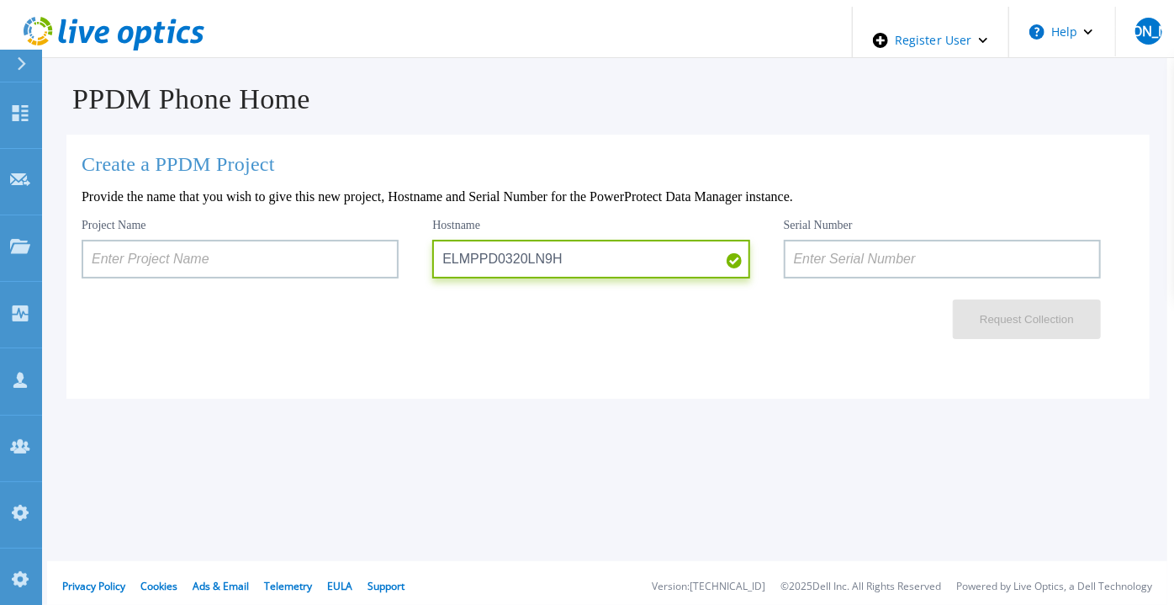
type input "ELMPPD0320LN9H"
click at [836, 264] on input at bounding box center [942, 259] width 317 height 39
paste input "ELMPPD0320LN9H"
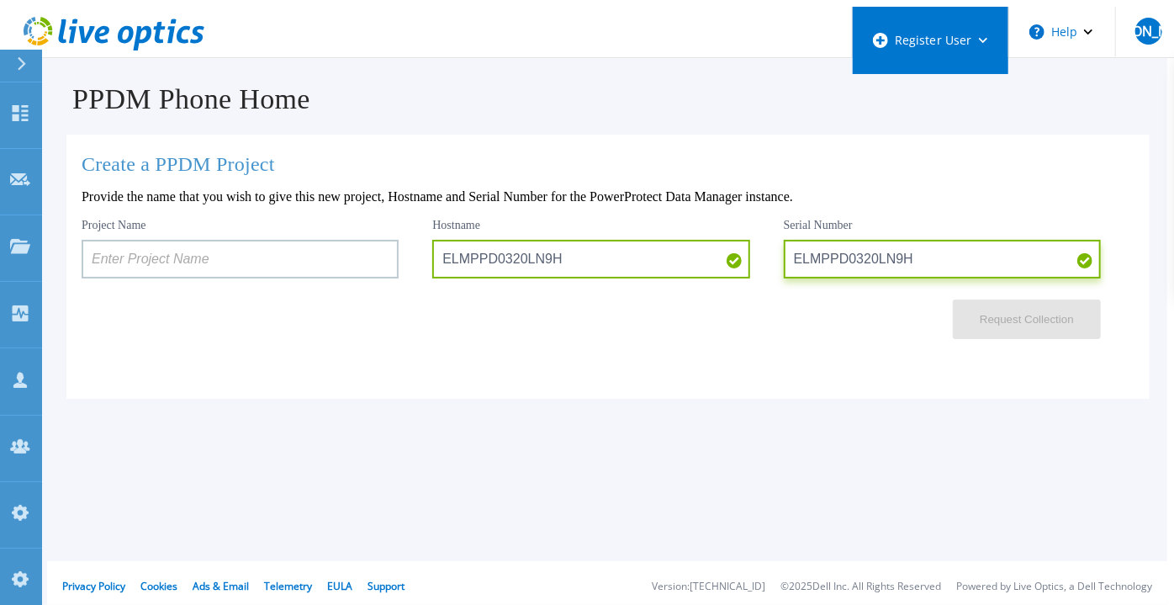
type input "ELMPPD0320LN9H"
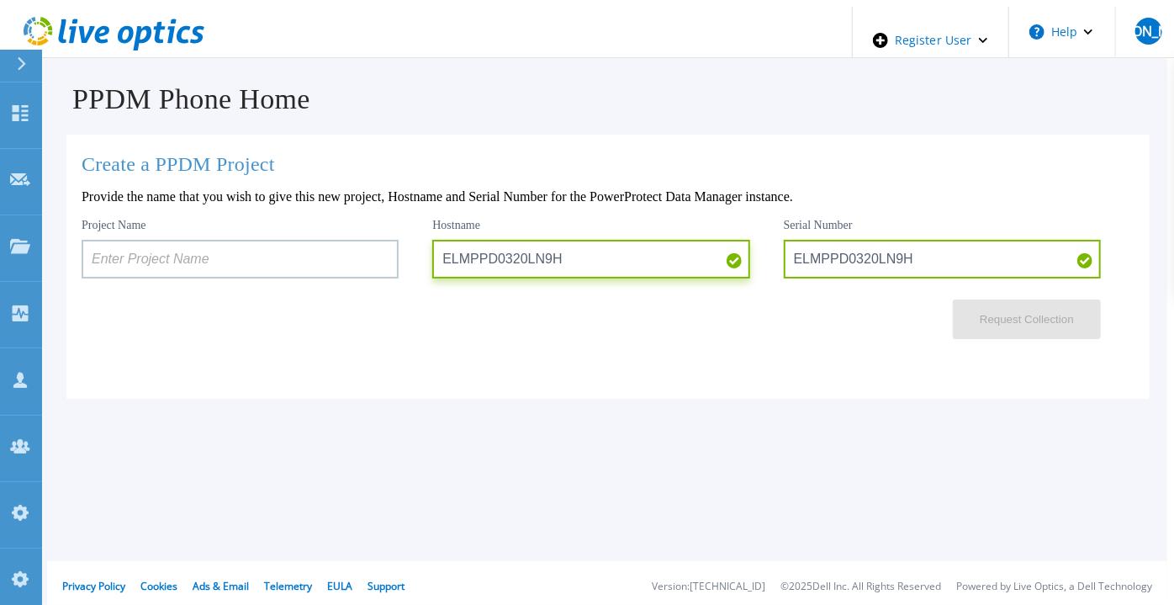
click at [465, 257] on input "ELMPPD0320LN9H" at bounding box center [590, 259] width 317 height 39
paste input "dpswaa-152-16"
type input "dpswaa-152-16"
click at [284, 247] on input at bounding box center [240, 259] width 317 height 39
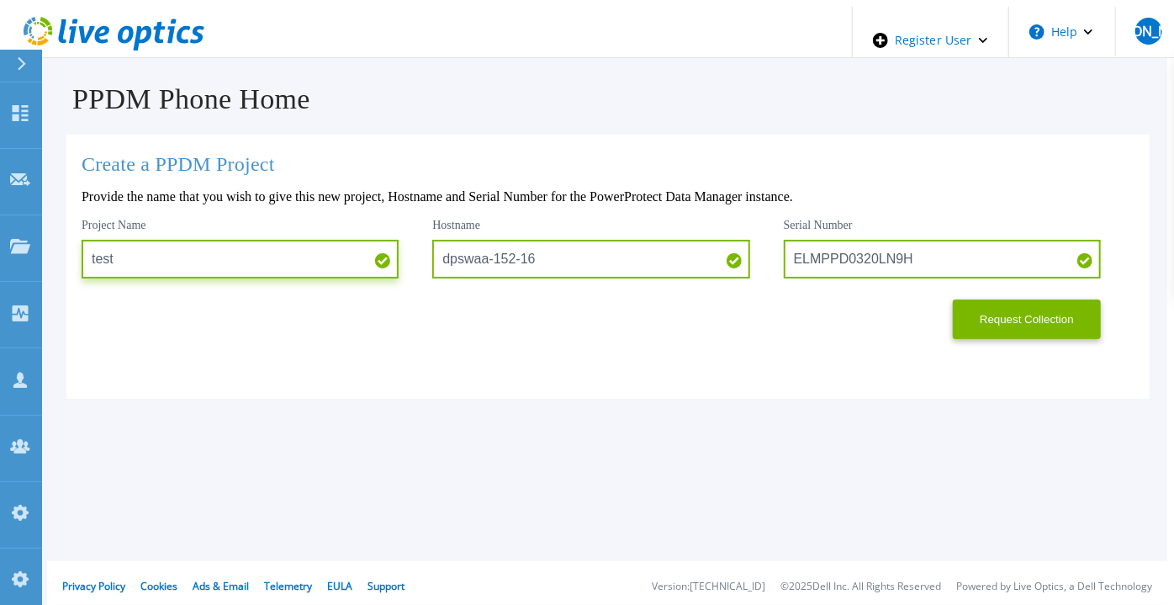
type input "test"
click at [1000, 339] on div "Create a PPDM Project Provide the name that you wish to give this new project, …" at bounding box center [607, 267] width 1083 height 264
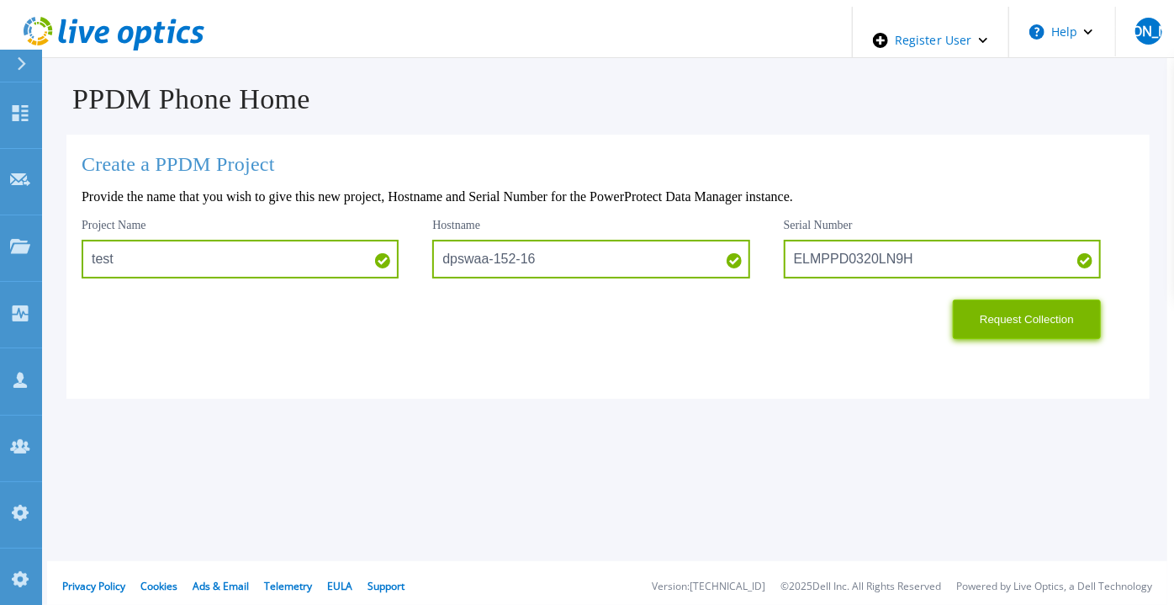
click at [1002, 331] on button "Request Collection" at bounding box center [1027, 319] width 148 height 40
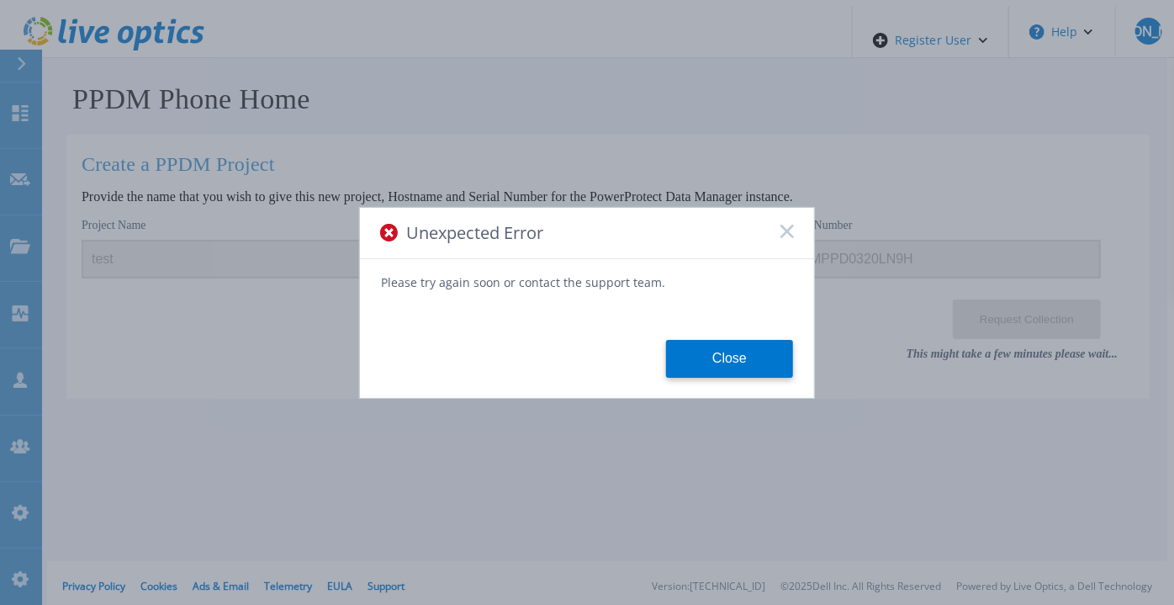
drag, startPoint x: 788, startPoint y: 237, endPoint x: 791, endPoint y: 229, distance: 8.8
click at [786, 242] on div "Unexpected Error" at bounding box center [587, 233] width 454 height 51
click at [784, 235] on rect at bounding box center [787, 231] width 14 height 14
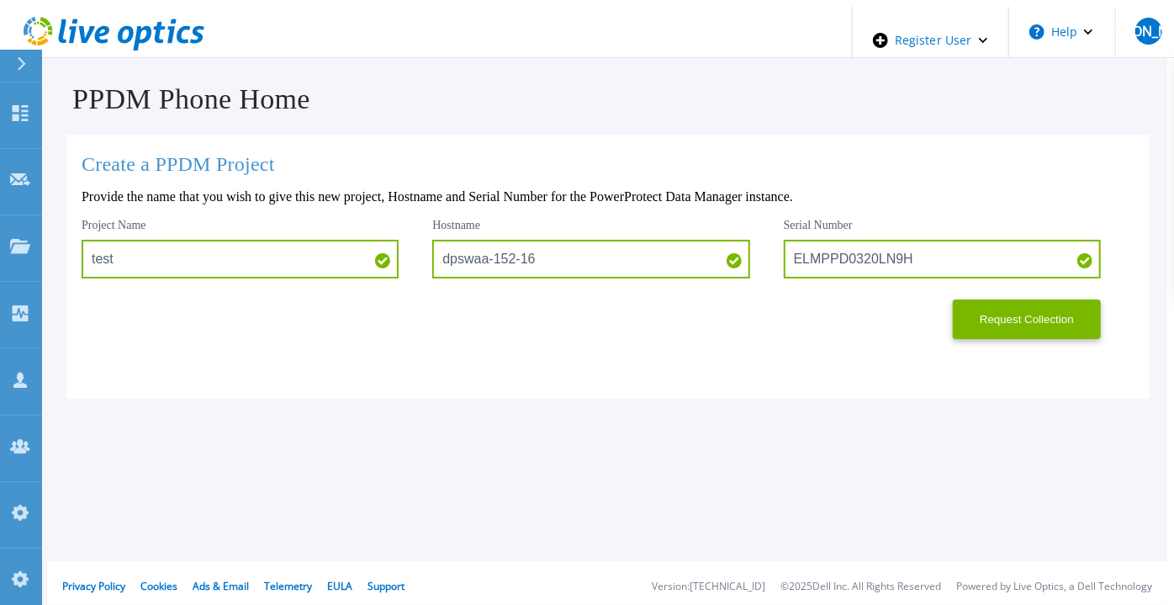
click at [170, 34] on icon at bounding box center [114, 34] width 181 height 34
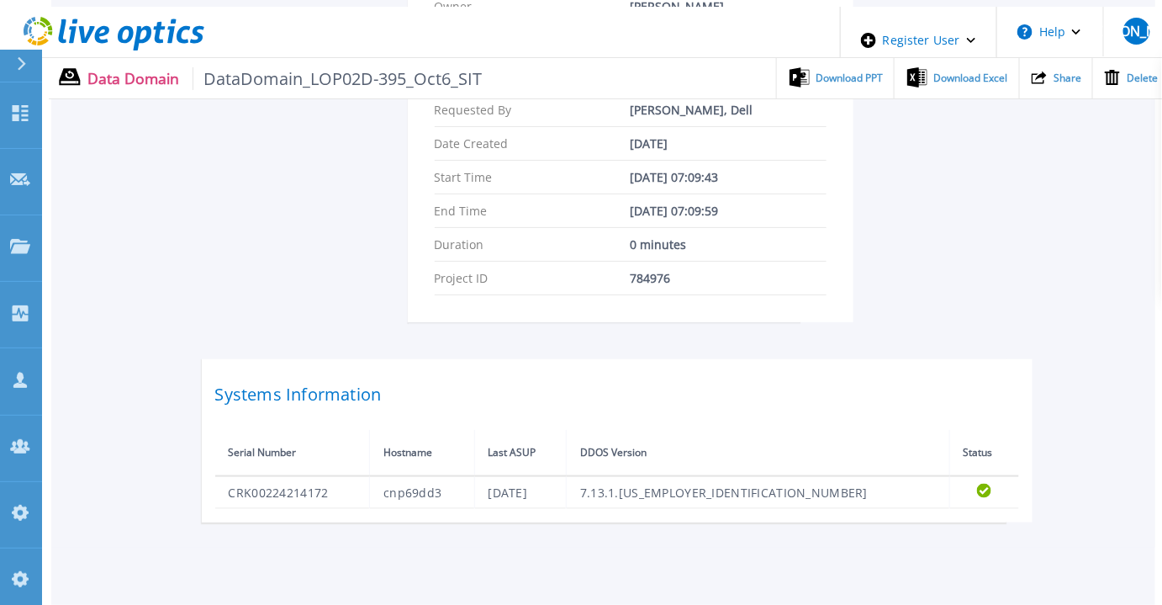
scroll to position [431, 0]
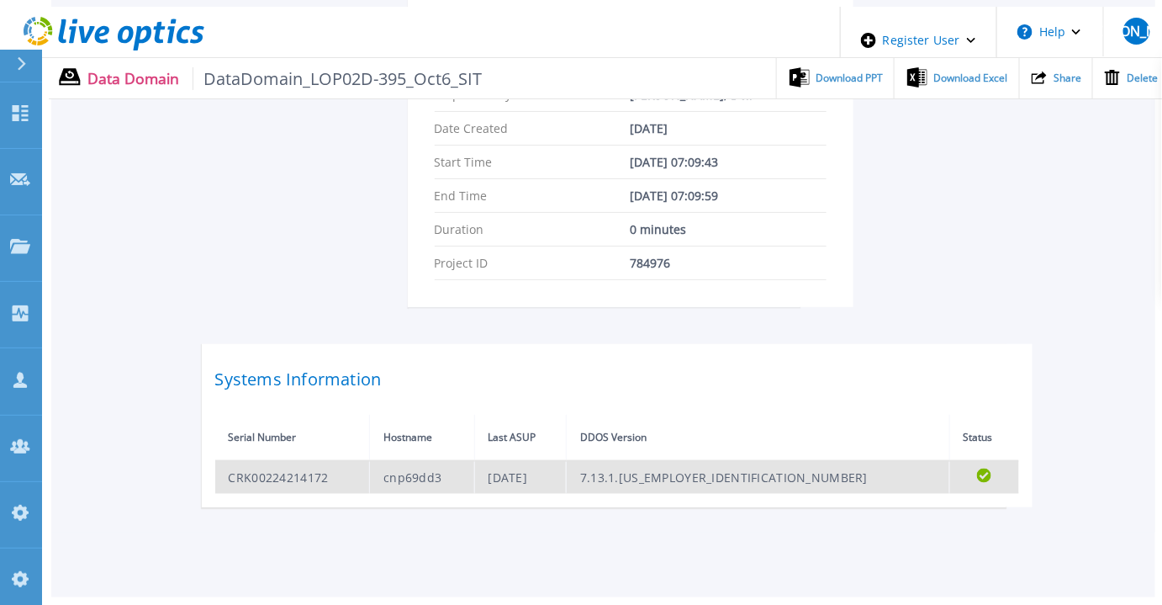
click at [304, 461] on td "CRK00224214172" at bounding box center [292, 477] width 155 height 33
click at [303, 461] on td "CRK00224214172" at bounding box center [292, 477] width 155 height 33
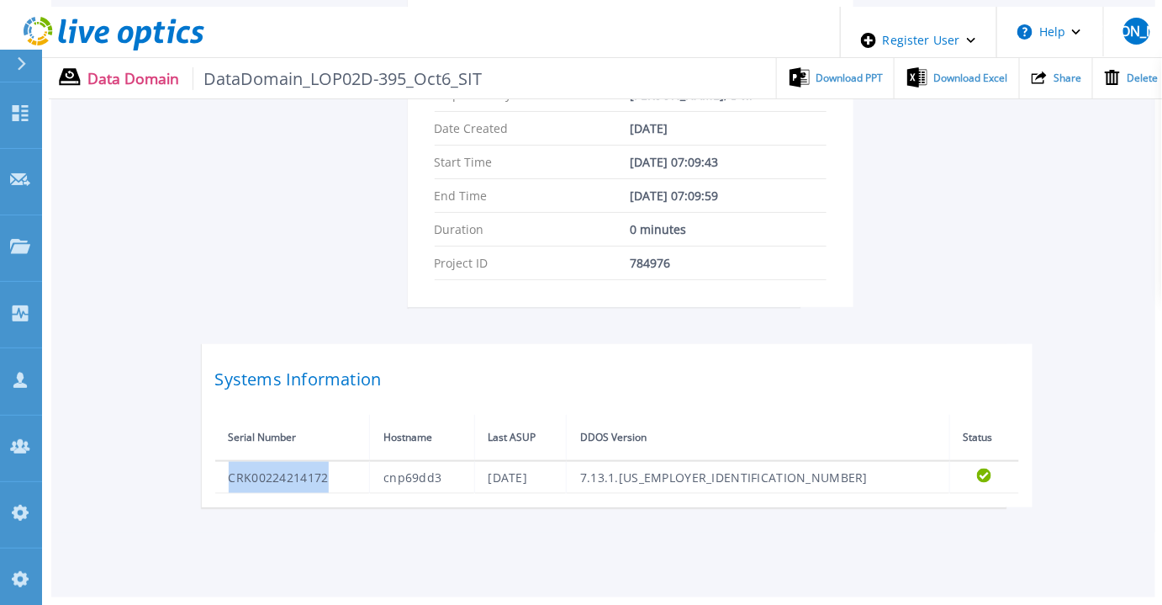
copy td "CRK00224214172"
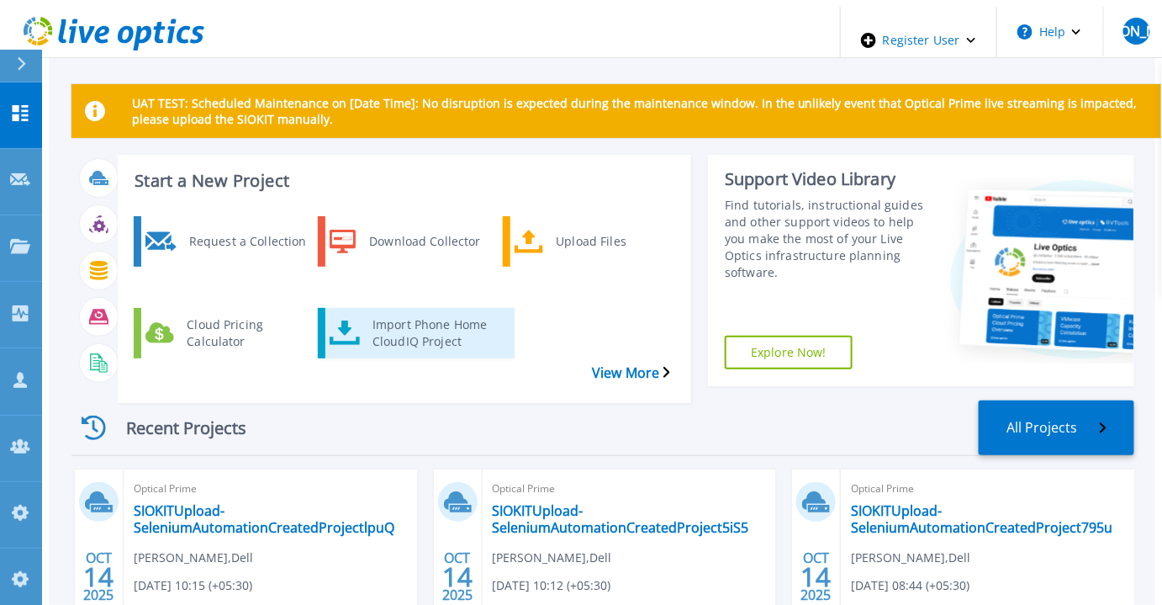
click at [381, 312] on div "Import Phone Home CloudIQ Project" at bounding box center [435, 333] width 143 height 42
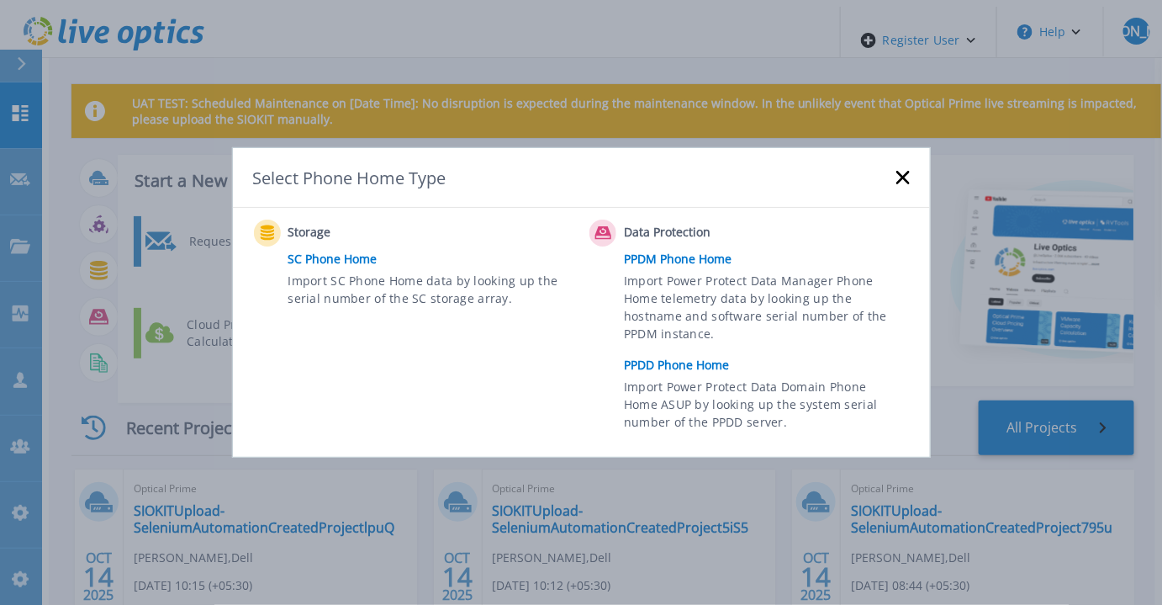
click at [664, 359] on link "PPDD Phone Home" at bounding box center [771, 364] width 294 height 25
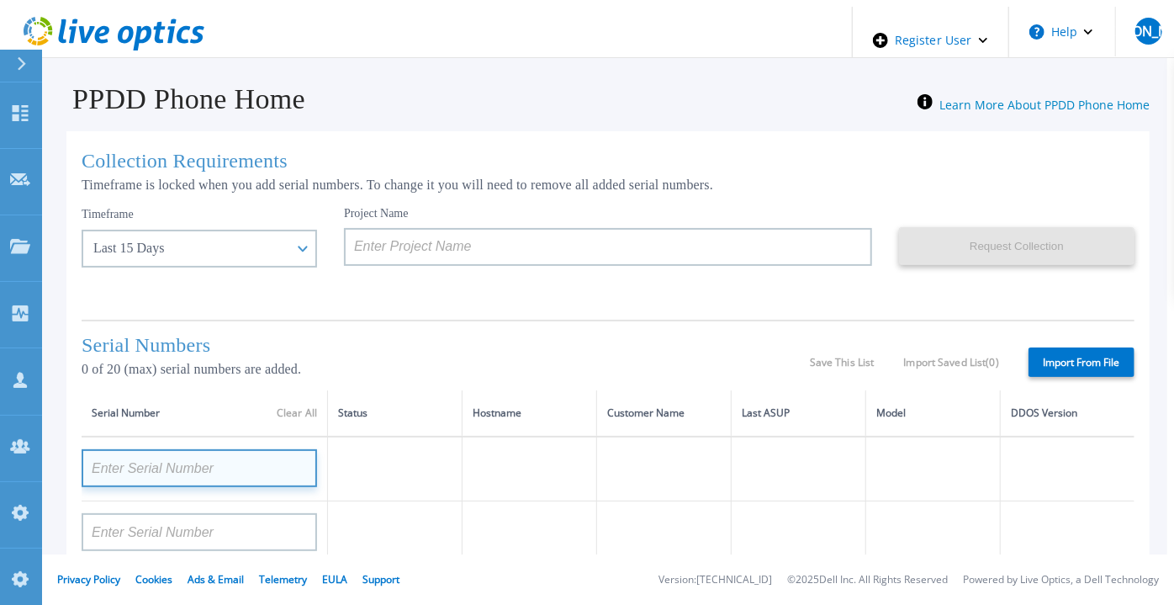
click at [199, 458] on input at bounding box center [200, 468] width 236 height 38
paste input "CRK00224214172"
type input "CRK00224214172"
drag, startPoint x: 381, startPoint y: 320, endPoint x: 385, endPoint y: 292, distance: 28.1
click at [381, 320] on div "Serial Numbers 0 of 20 (max) serial numbers are added. Save This List Import Sa…" at bounding box center [608, 355] width 1053 height 71
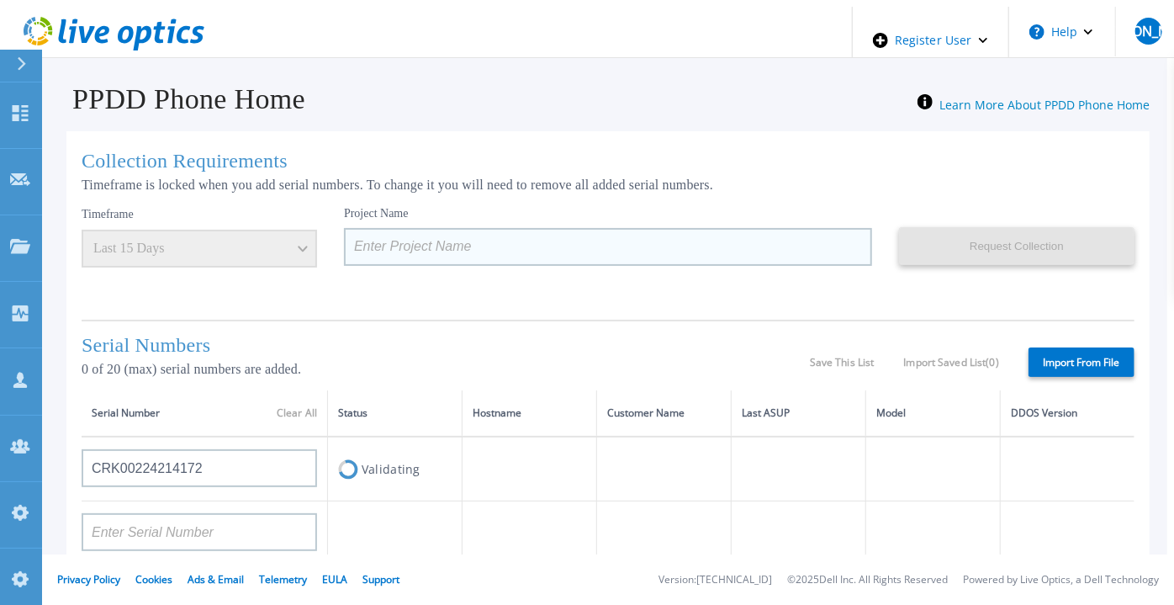
click at [395, 233] on input at bounding box center [608, 247] width 528 height 38
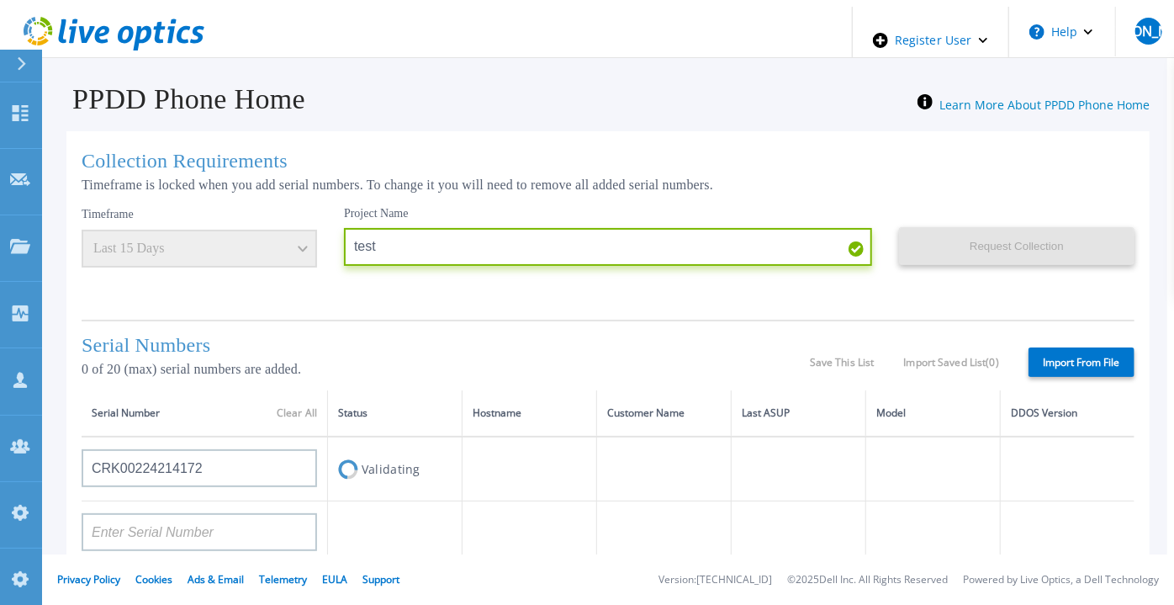
type input "test"
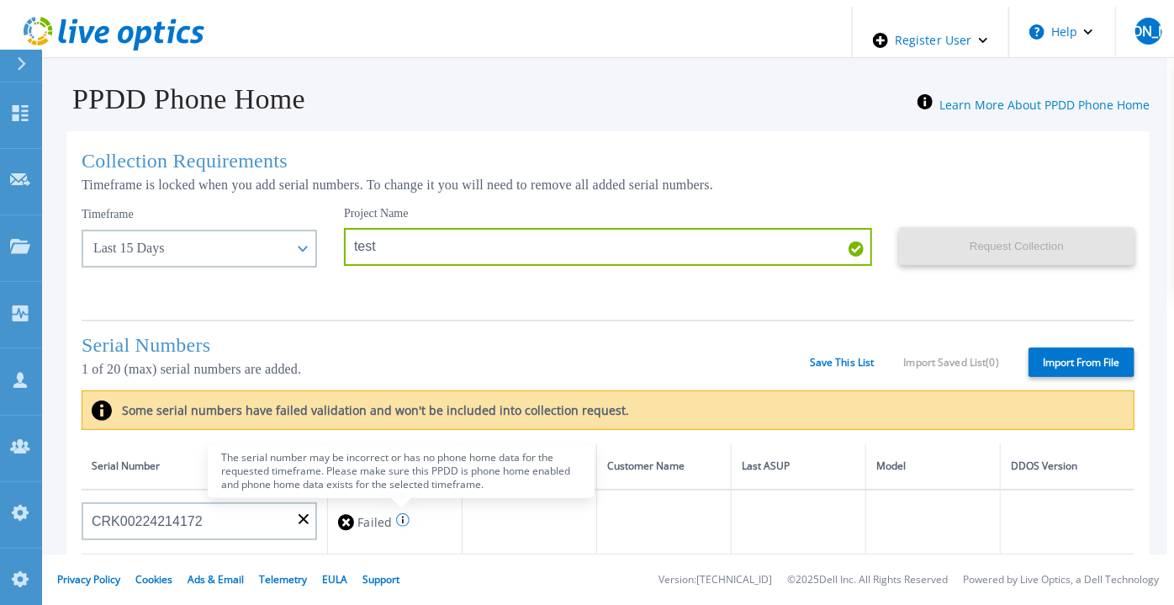
click at [396, 524] on circle at bounding box center [402, 520] width 13 height 13
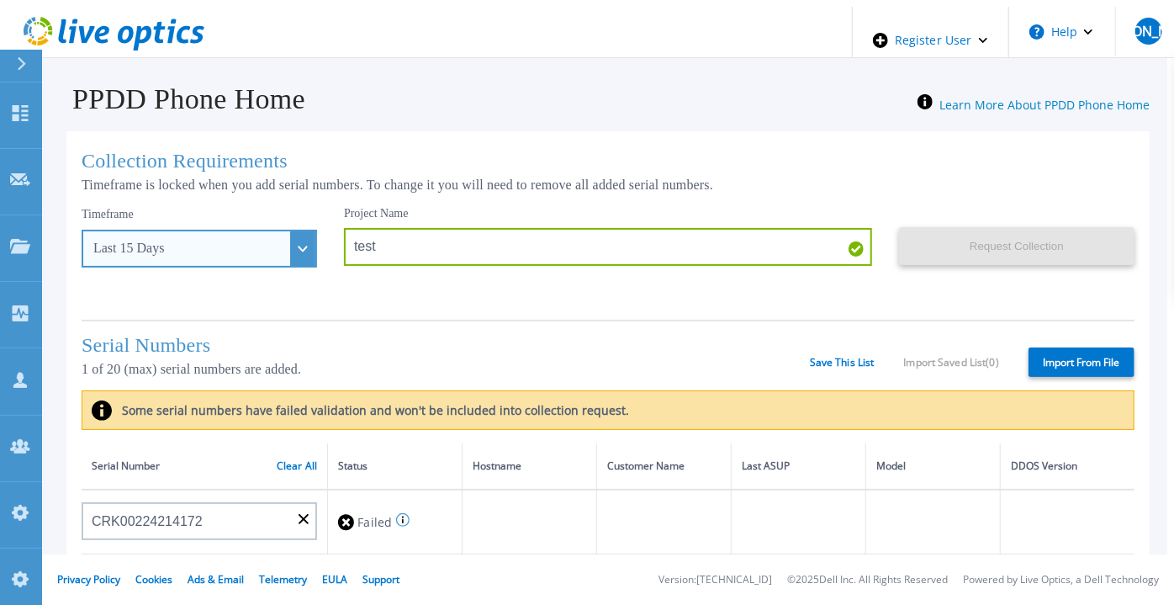
click at [271, 237] on div "Last 15 Days" at bounding box center [200, 249] width 236 height 38
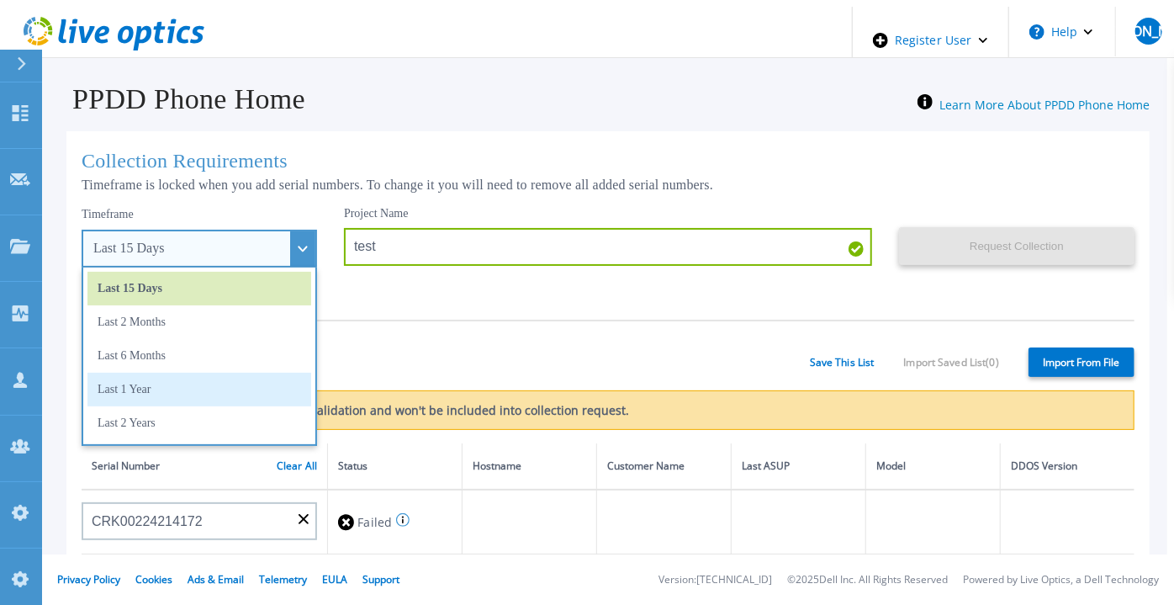
click at [149, 383] on li "Last 1 Year" at bounding box center [199, 390] width 224 height 34
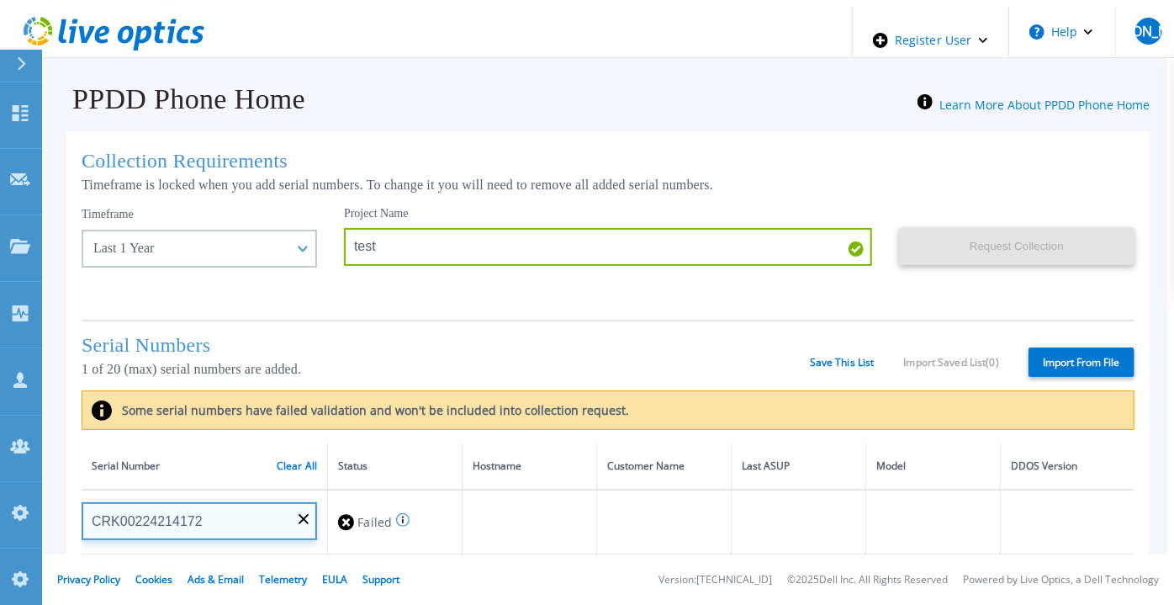
click at [201, 523] on input "CRK00224214172" at bounding box center [200, 521] width 236 height 38
click at [245, 521] on input "CRK00224214172" at bounding box center [200, 521] width 236 height 38
drag, startPoint x: 213, startPoint y: 521, endPoint x: 77, endPoint y: 529, distance: 135.7
click at [82, 529] on input "CRK00224214172" at bounding box center [200, 521] width 236 height 38
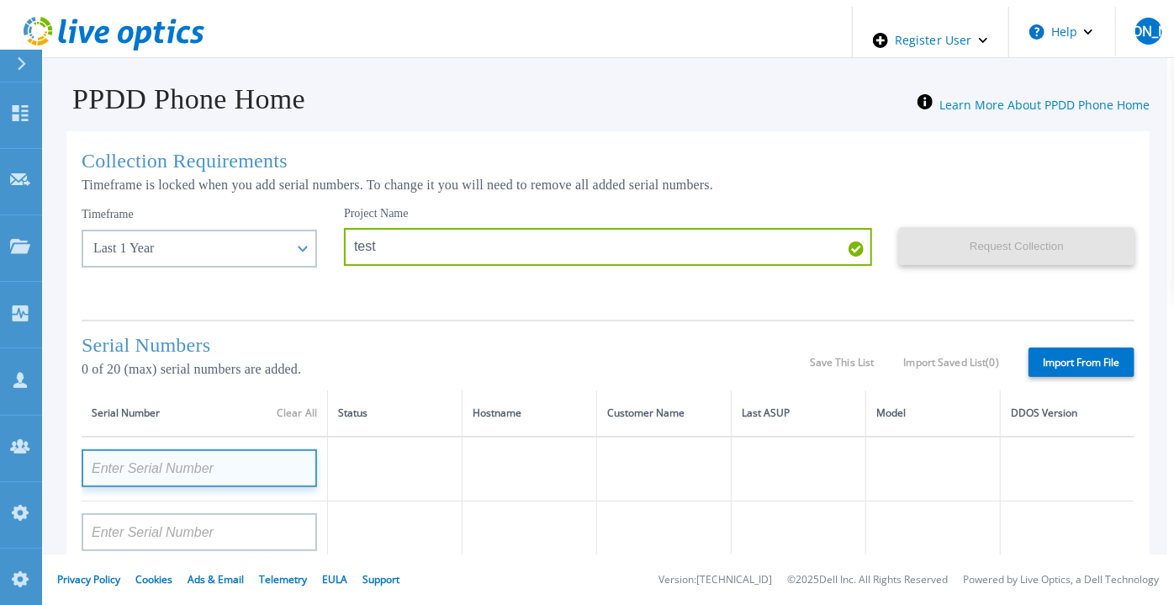
click at [190, 463] on input at bounding box center [200, 468] width 236 height 38
paste input "CRK00224214172"
type input "CRK00224214172"
click at [460, 334] on h1 "Serial Numbers" at bounding box center [446, 345] width 728 height 23
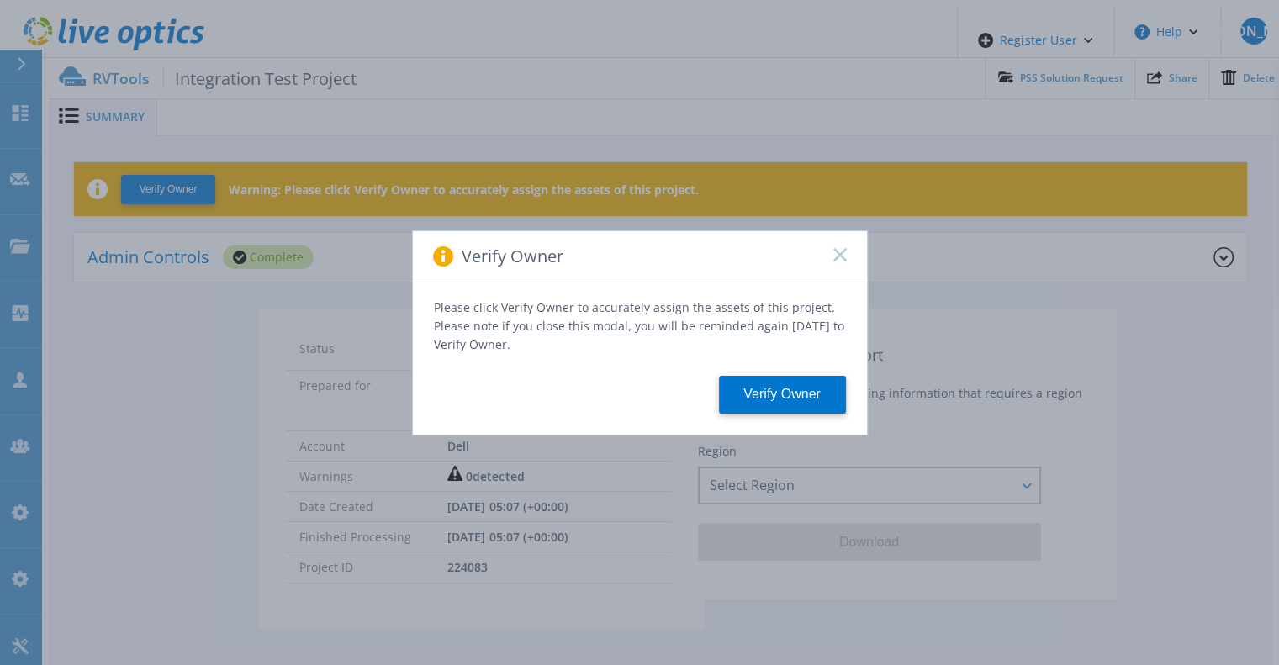
click at [839, 262] on icon at bounding box center [840, 254] width 13 height 13
